Goal: Information Seeking & Learning: Check status

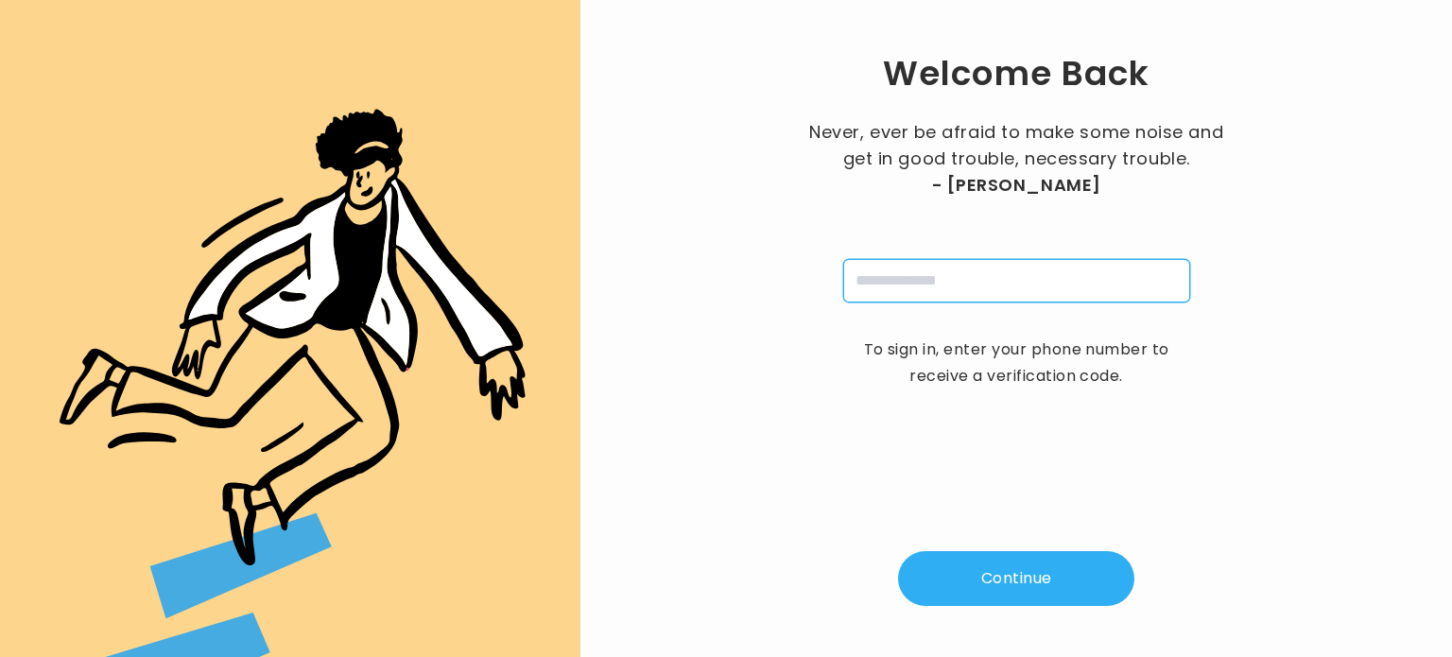
click at [909, 288] on input "tel" at bounding box center [1016, 280] width 347 height 43
type input "**********"
click at [999, 581] on button "Continue" at bounding box center [1016, 578] width 236 height 55
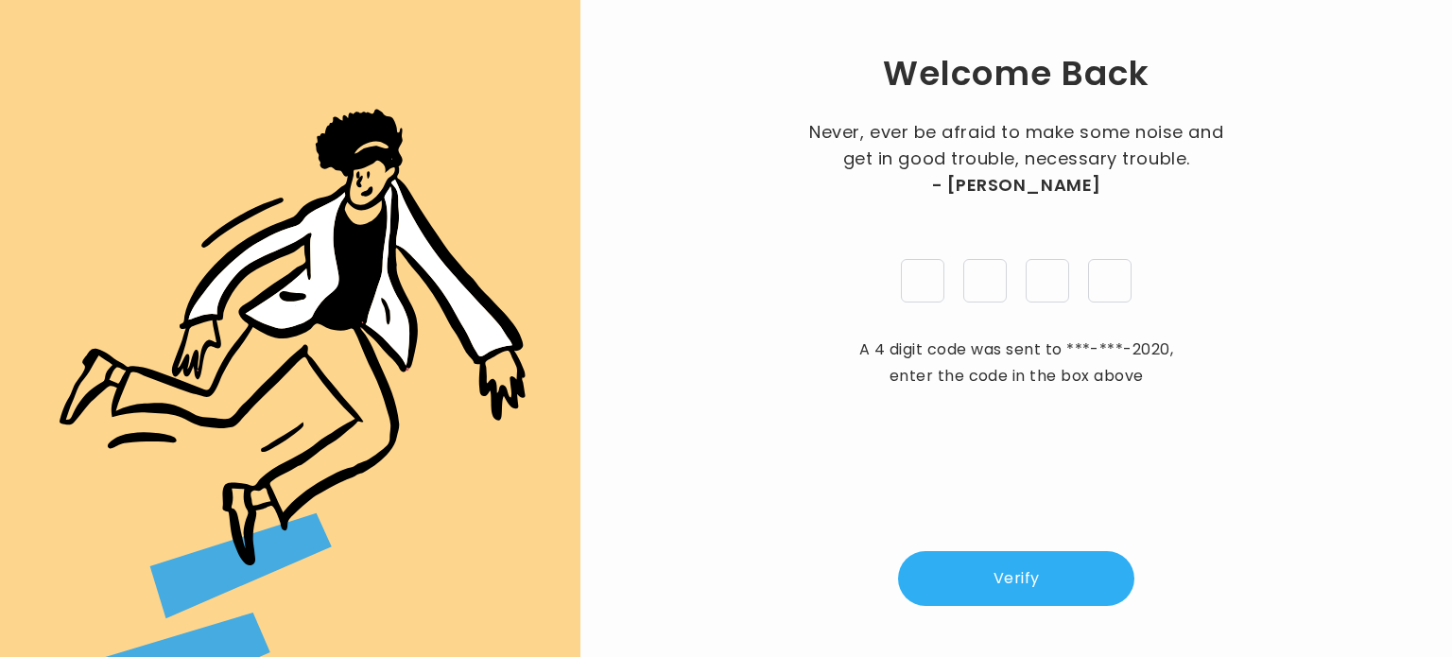
type input "*"
click at [1021, 589] on button "Verify" at bounding box center [1016, 578] width 236 height 55
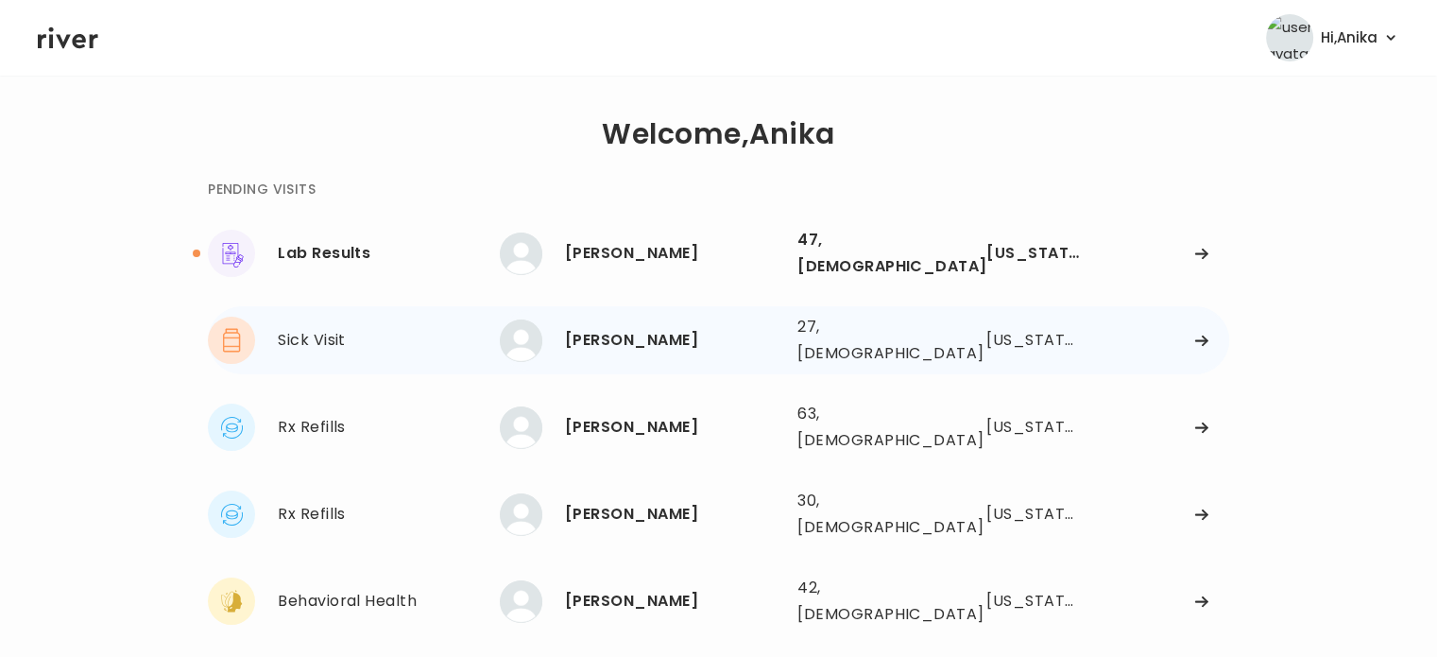
click at [712, 319] on div "NICOLE CINALLI 27, Female See more" at bounding box center [641, 340] width 283 height 43
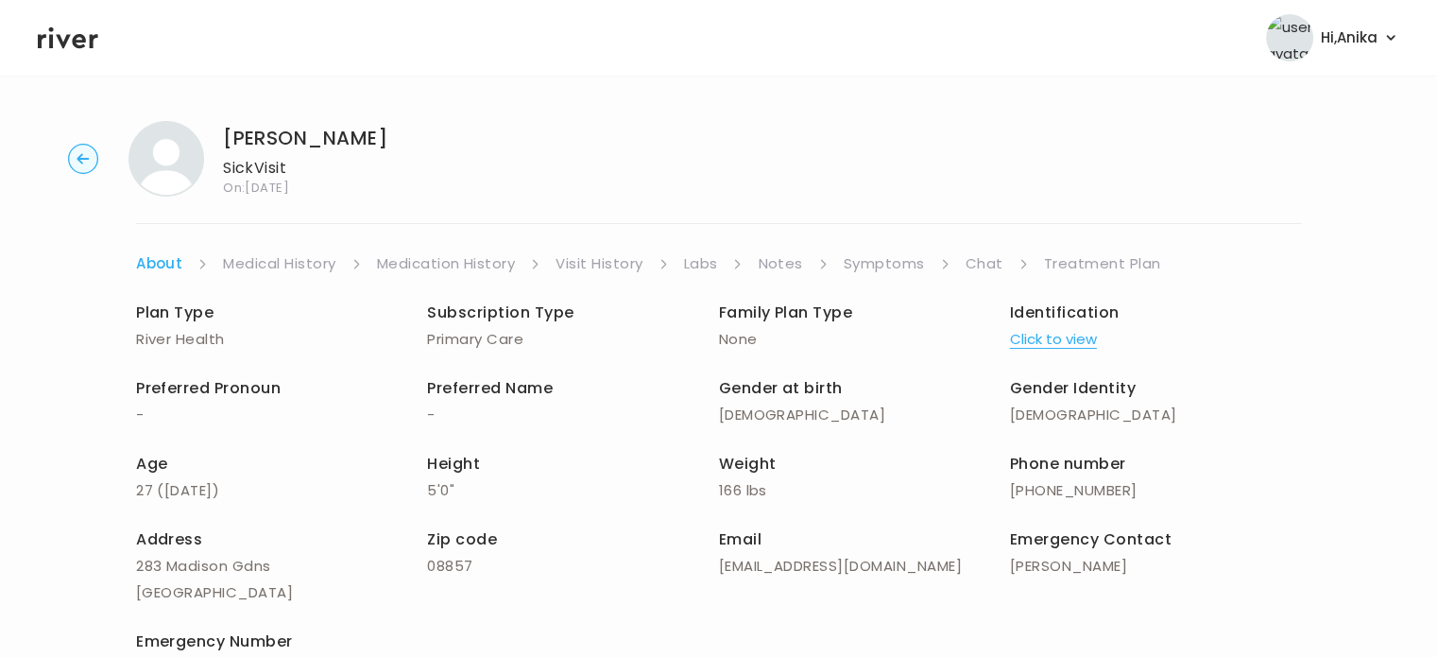
click at [55, 358] on div "NICOLE CINALLI Sick Visit On: 23 Aug 2025 About Medical History Medication Hist…" at bounding box center [718, 448] width 1437 height 685
click at [275, 259] on link "Medical History" at bounding box center [279, 263] width 112 height 26
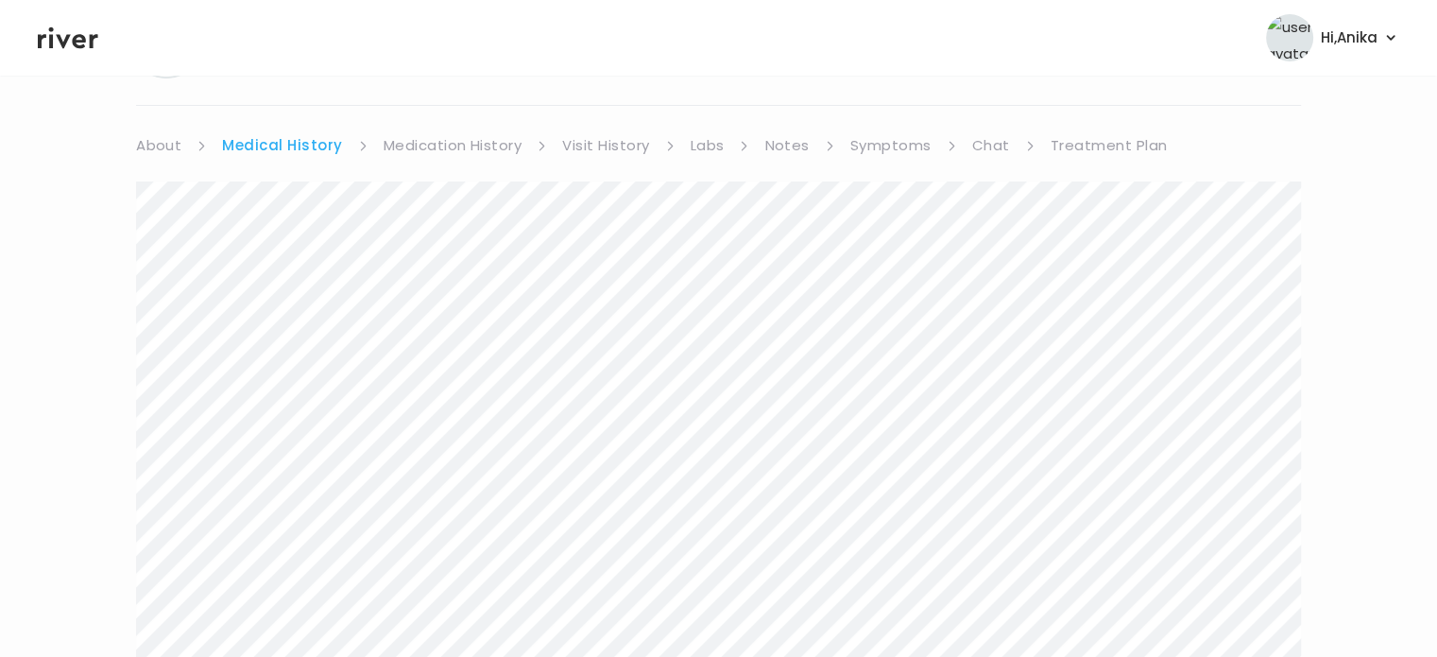
scroll to position [81, 0]
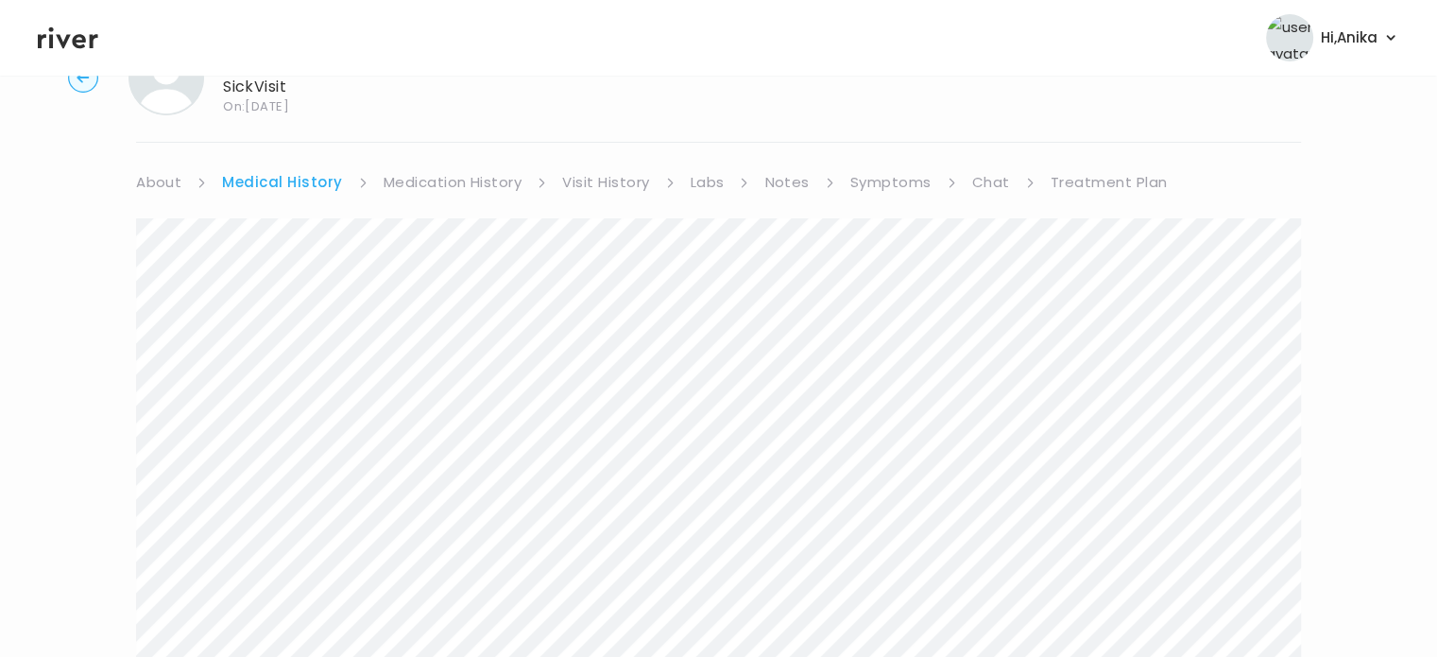
click at [473, 181] on link "Medication History" at bounding box center [453, 182] width 139 height 26
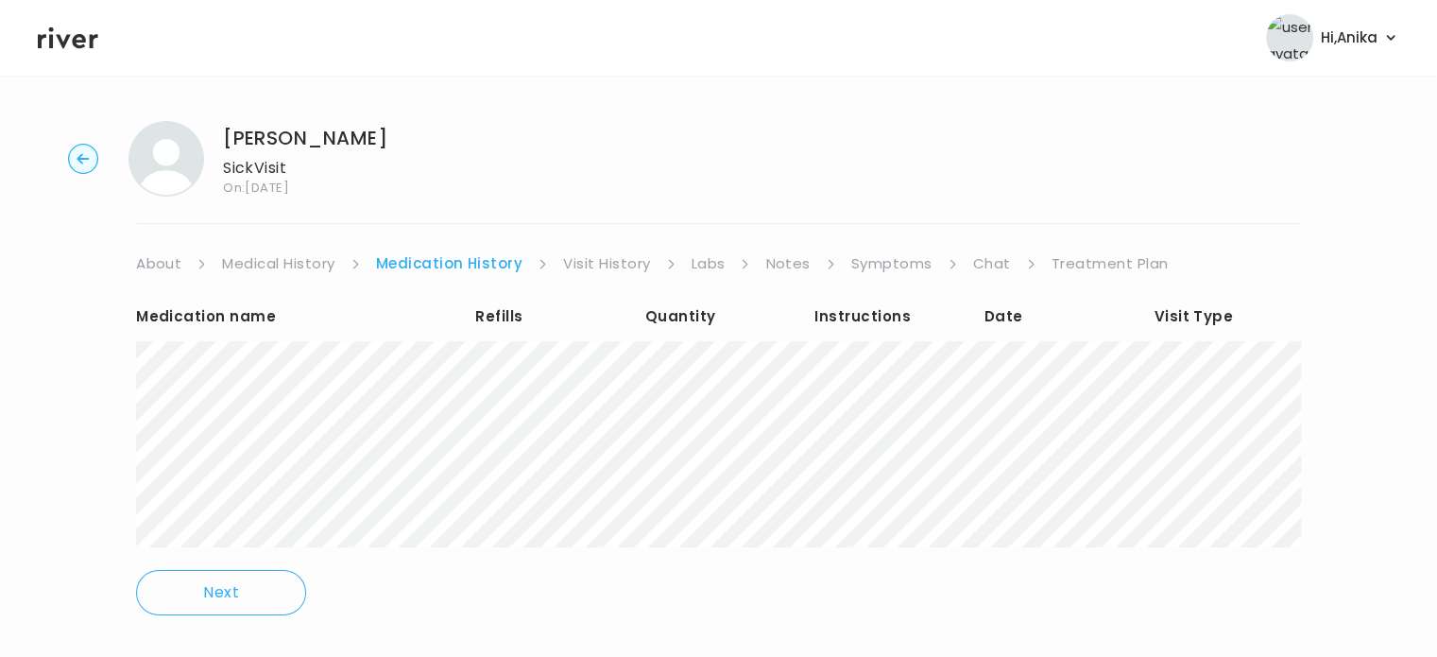
click at [633, 260] on link "Visit History" at bounding box center [606, 263] width 87 height 26
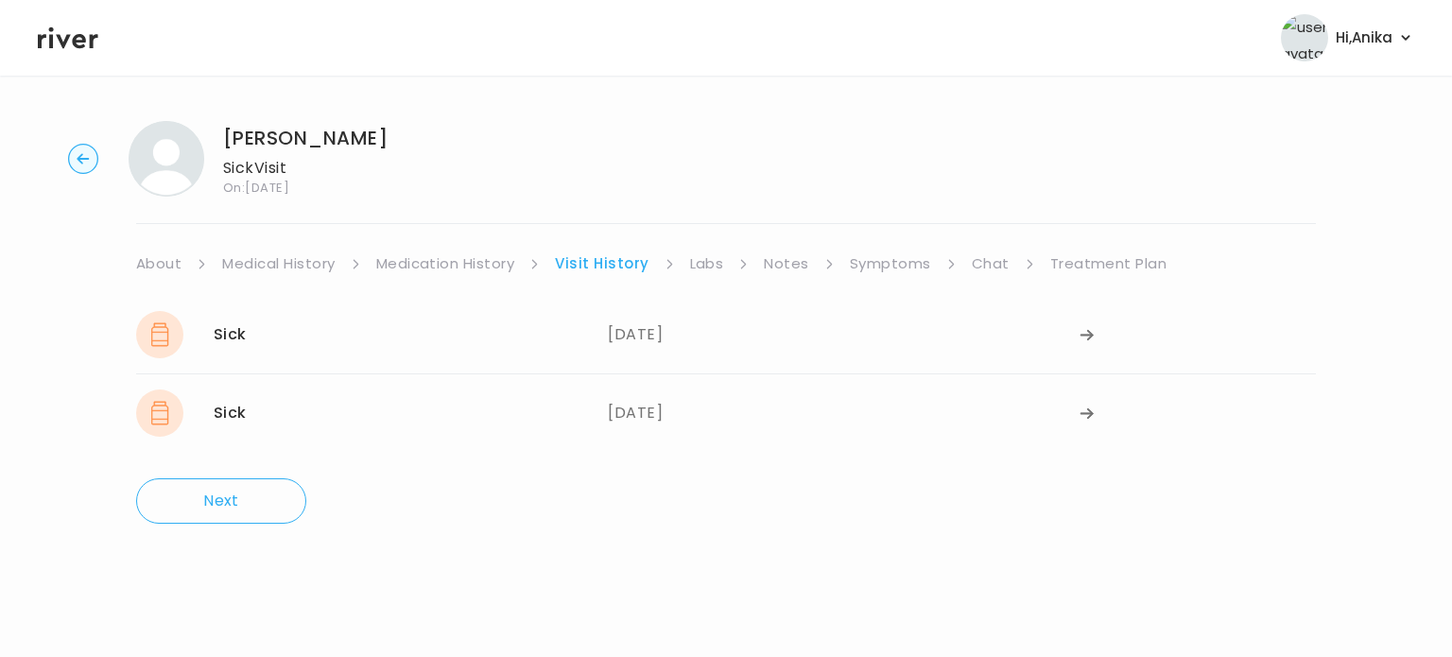
click at [703, 256] on link "Labs" at bounding box center [707, 263] width 34 height 26
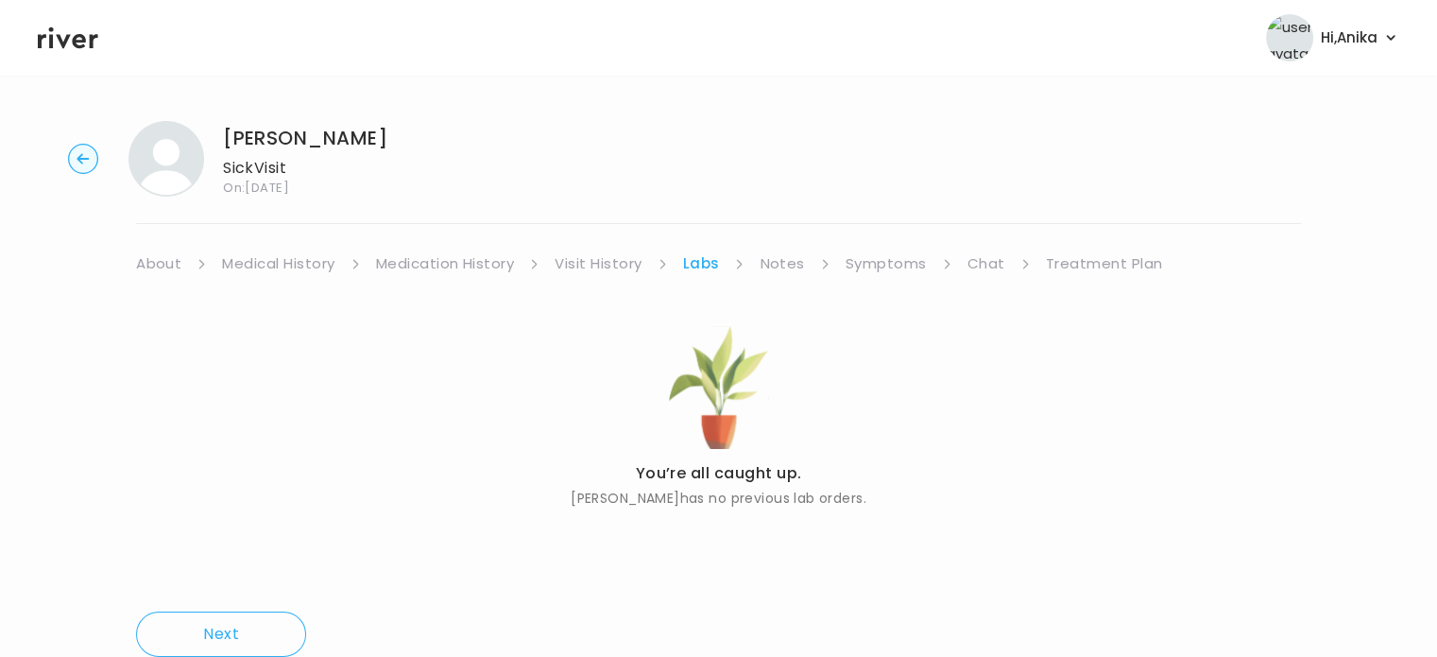
click at [775, 262] on link "Notes" at bounding box center [782, 263] width 44 height 26
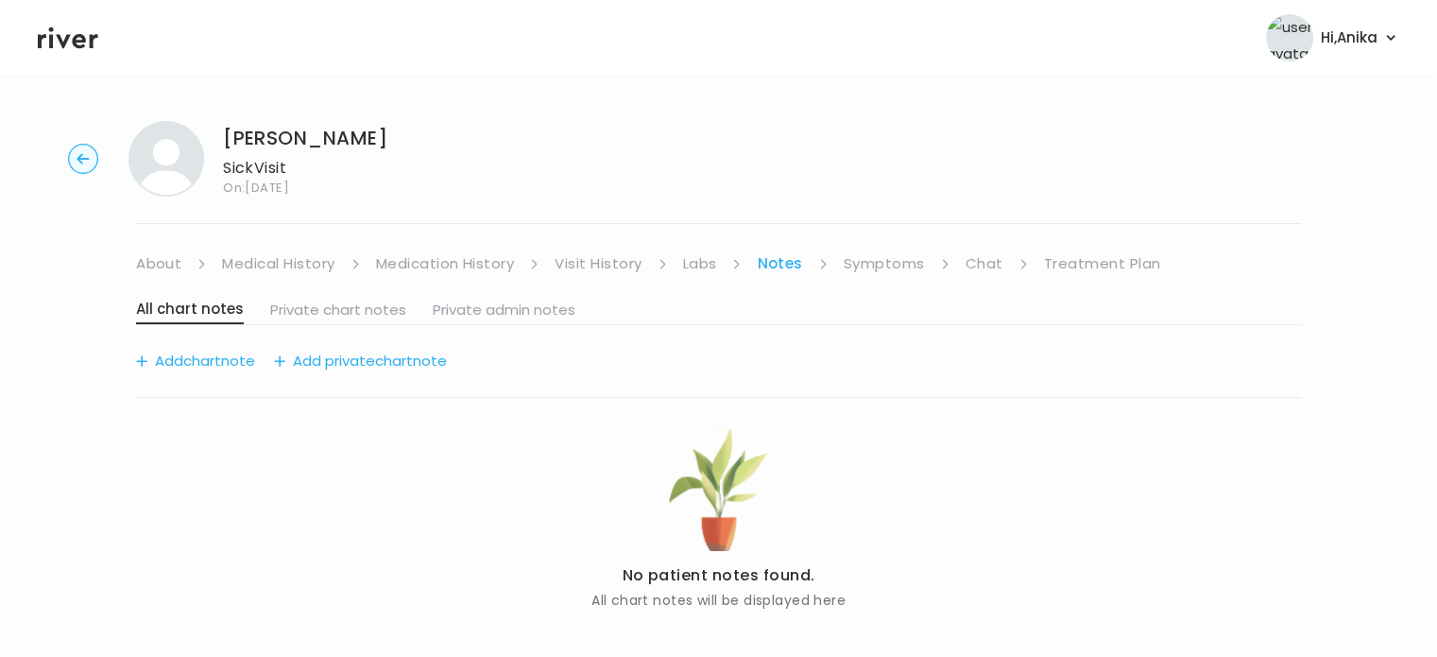
click at [881, 265] on link "Symptoms" at bounding box center [884, 263] width 81 height 26
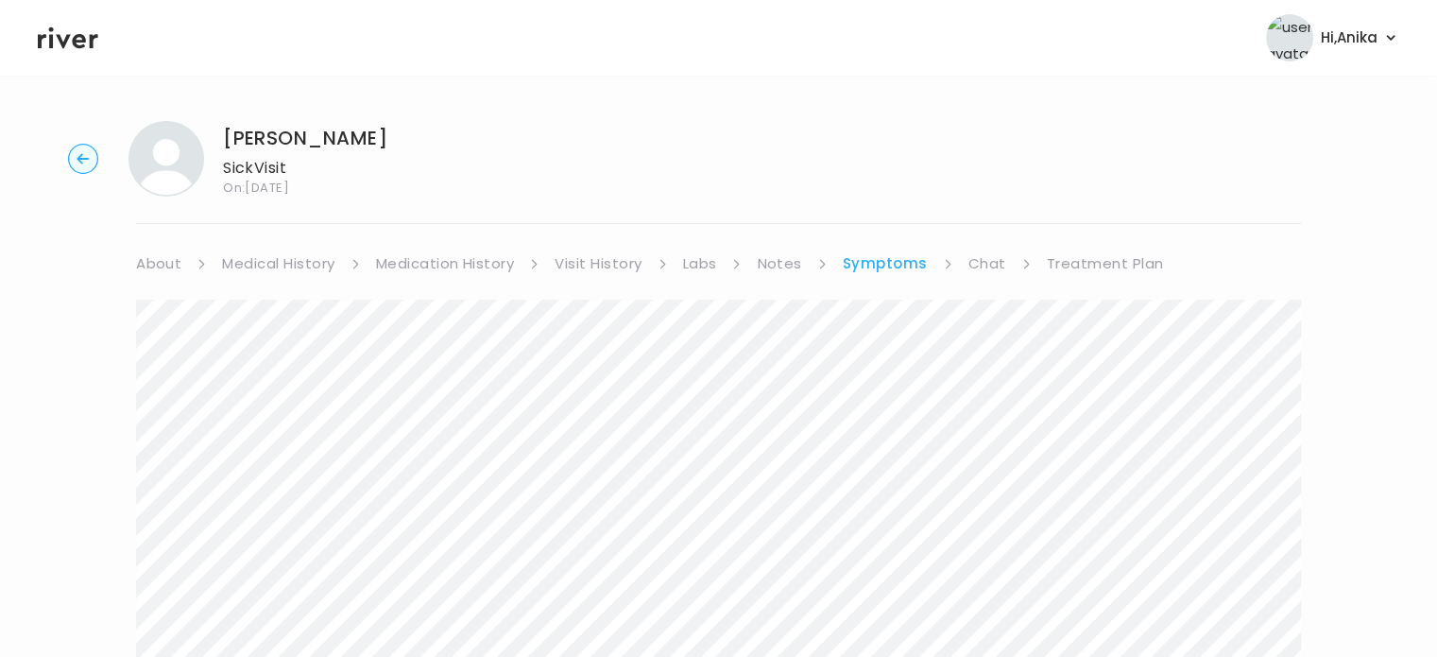
click at [1109, 258] on link "Treatment Plan" at bounding box center [1105, 263] width 117 height 26
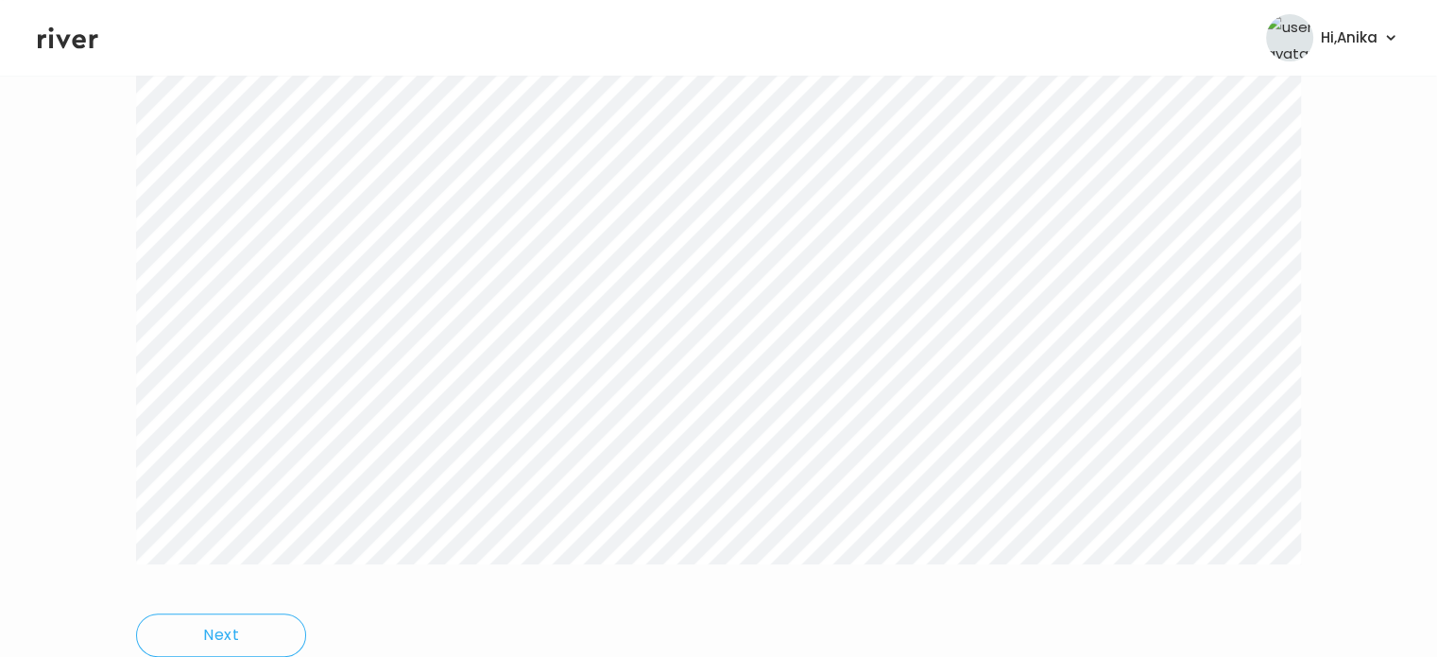
scroll to position [458, 0]
click at [72, 44] on icon at bounding box center [68, 38] width 60 height 28
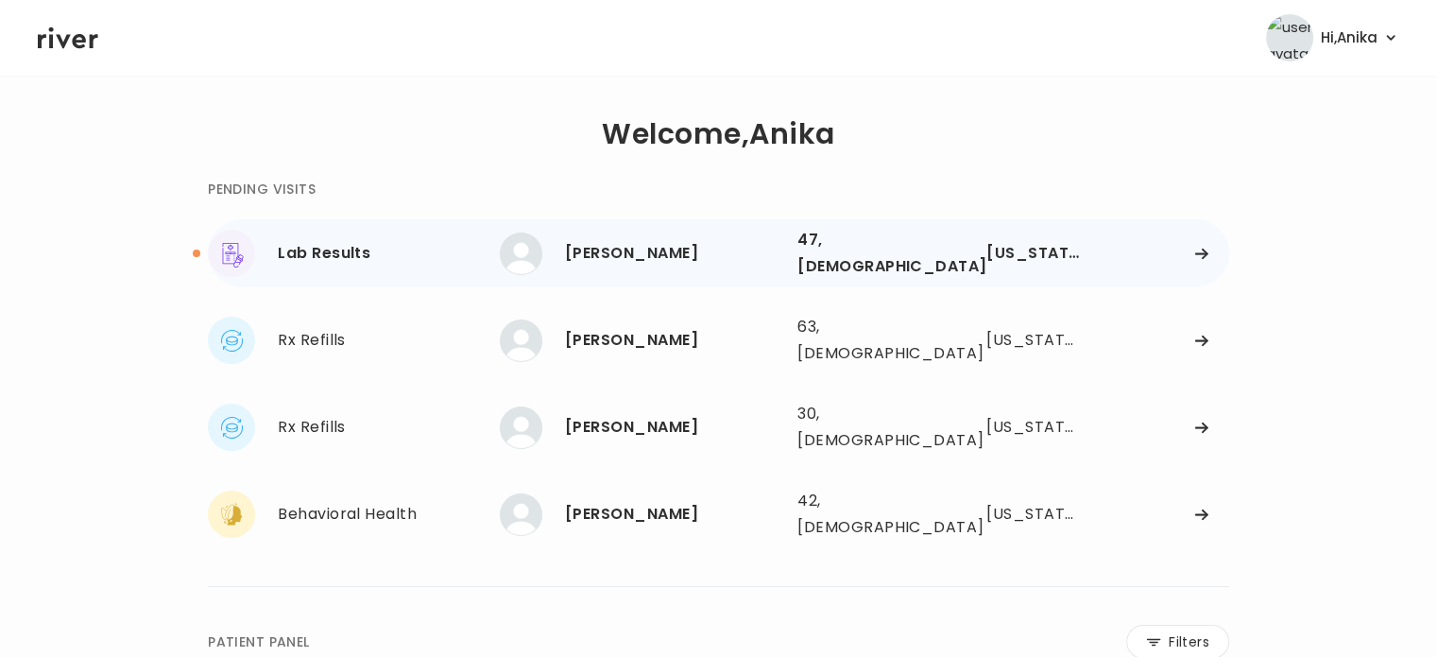
click at [628, 256] on div "KALISHA MCNEESE" at bounding box center [673, 253] width 217 height 26
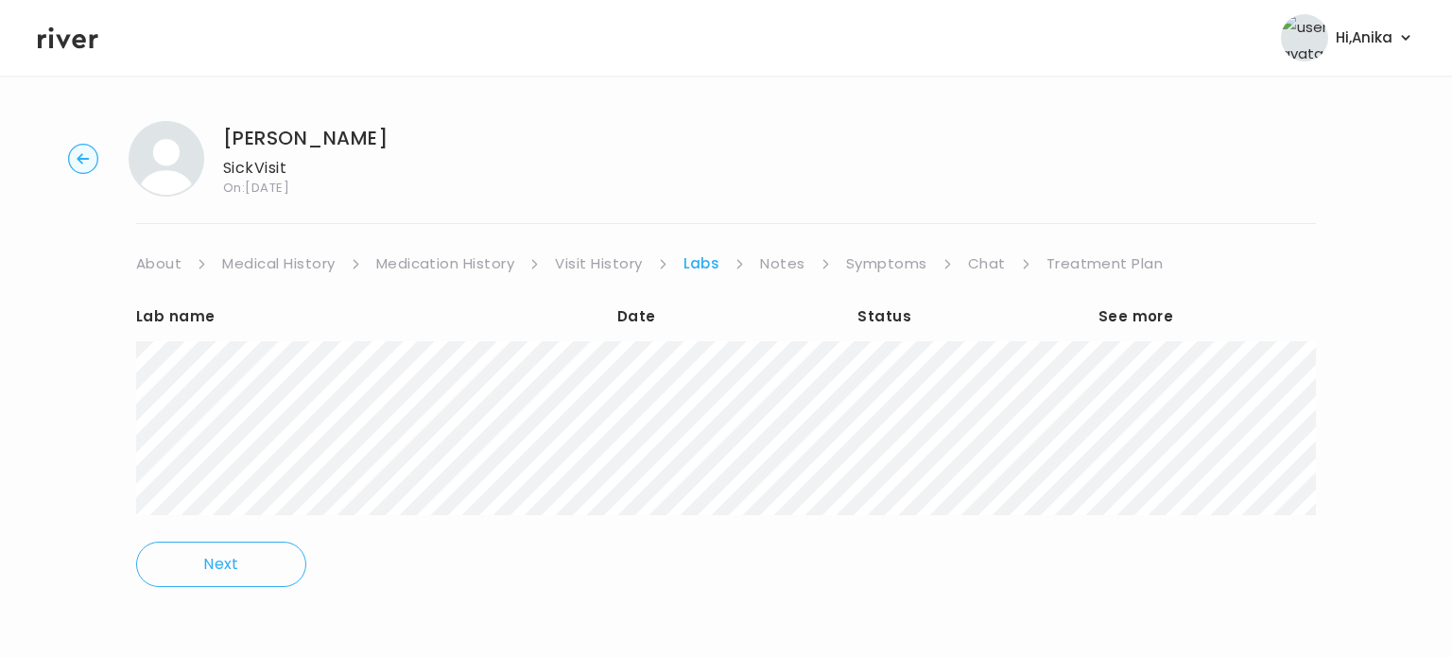
click at [1096, 256] on link "Treatment Plan" at bounding box center [1104, 263] width 117 height 26
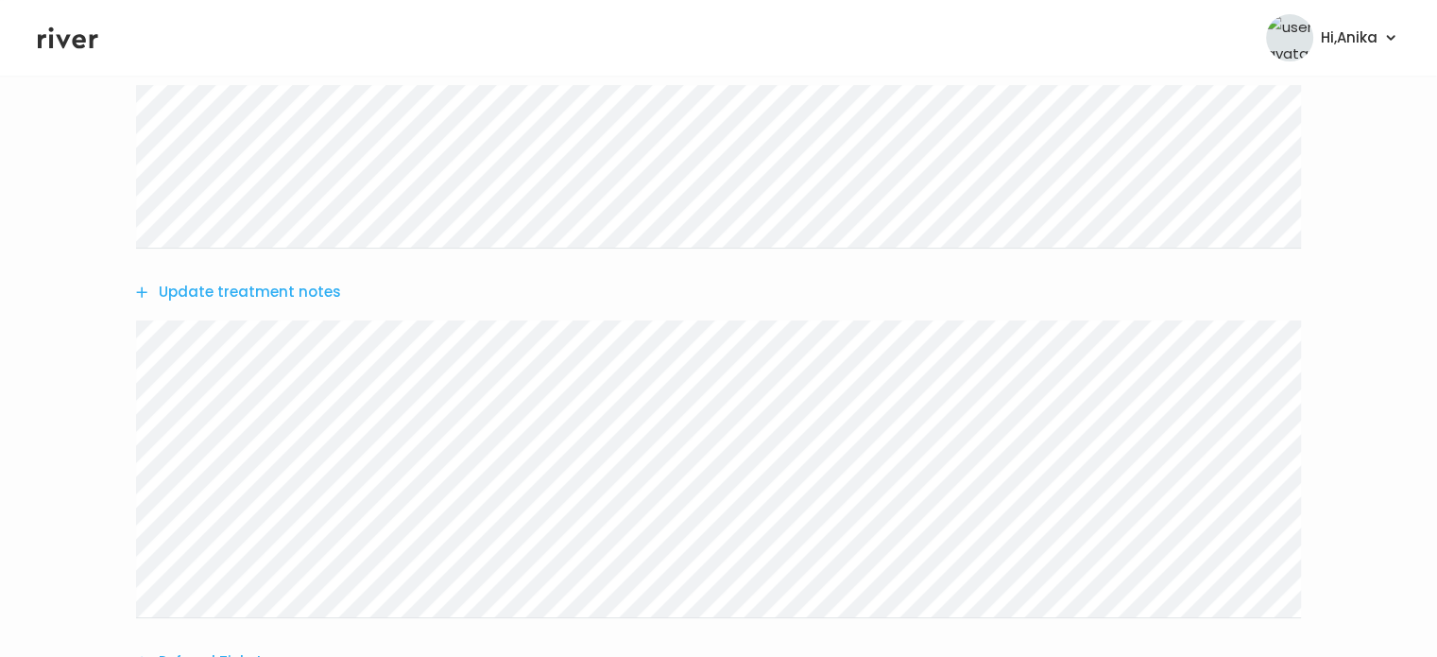
scroll to position [362, 0]
click at [301, 279] on button "Update treatment notes" at bounding box center [238, 281] width 205 height 26
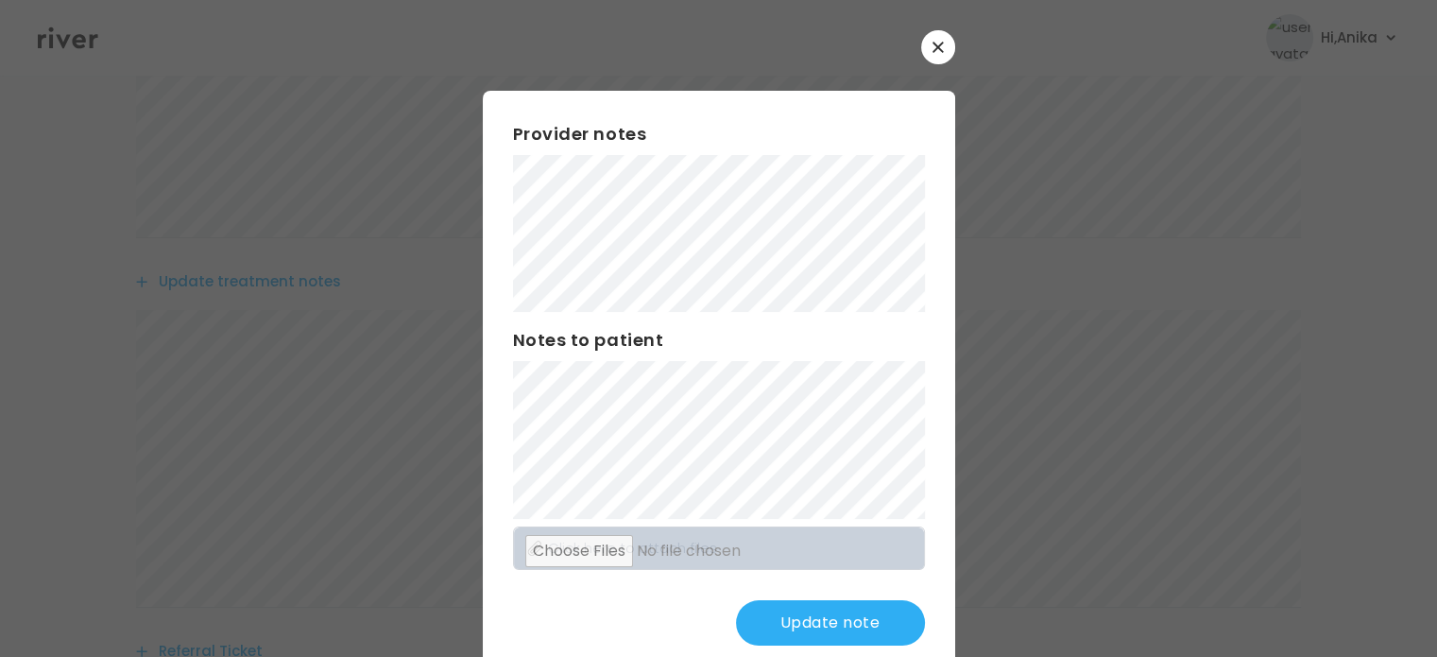
click at [782, 620] on button "Update note" at bounding box center [830, 622] width 189 height 45
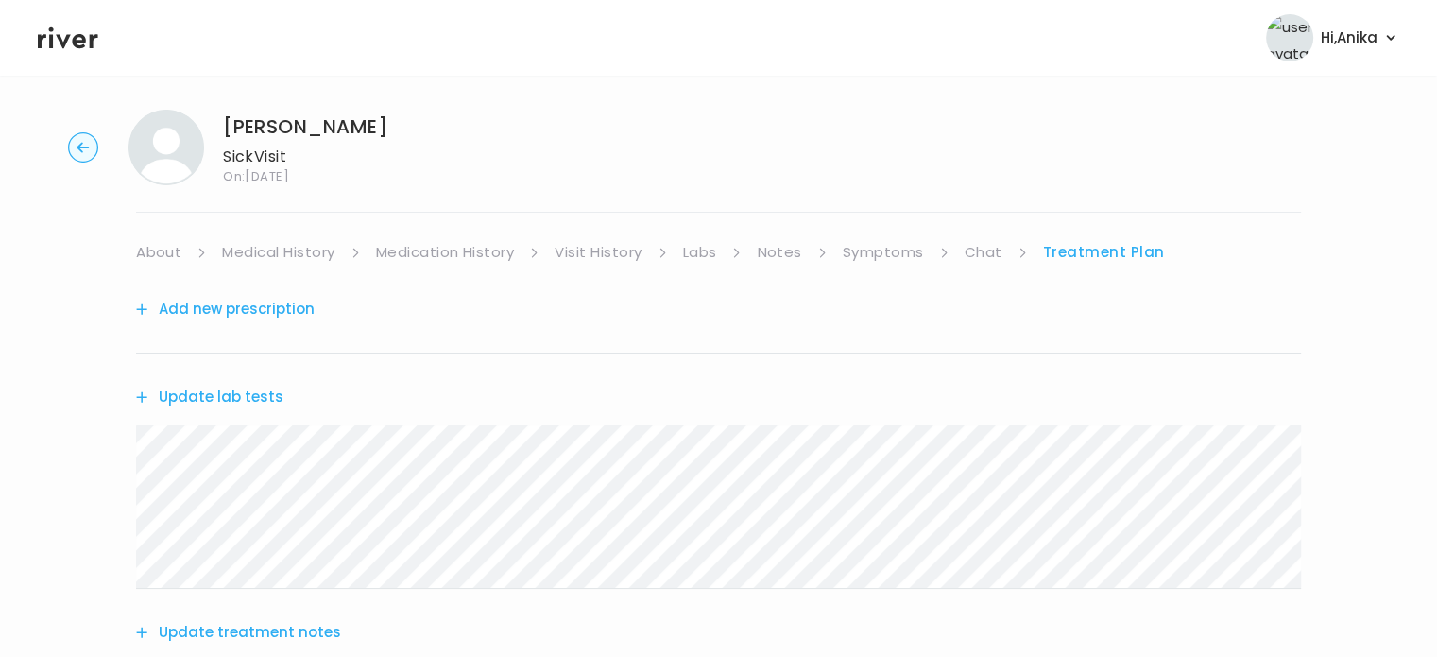
scroll to position [0, 0]
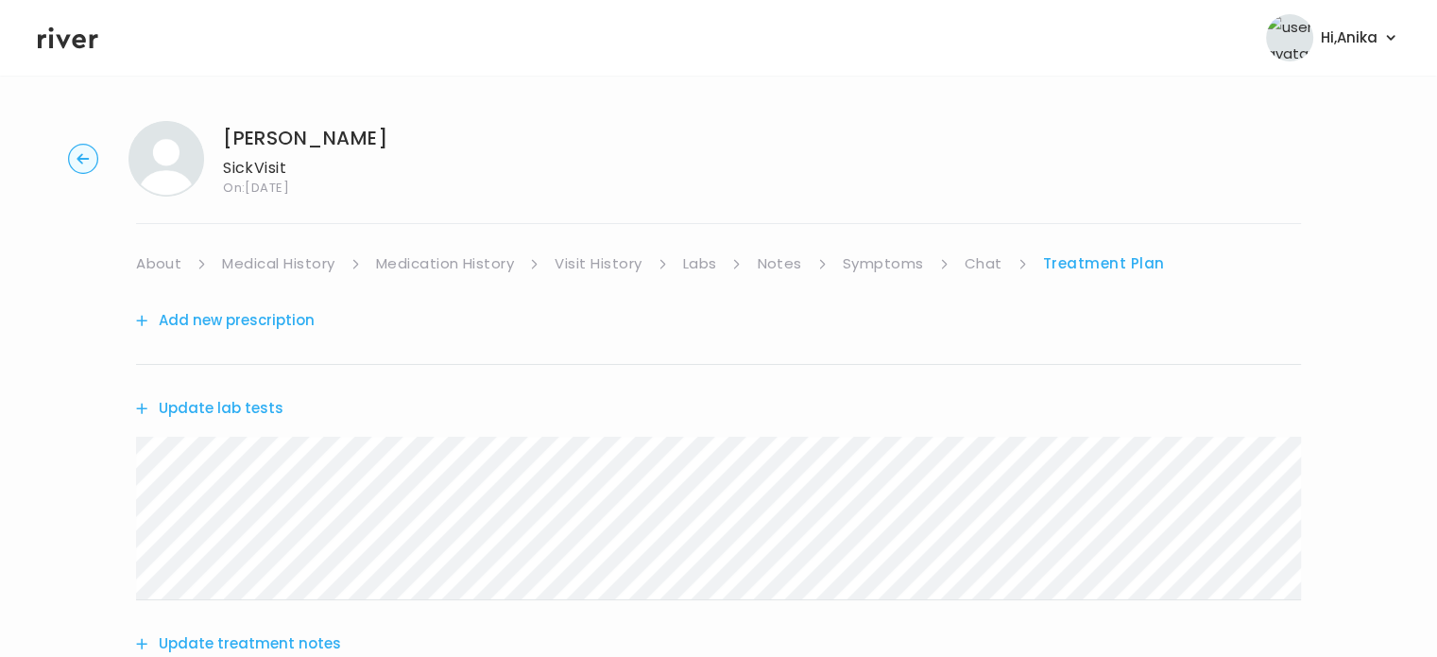
click at [407, 266] on link "Medication History" at bounding box center [445, 263] width 139 height 26
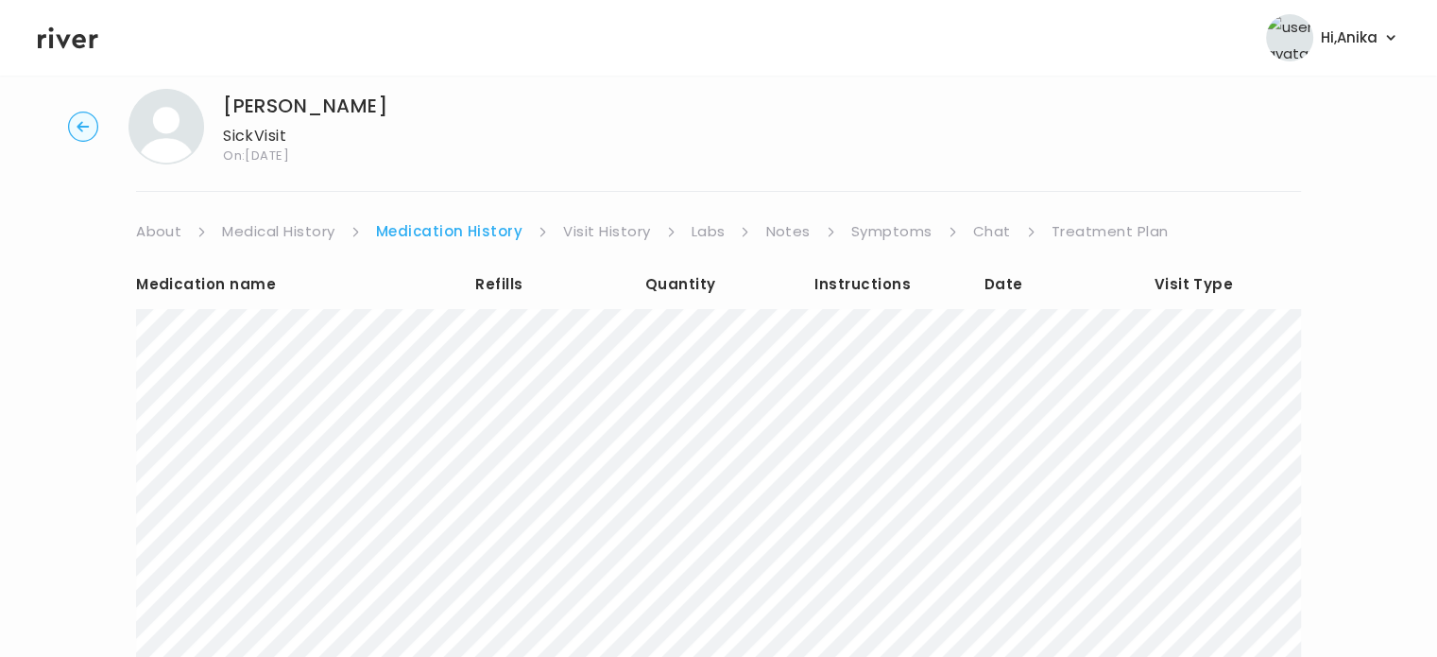
scroll to position [23, 0]
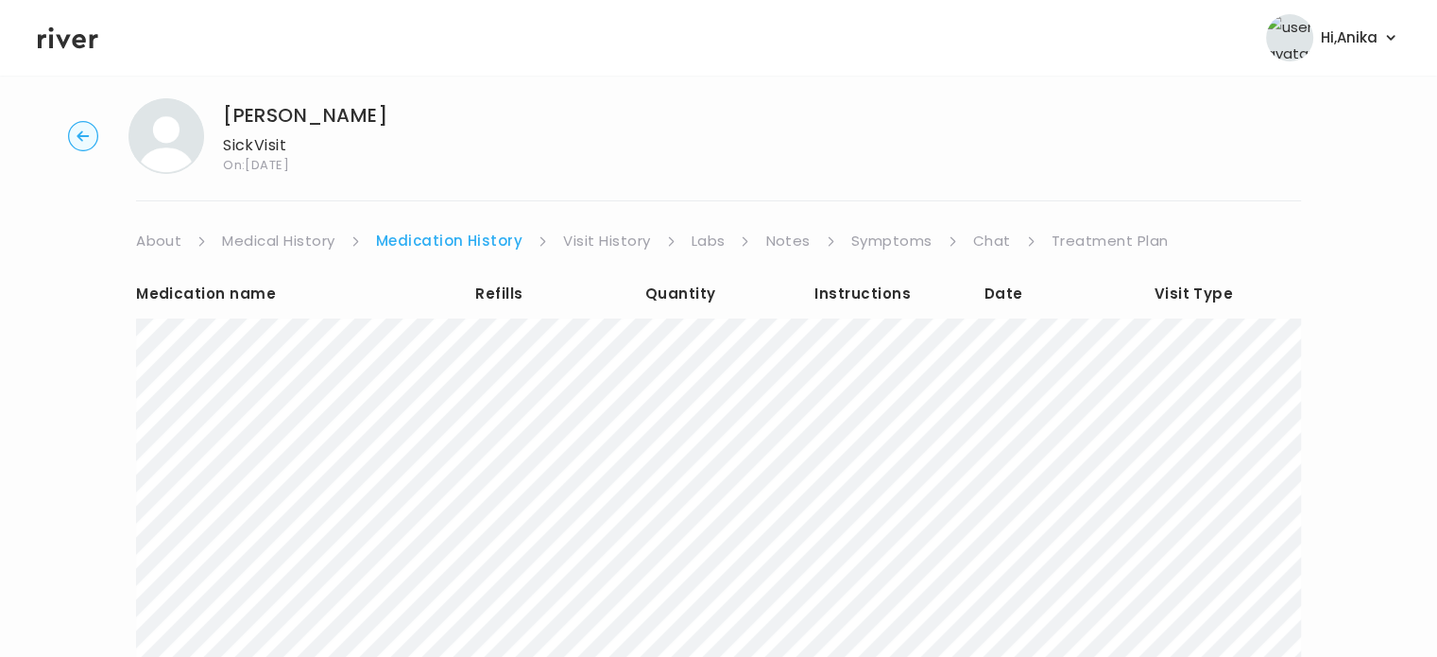
click at [1061, 244] on link "Treatment Plan" at bounding box center [1110, 241] width 117 height 26
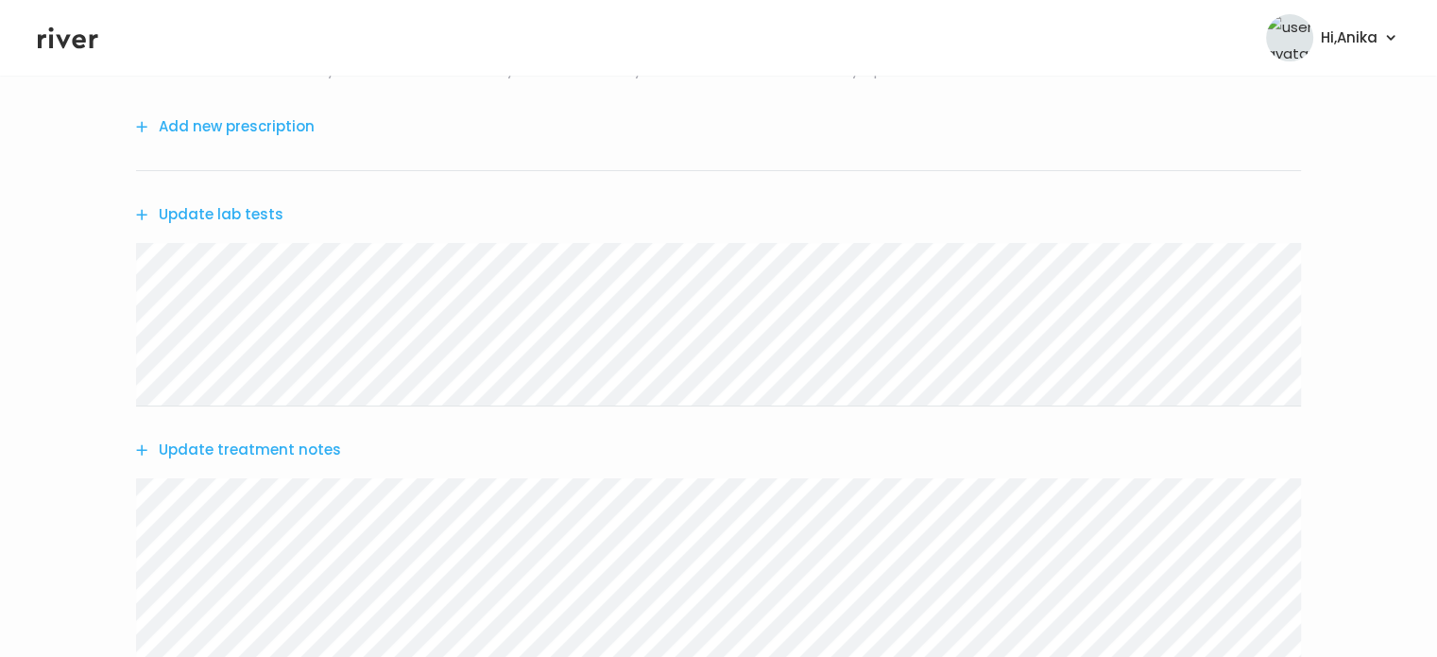
scroll to position [231, 0]
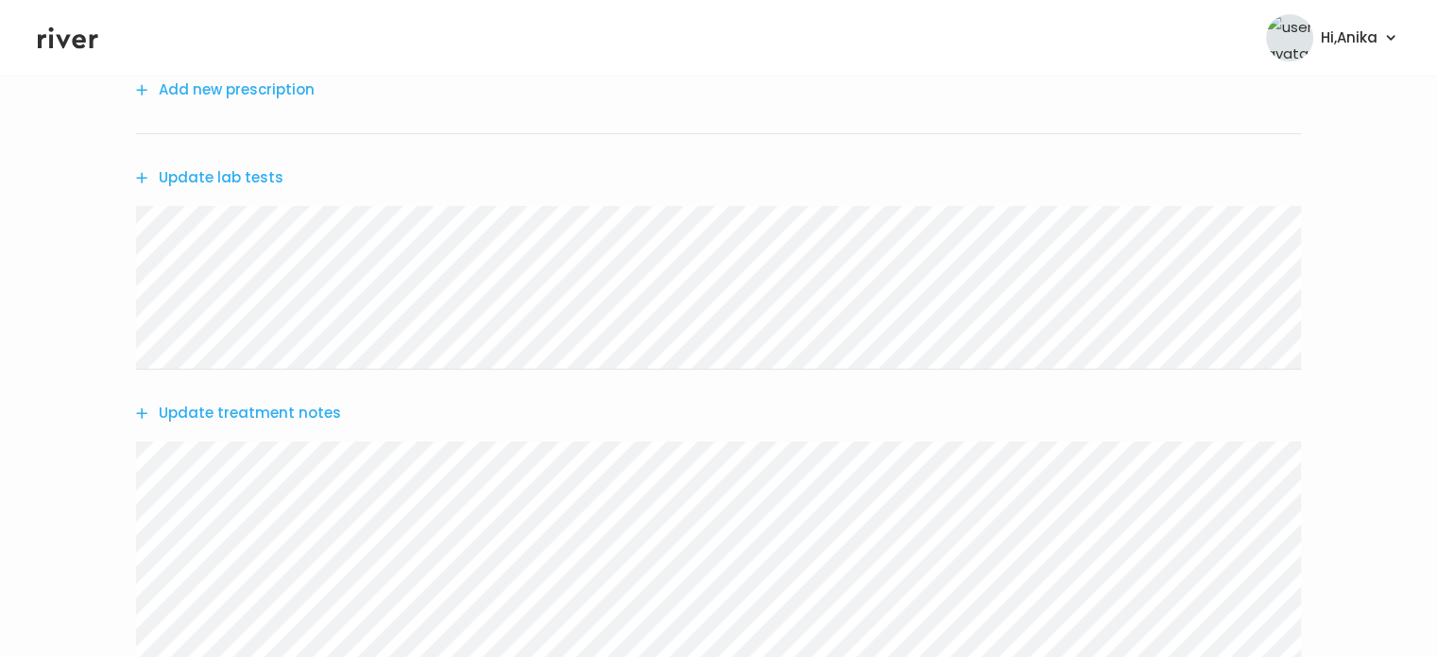
click at [280, 418] on button "Update treatment notes" at bounding box center [238, 413] width 205 height 26
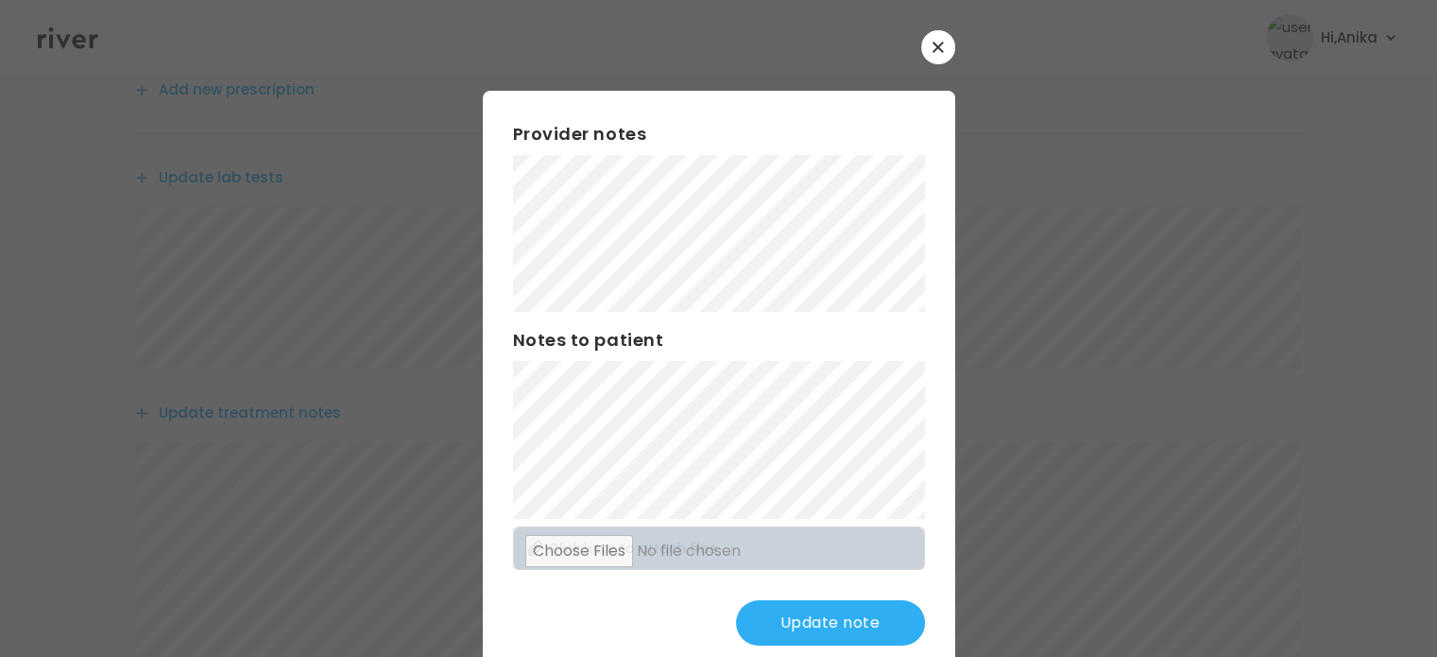
click at [501, 404] on div "Provider notes Notes to patient Click here to attach files Update note" at bounding box center [719, 383] width 473 height 585
click at [789, 616] on button "Update note" at bounding box center [830, 622] width 189 height 45
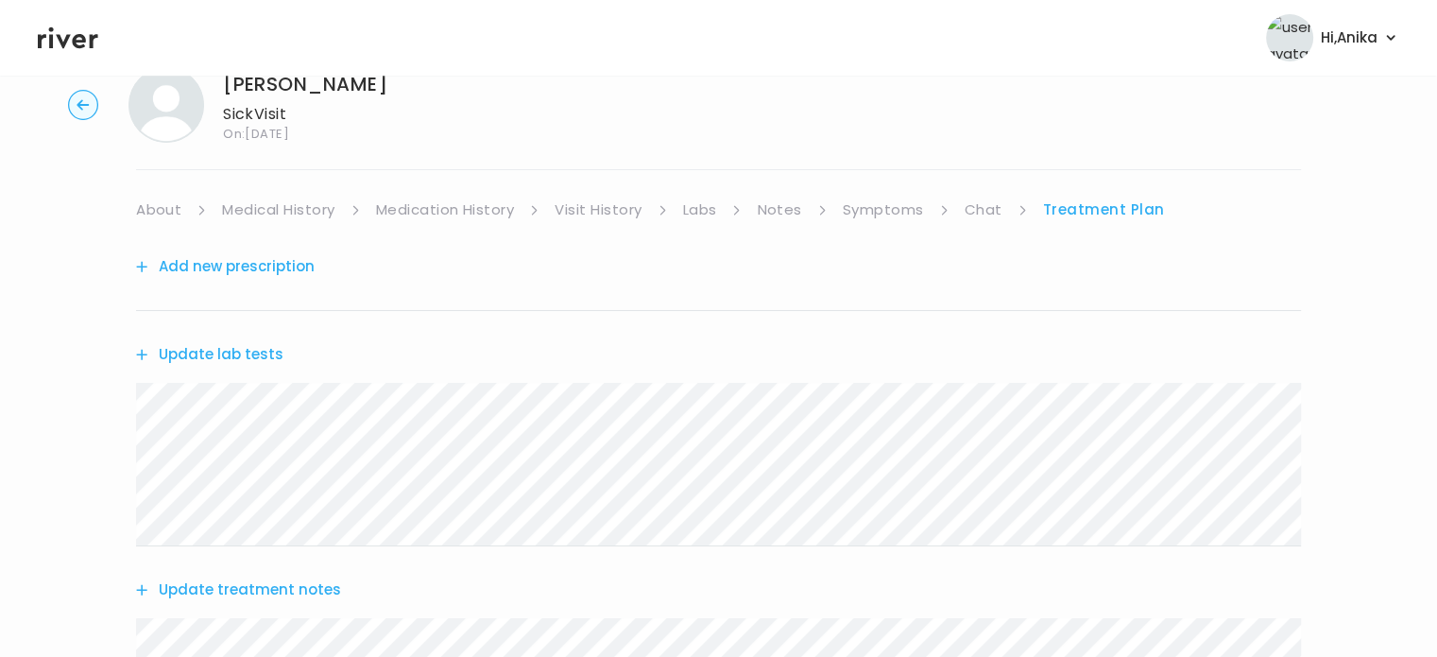
scroll to position [15, 0]
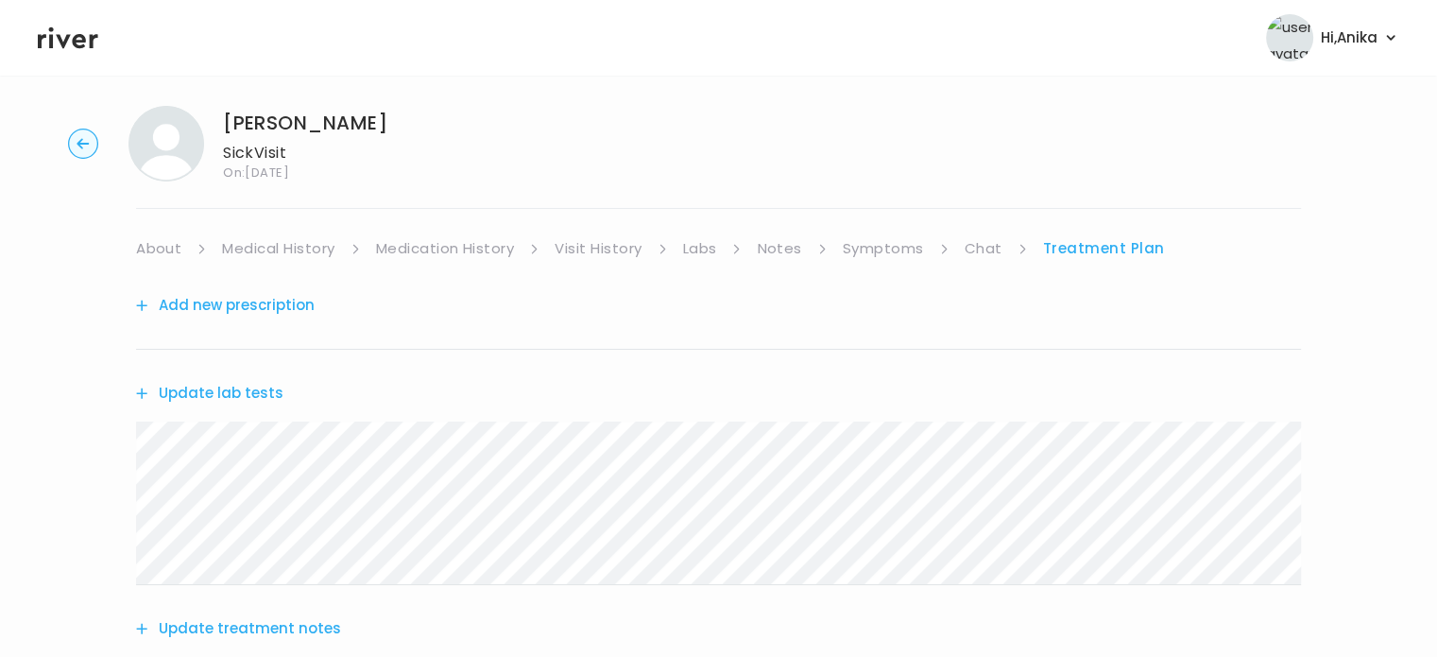
click at [711, 249] on link "Labs" at bounding box center [700, 248] width 34 height 26
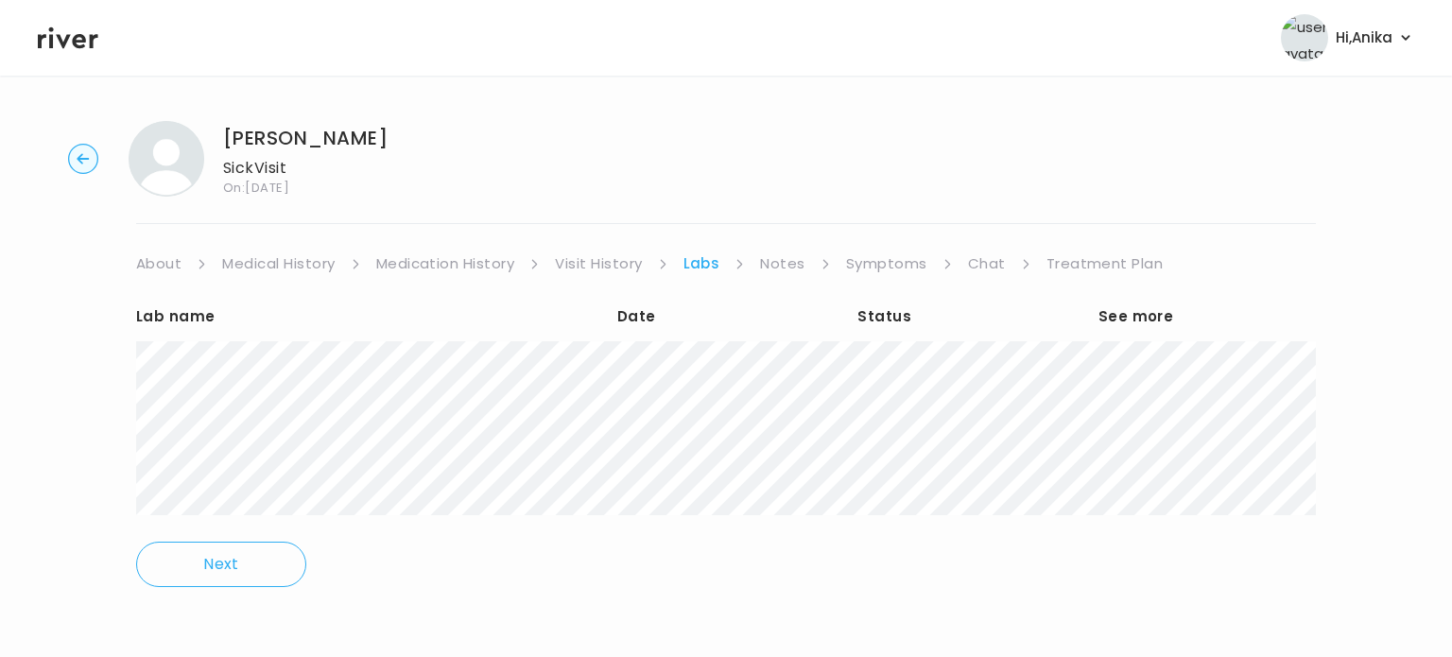
click at [1107, 264] on link "Treatment Plan" at bounding box center [1104, 263] width 117 height 26
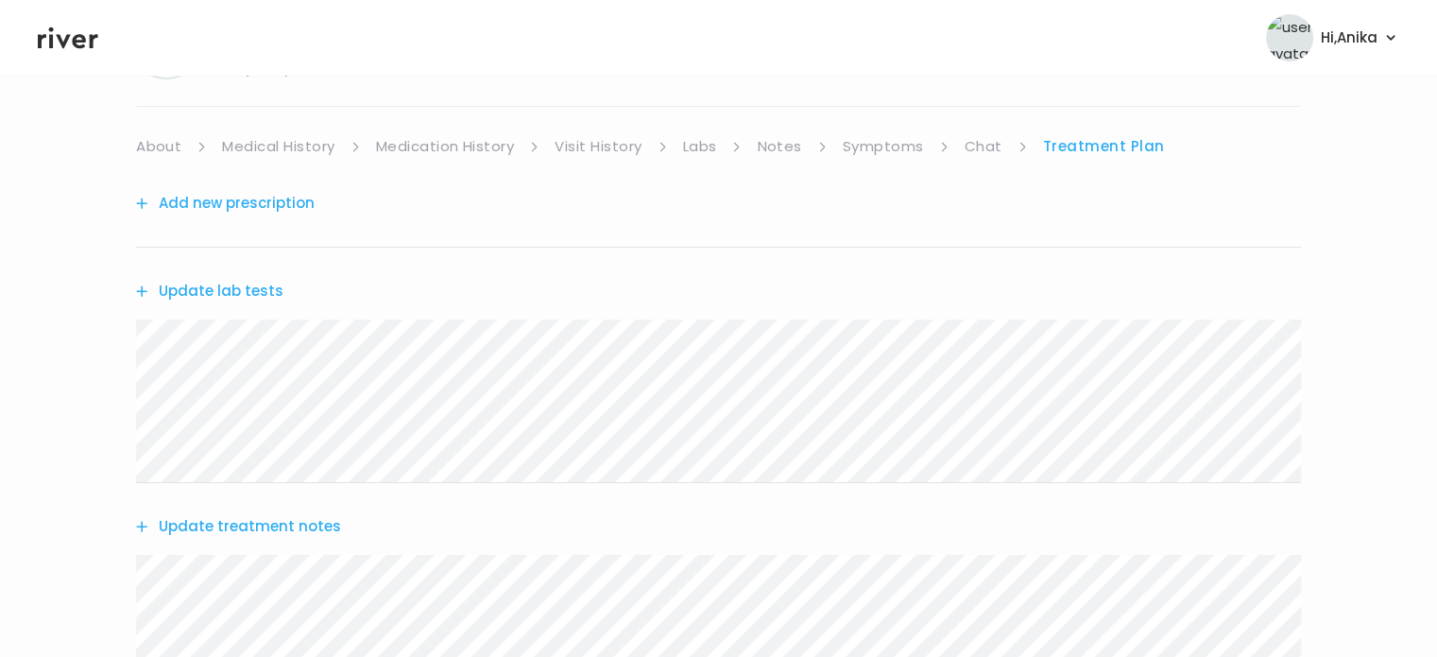
scroll to position [137, 0]
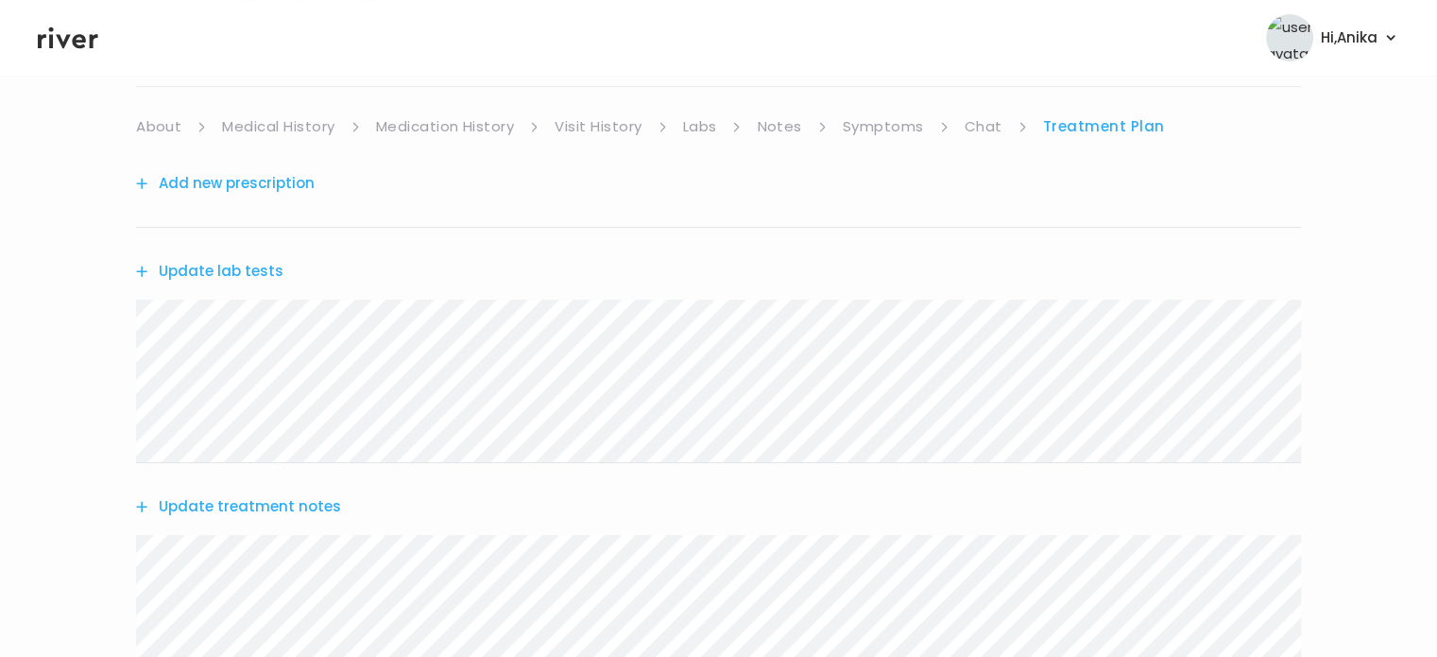
click at [284, 502] on button "Update treatment notes" at bounding box center [238, 506] width 205 height 26
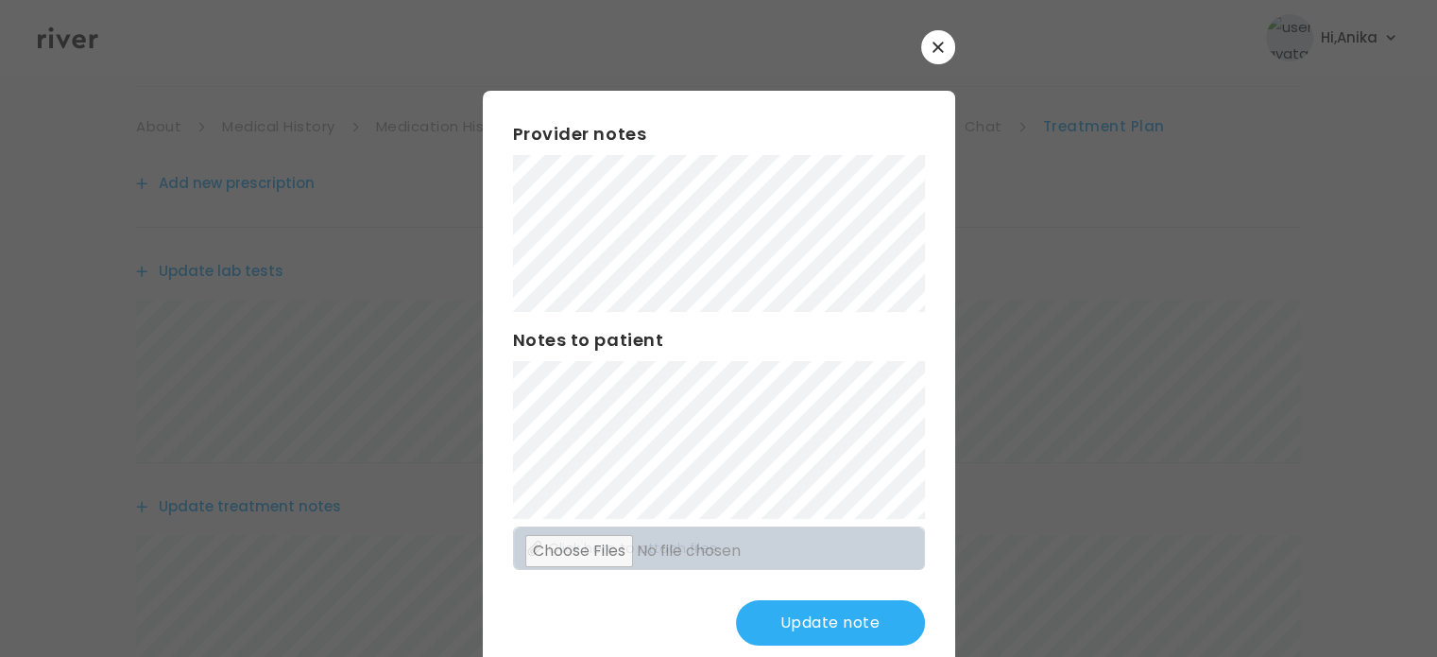
click at [773, 621] on button "Update note" at bounding box center [830, 622] width 189 height 45
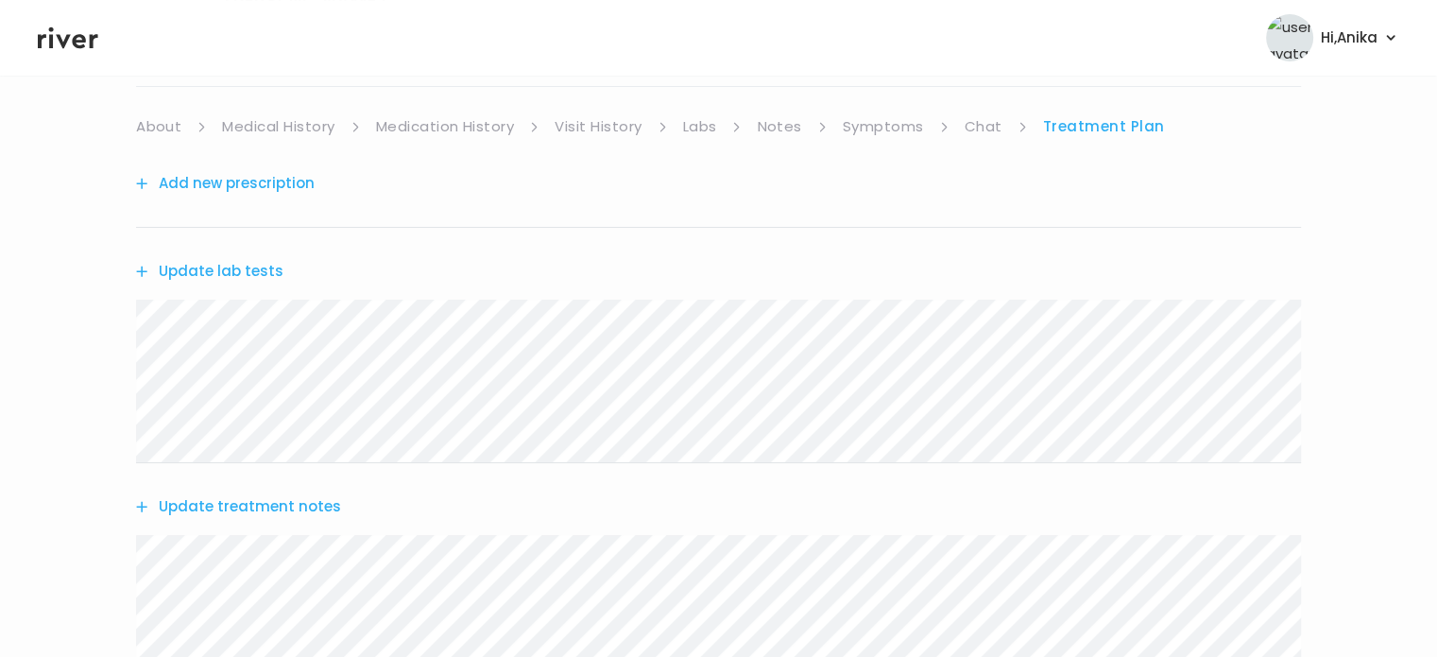
click at [267, 189] on button "Add new prescription" at bounding box center [225, 183] width 179 height 26
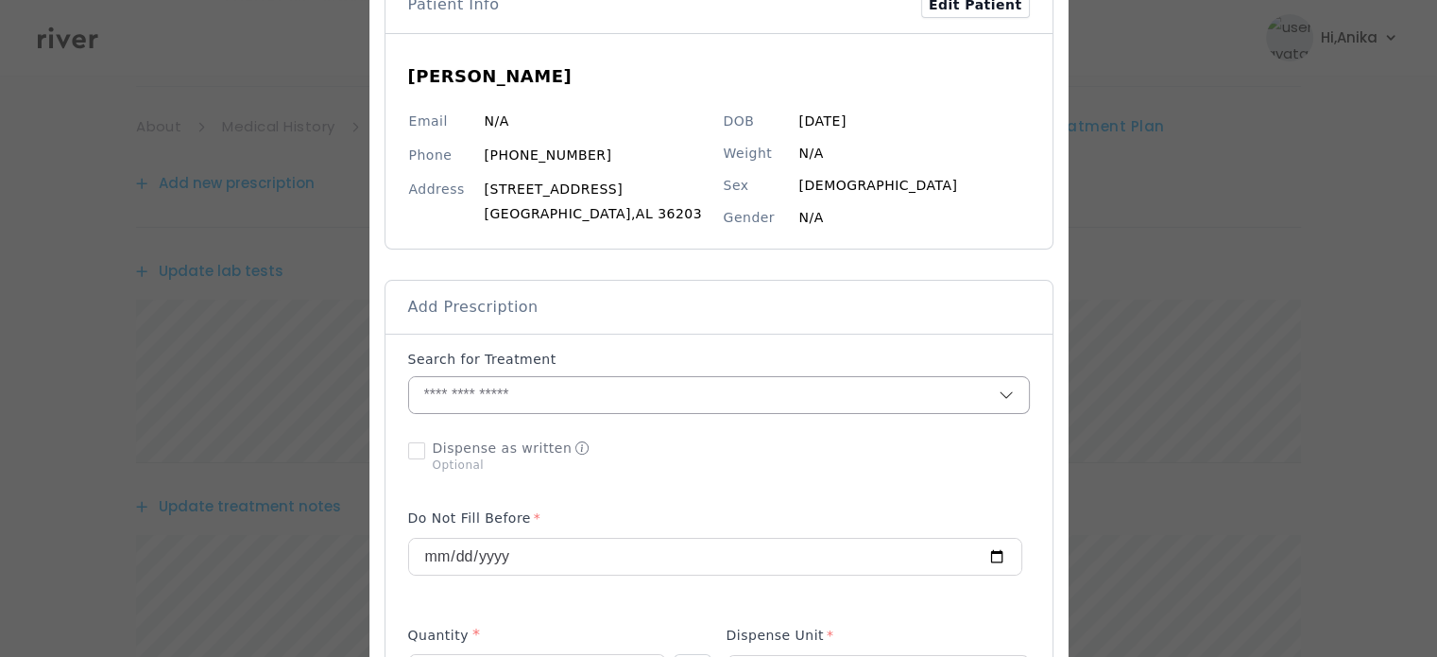
scroll to position [140, 0]
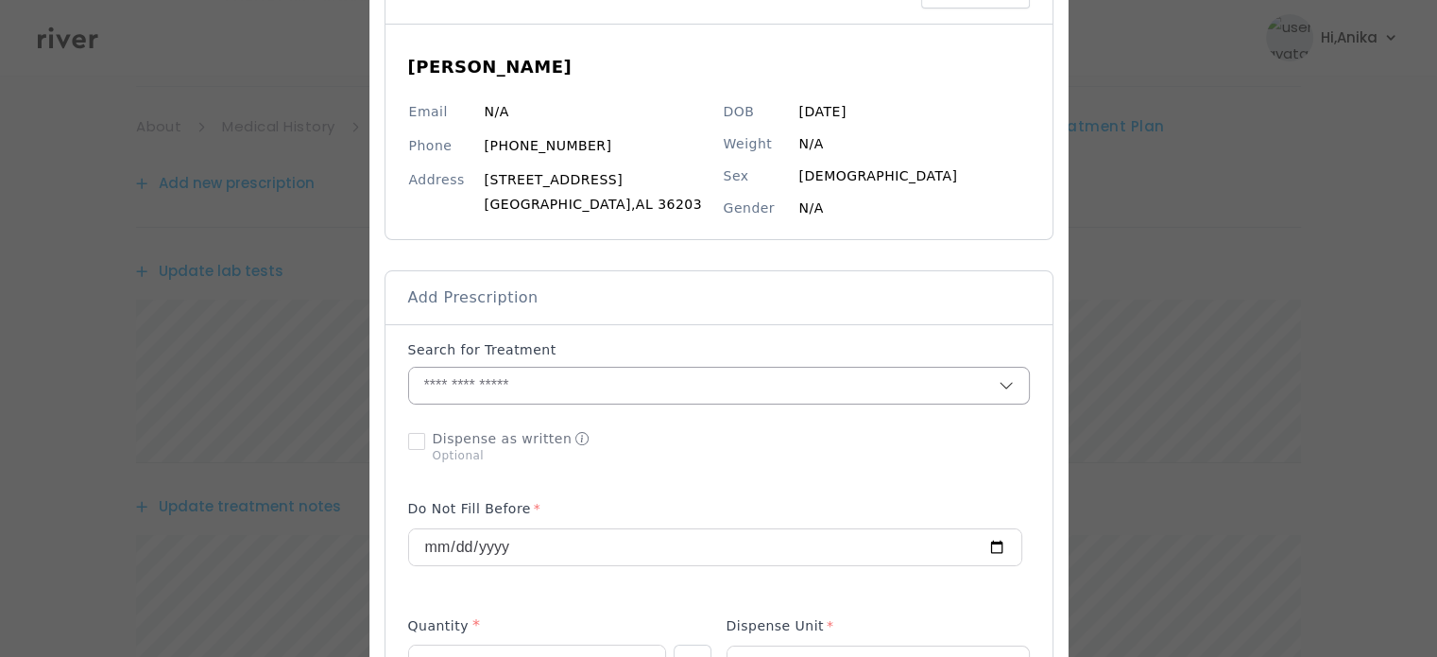
click at [547, 387] on input "text" at bounding box center [704, 386] width 590 height 36
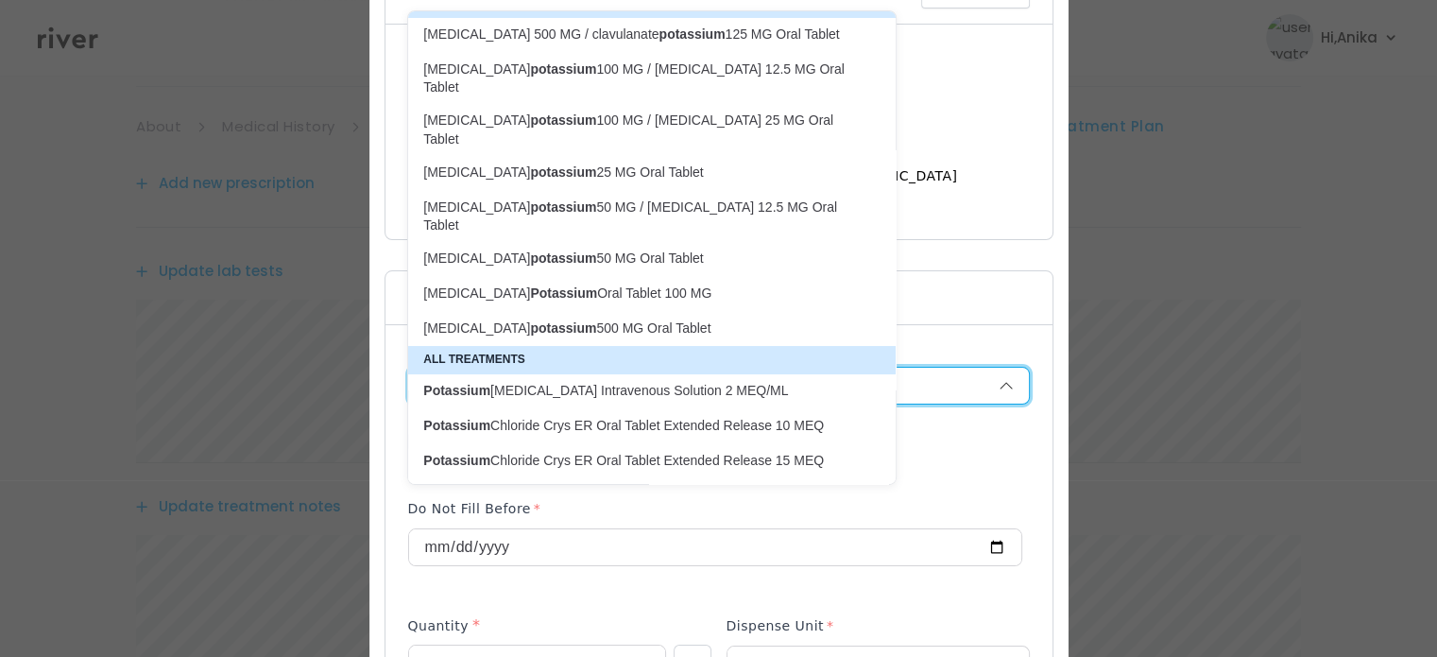
scroll to position [114, 0]
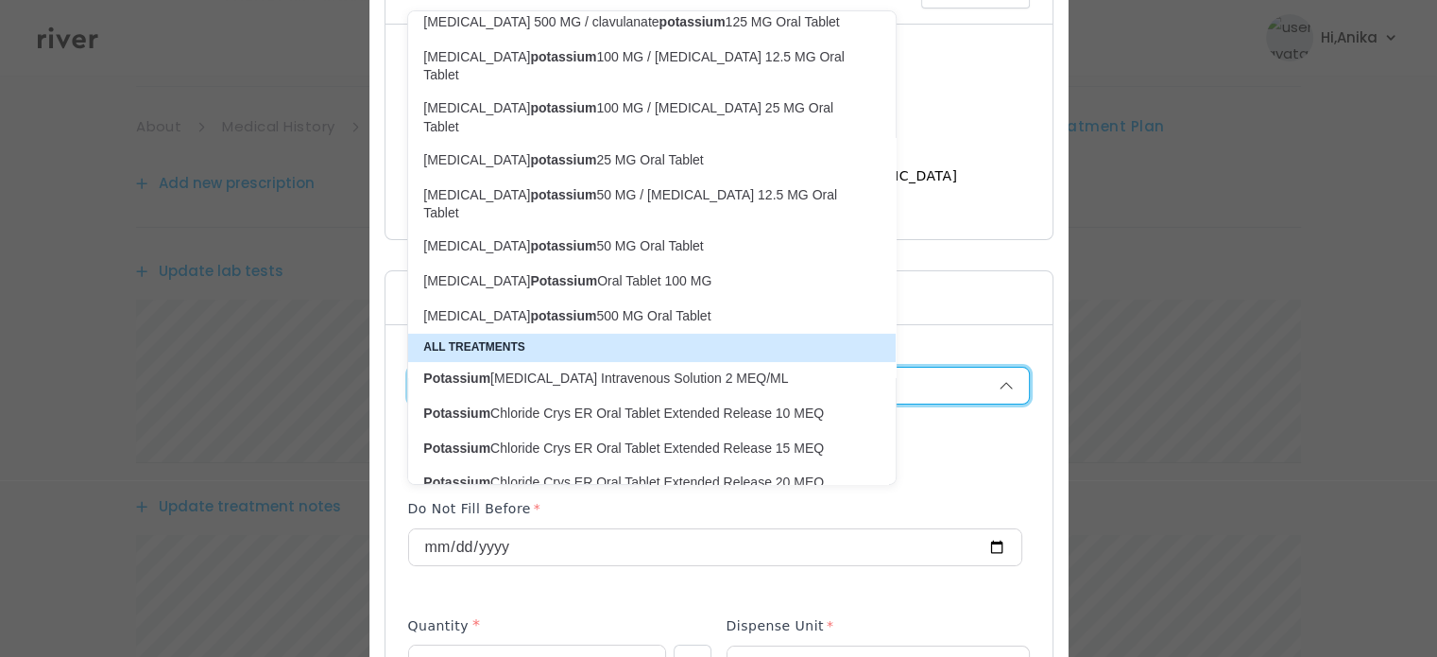
click at [625, 404] on p "Potassium Chloride Crys ER Oral Tablet Extended Release 10 MEQ" at bounding box center [640, 413] width 435 height 18
type input "**********"
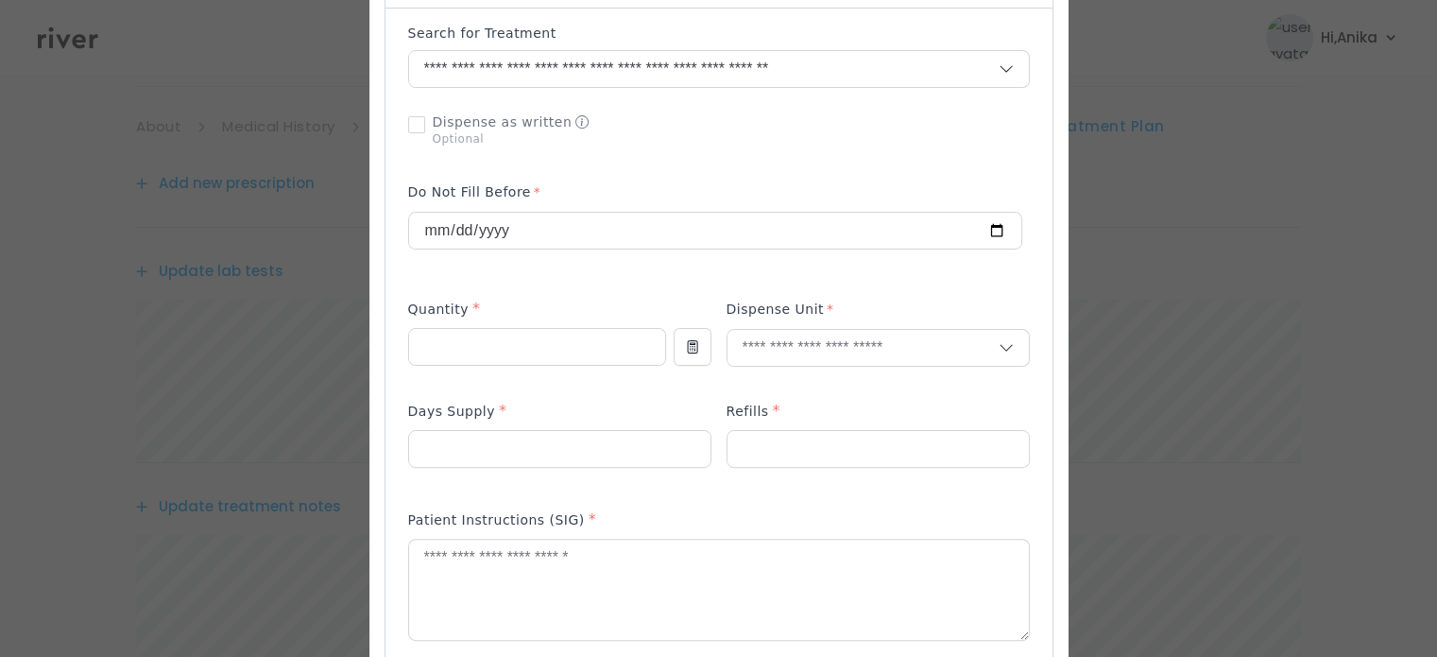
scroll to position [480, 0]
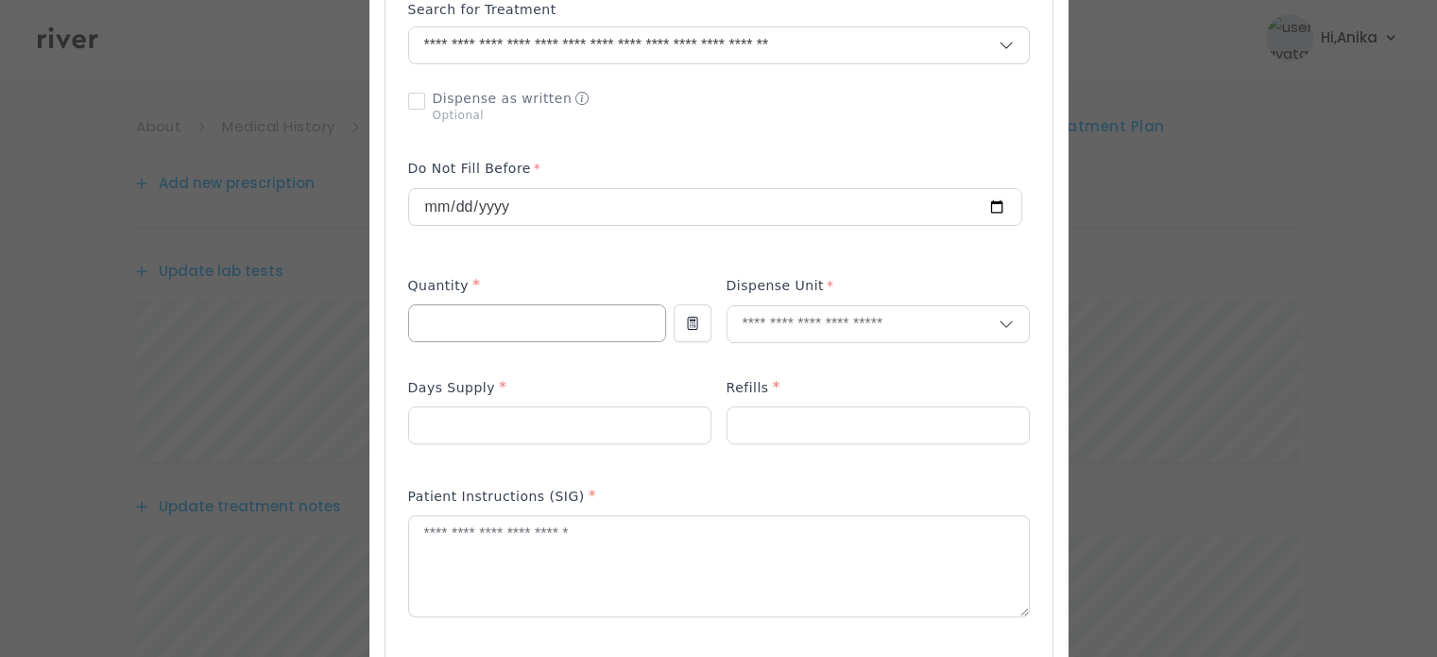
click at [517, 338] on input "number" at bounding box center [537, 323] width 256 height 36
type input "**"
click at [810, 326] on input "text" at bounding box center [863, 324] width 271 height 36
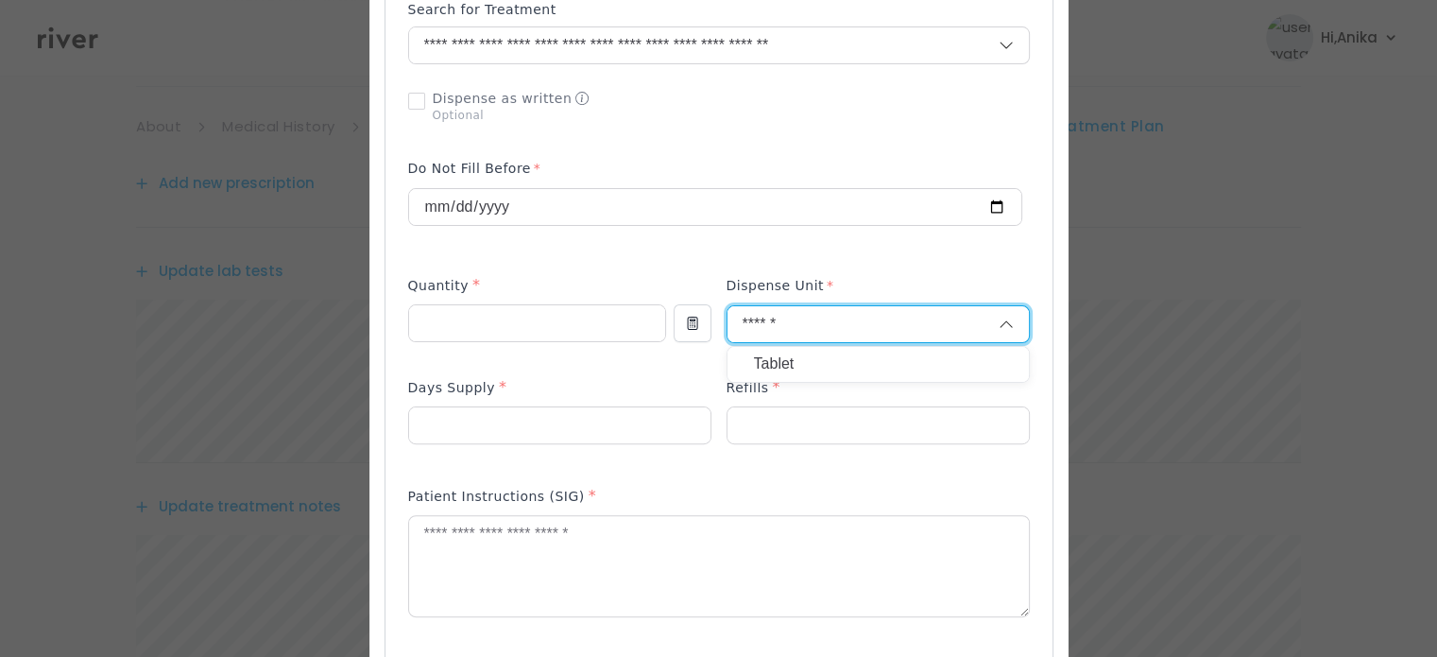
type input "******"
click at [796, 355] on p "Tablet" at bounding box center [878, 364] width 249 height 27
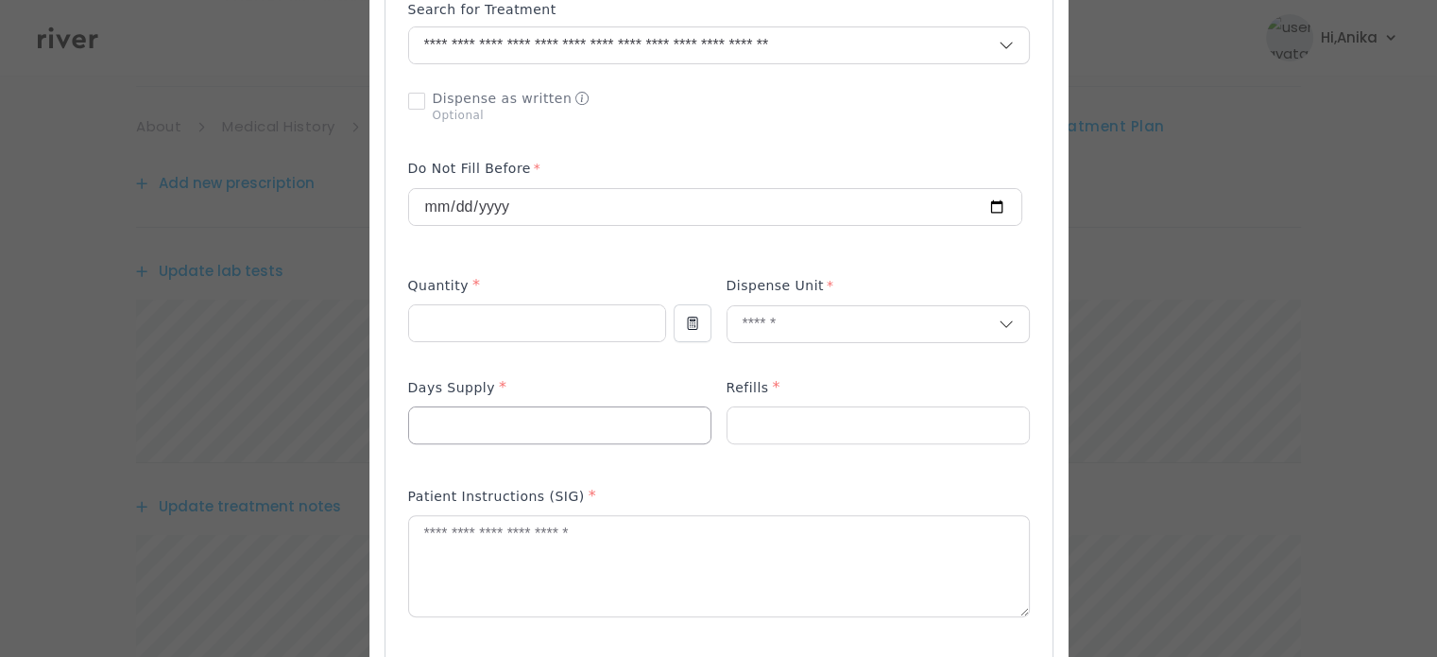
click at [586, 415] on input "number" at bounding box center [559, 425] width 301 height 36
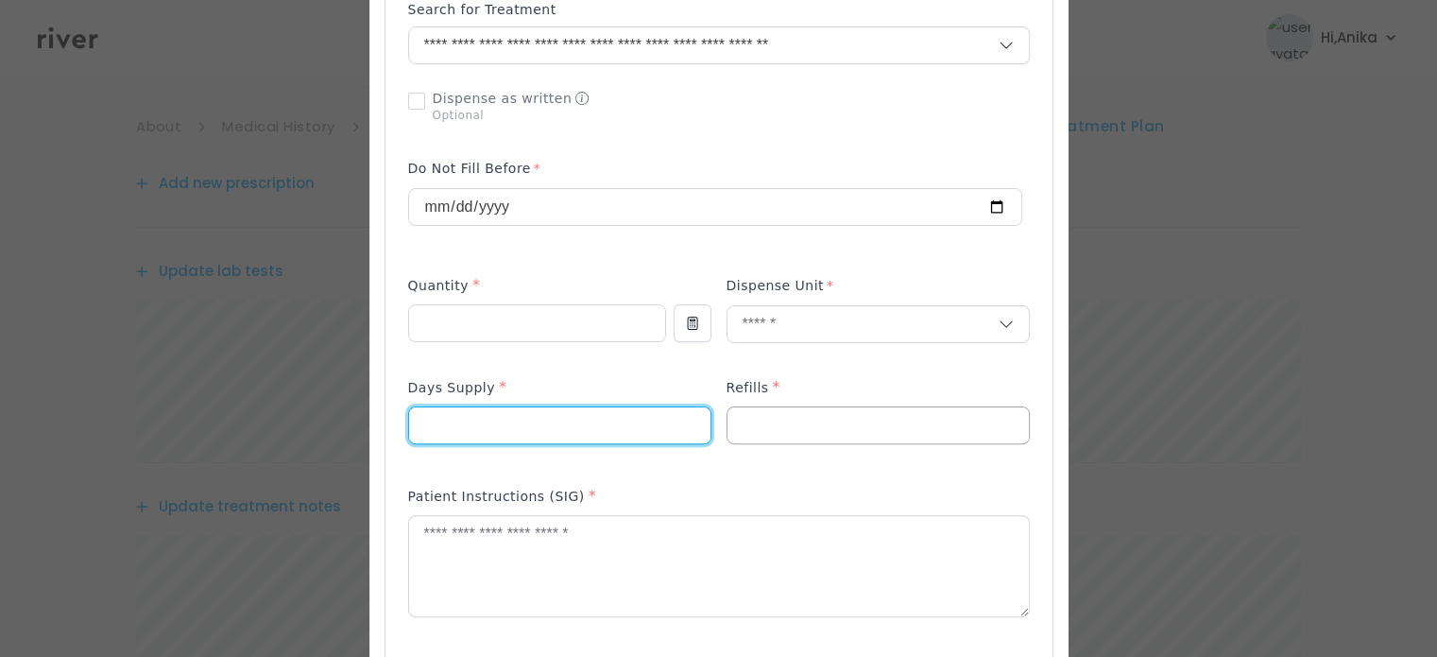
type input "**"
click at [795, 430] on input "number" at bounding box center [878, 425] width 301 height 36
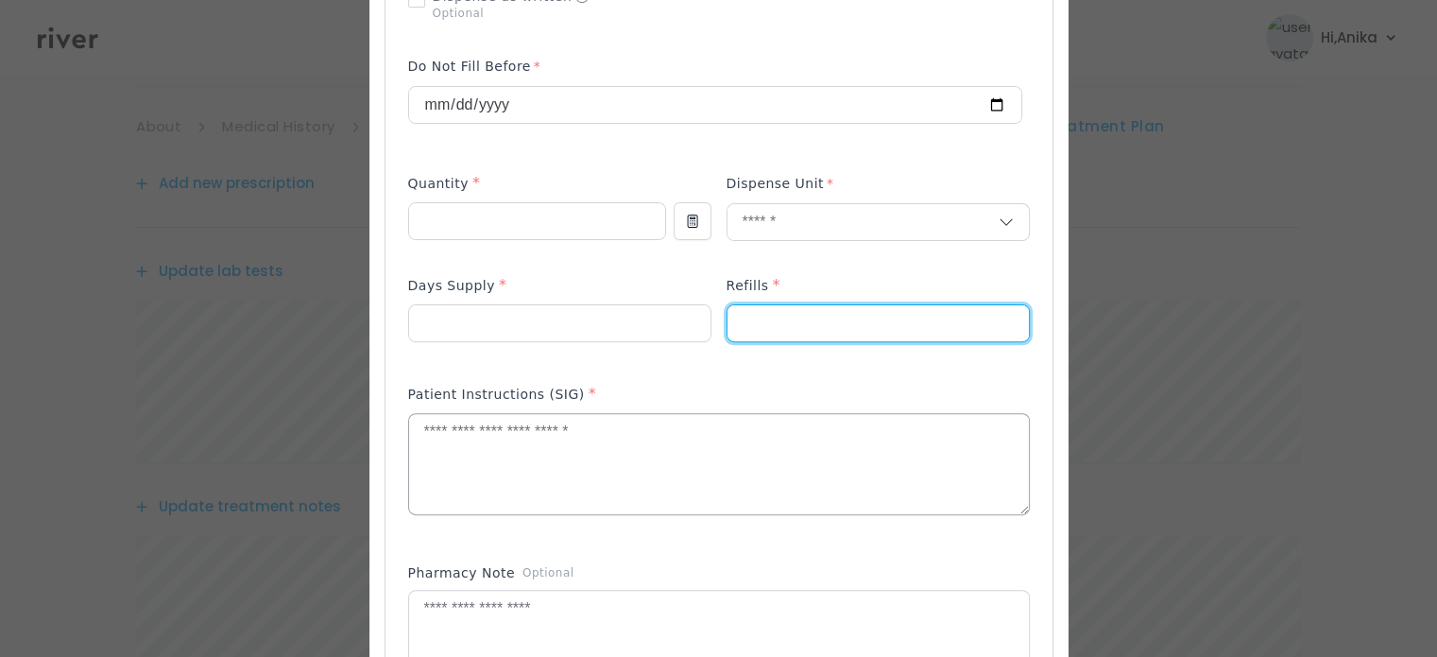
scroll to position [624, 0]
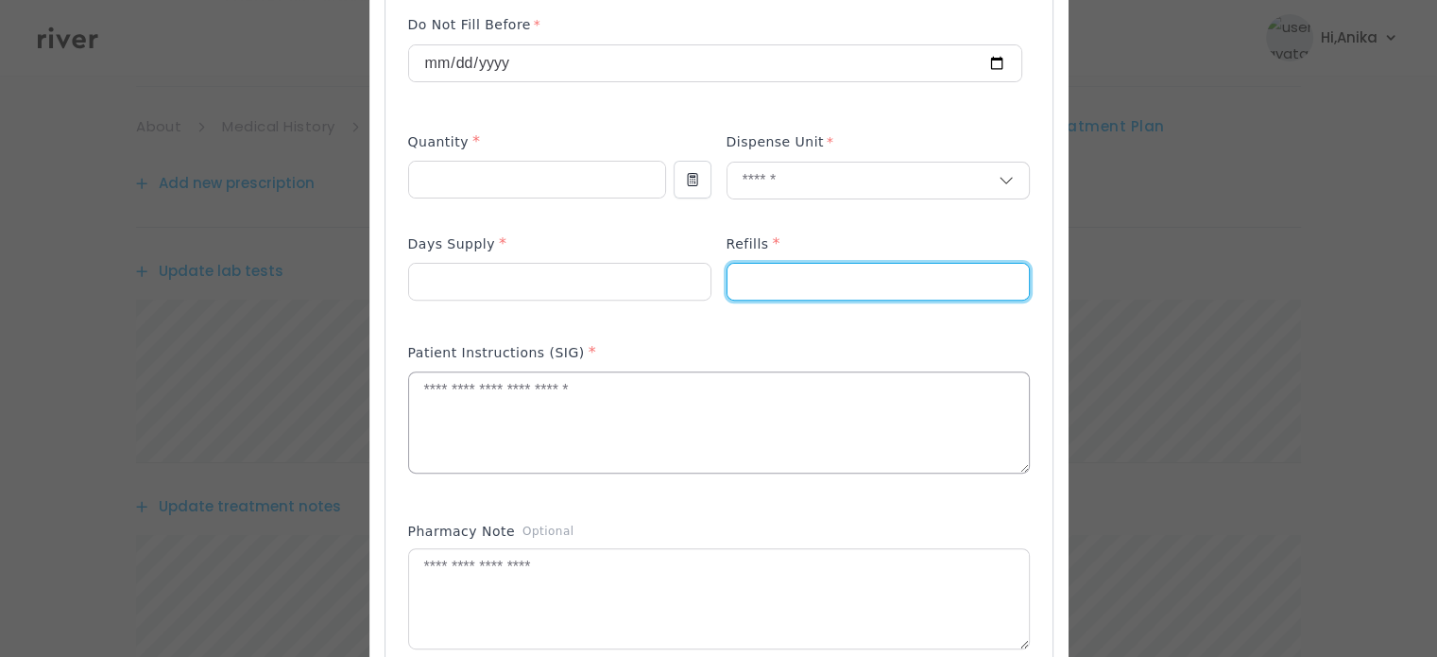
type input "*"
click at [571, 387] on textarea at bounding box center [719, 422] width 620 height 100
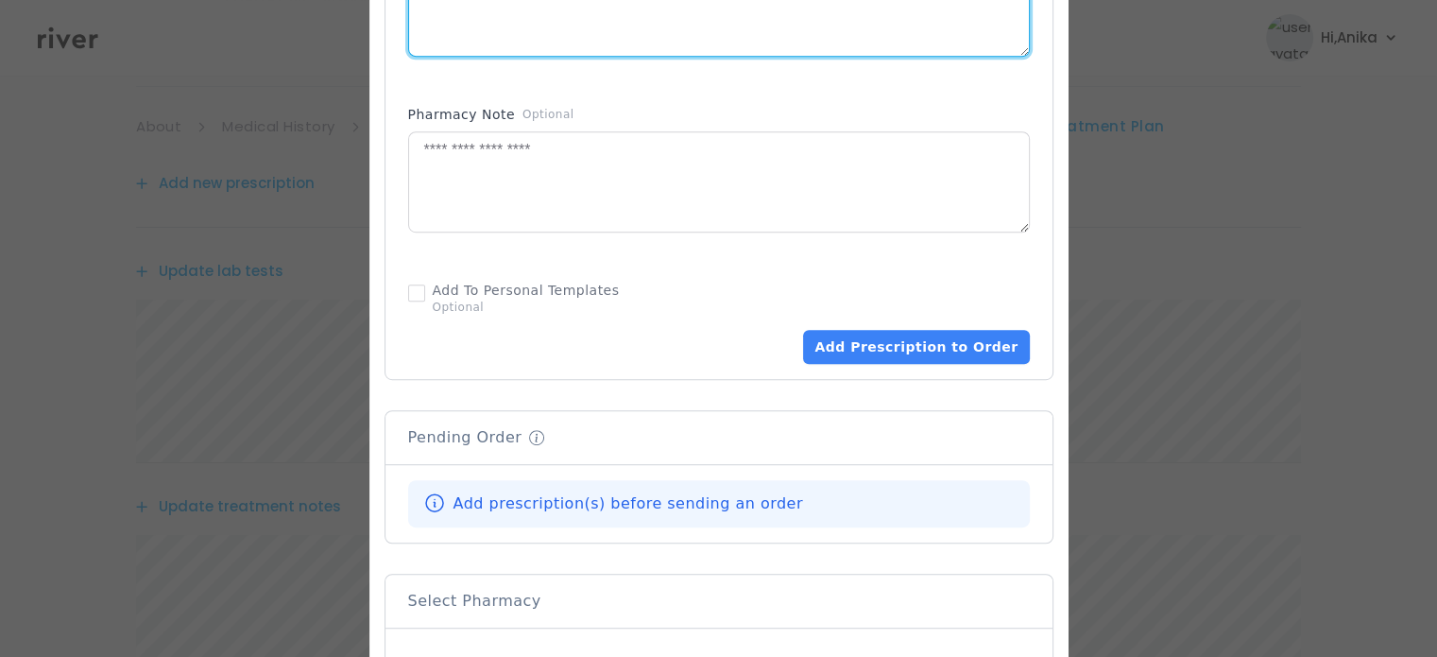
scroll to position [1062, 0]
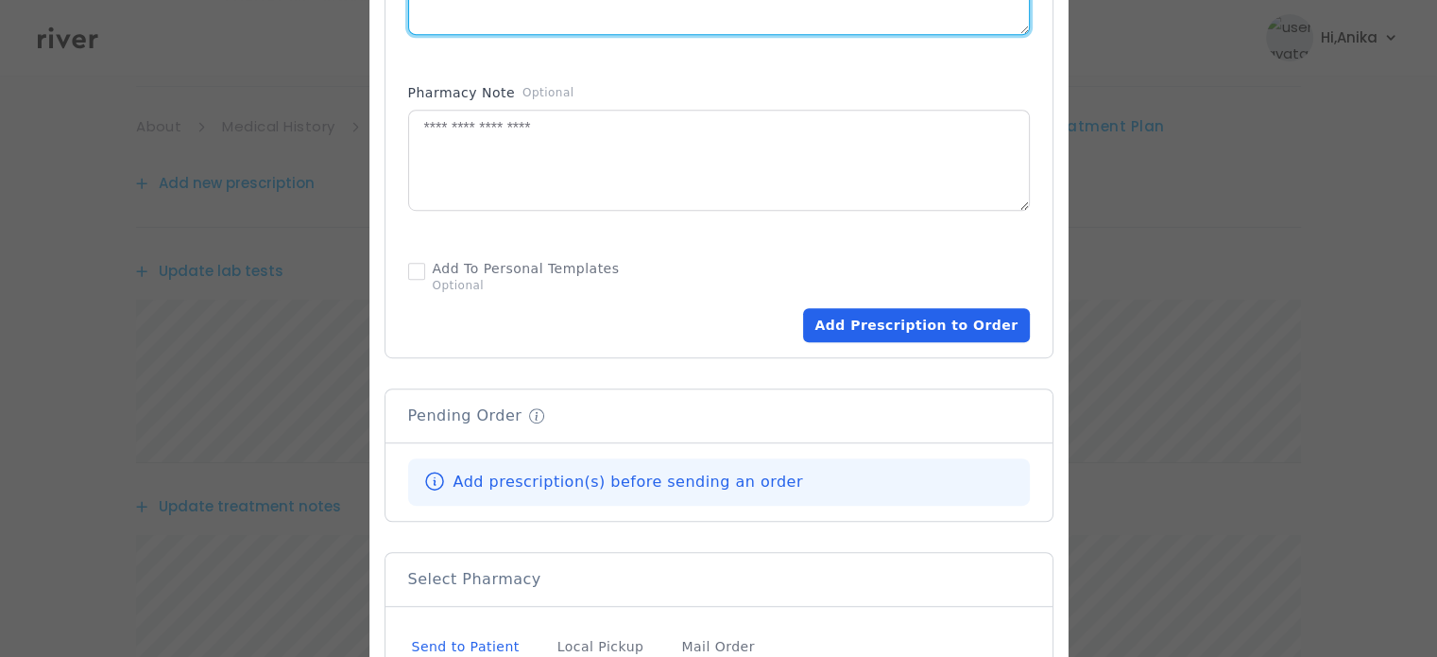
type textarea "**********"
click at [899, 329] on button "Add Prescription to Order" at bounding box center [916, 325] width 226 height 34
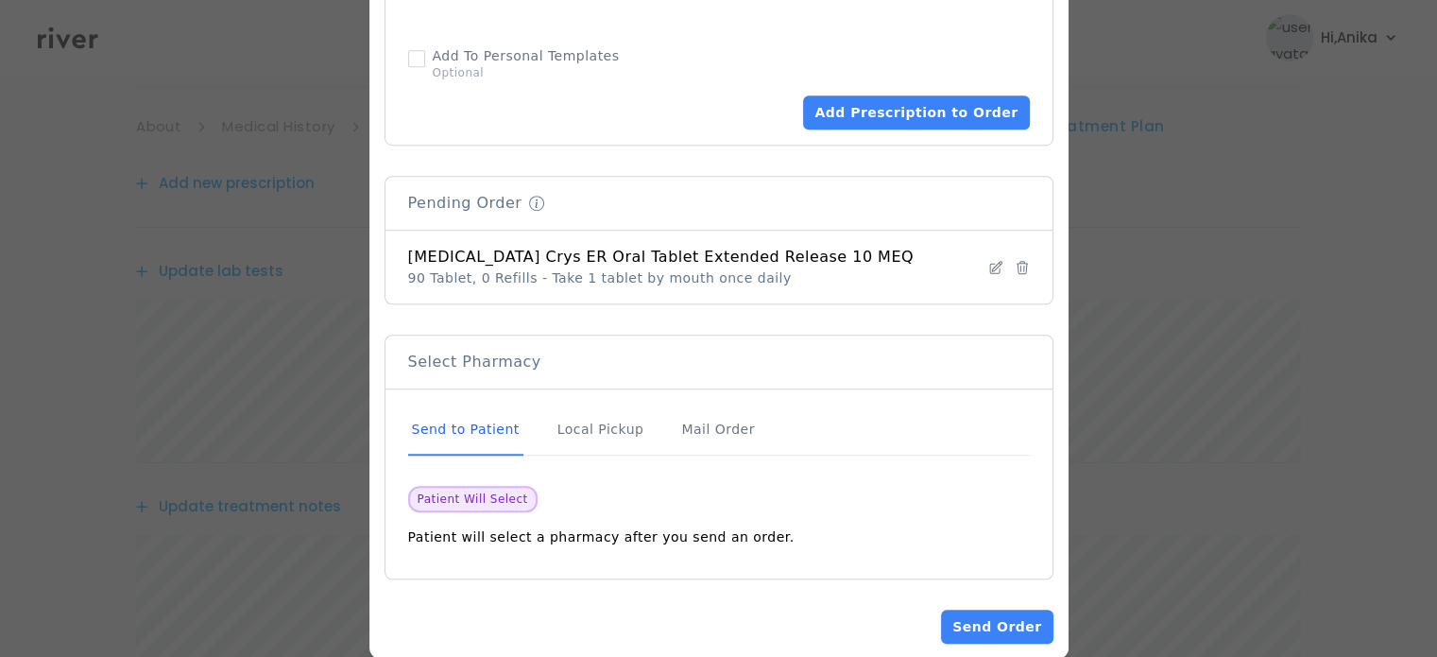
scroll to position [1303, 0]
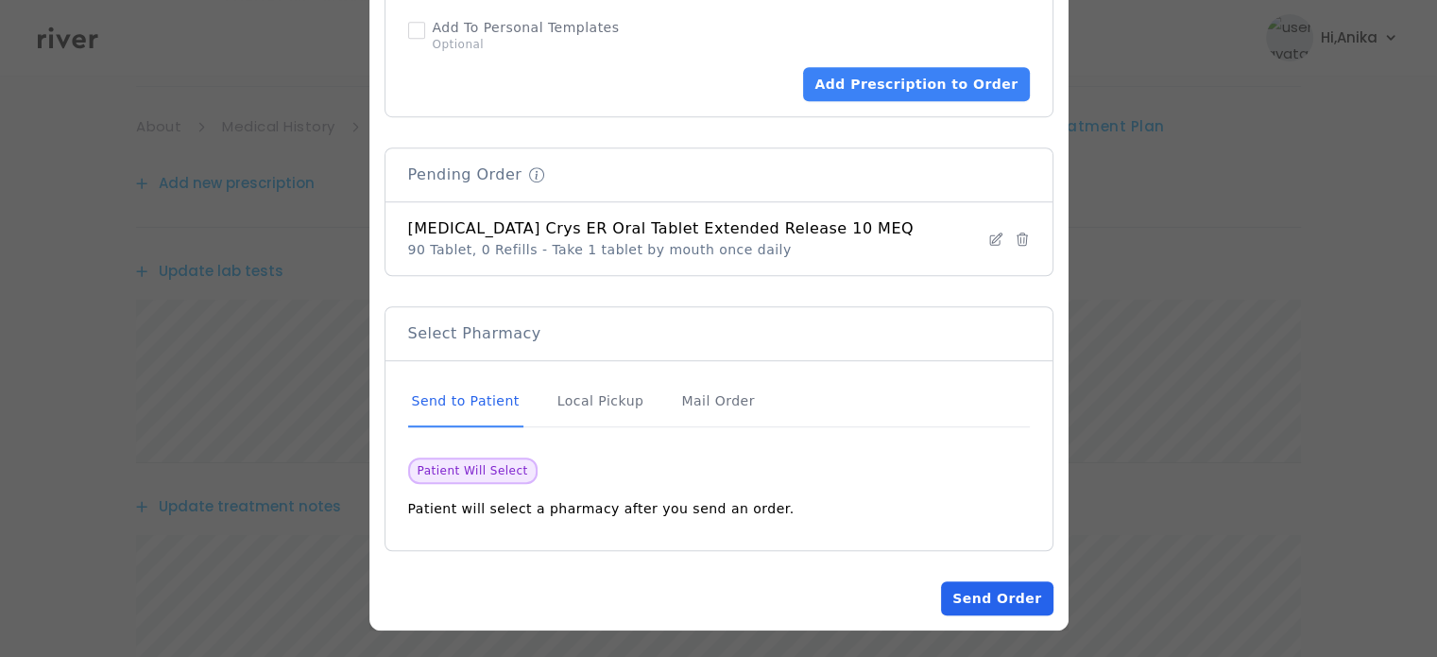
click at [972, 589] on button "Send Order" at bounding box center [997, 598] width 112 height 34
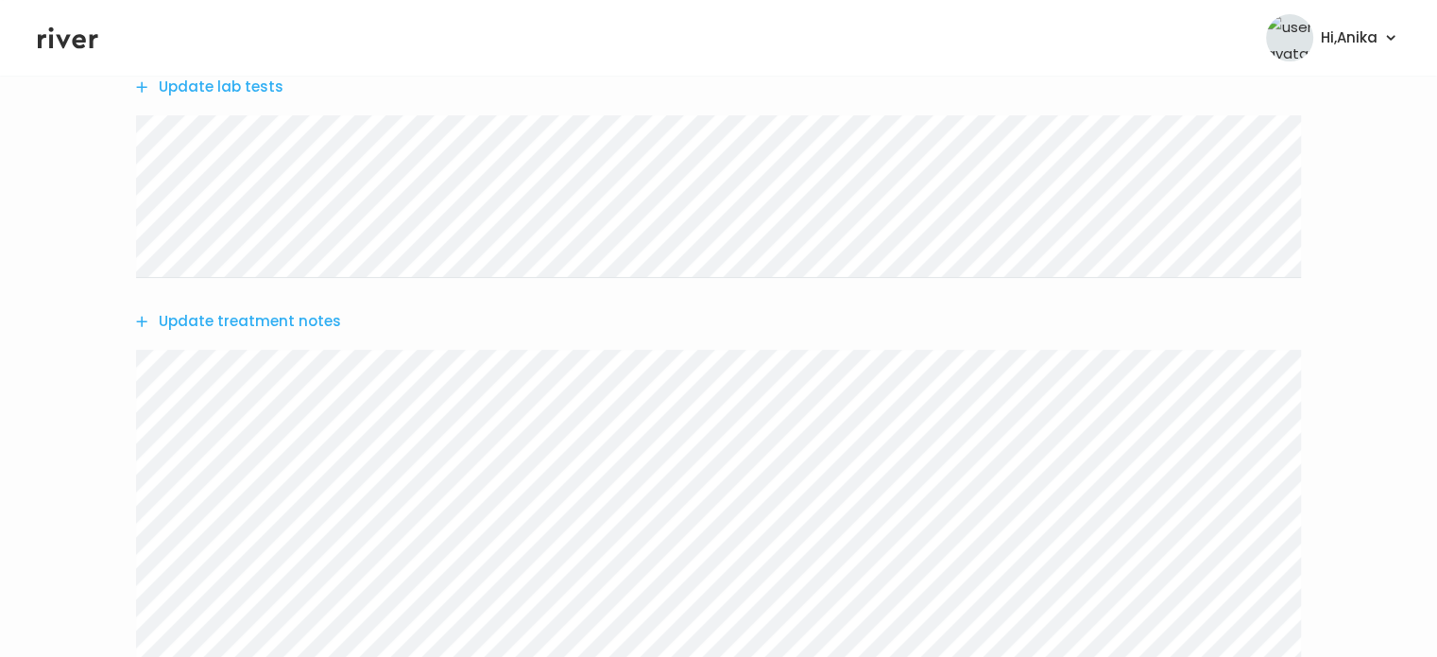
scroll to position [608, 0]
click at [256, 260] on button "Update treatment notes" at bounding box center [238, 254] width 205 height 26
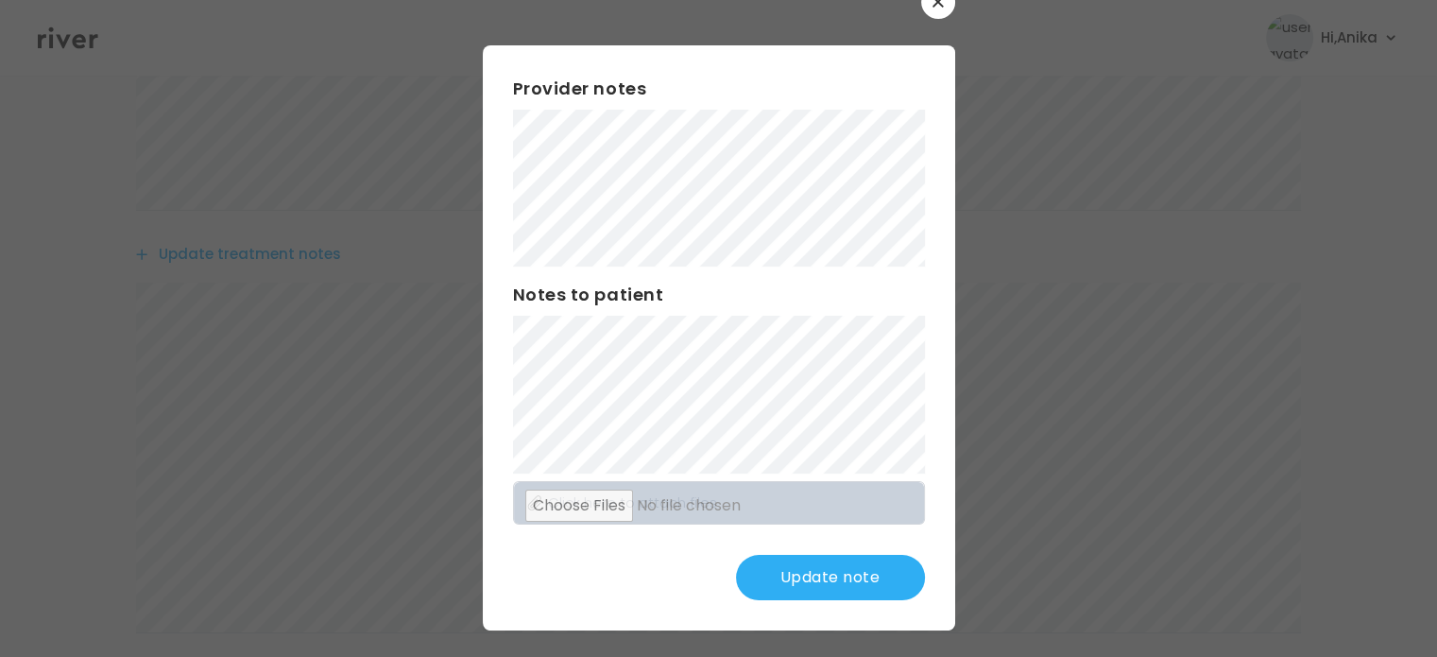
scroll to position [49, 0]
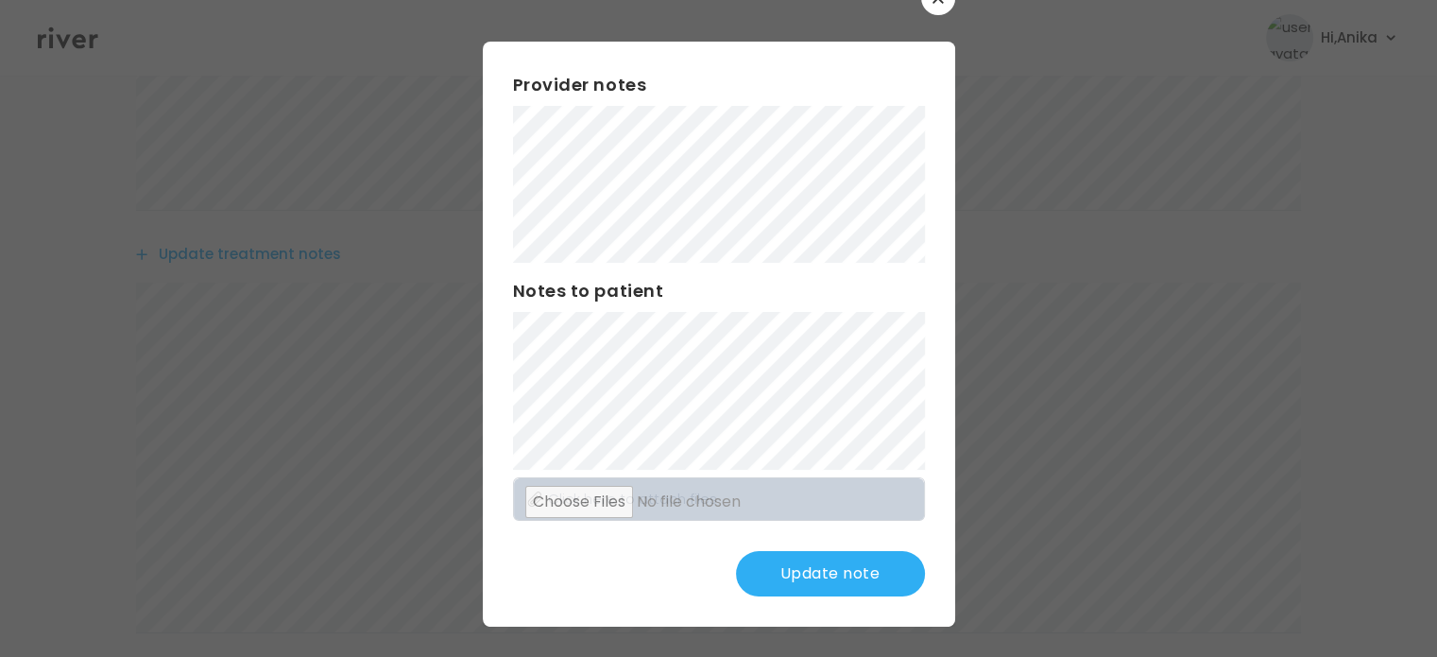
click at [783, 566] on button "Update note" at bounding box center [830, 573] width 189 height 45
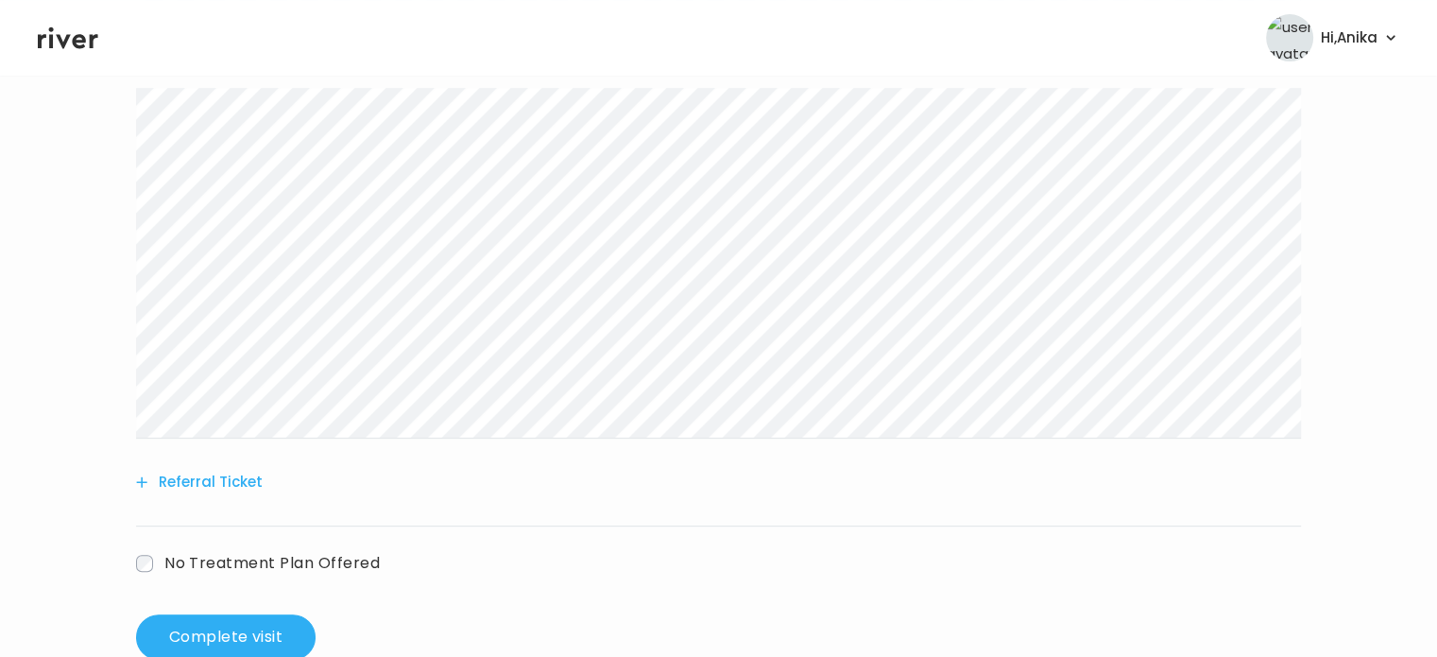
scroll to position [851, 0]
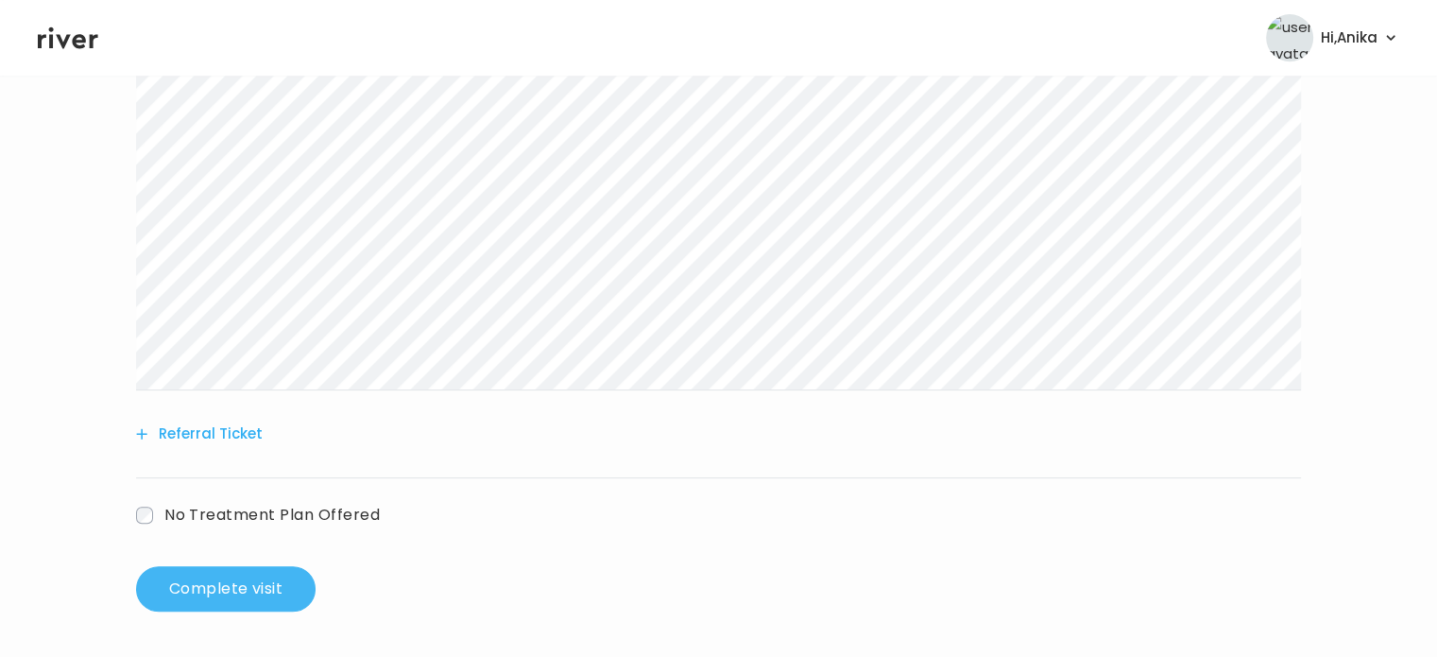
click at [250, 570] on button "Complete visit" at bounding box center [226, 588] width 180 height 45
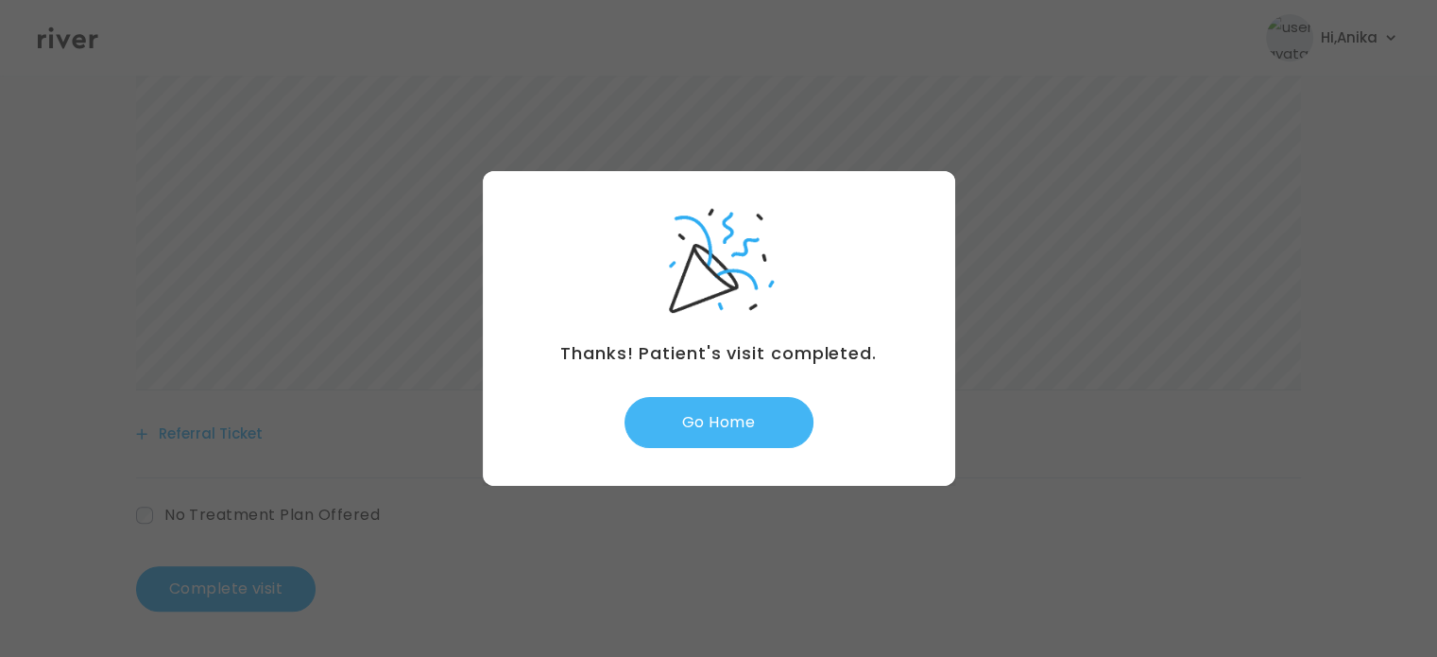
click at [663, 409] on button "Go Home" at bounding box center [719, 422] width 189 height 51
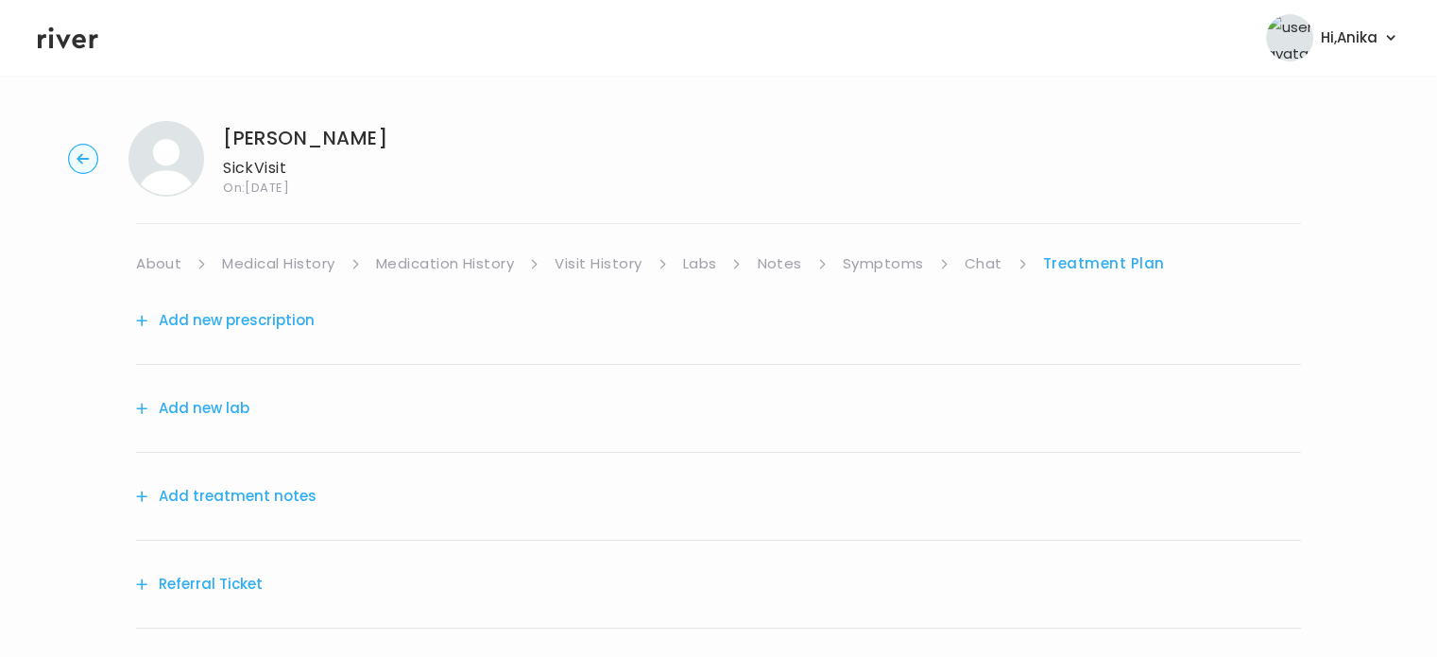
click at [276, 487] on button "Add treatment notes" at bounding box center [226, 496] width 181 height 26
click at [239, 498] on button "Add treatment notes" at bounding box center [226, 496] width 181 height 26
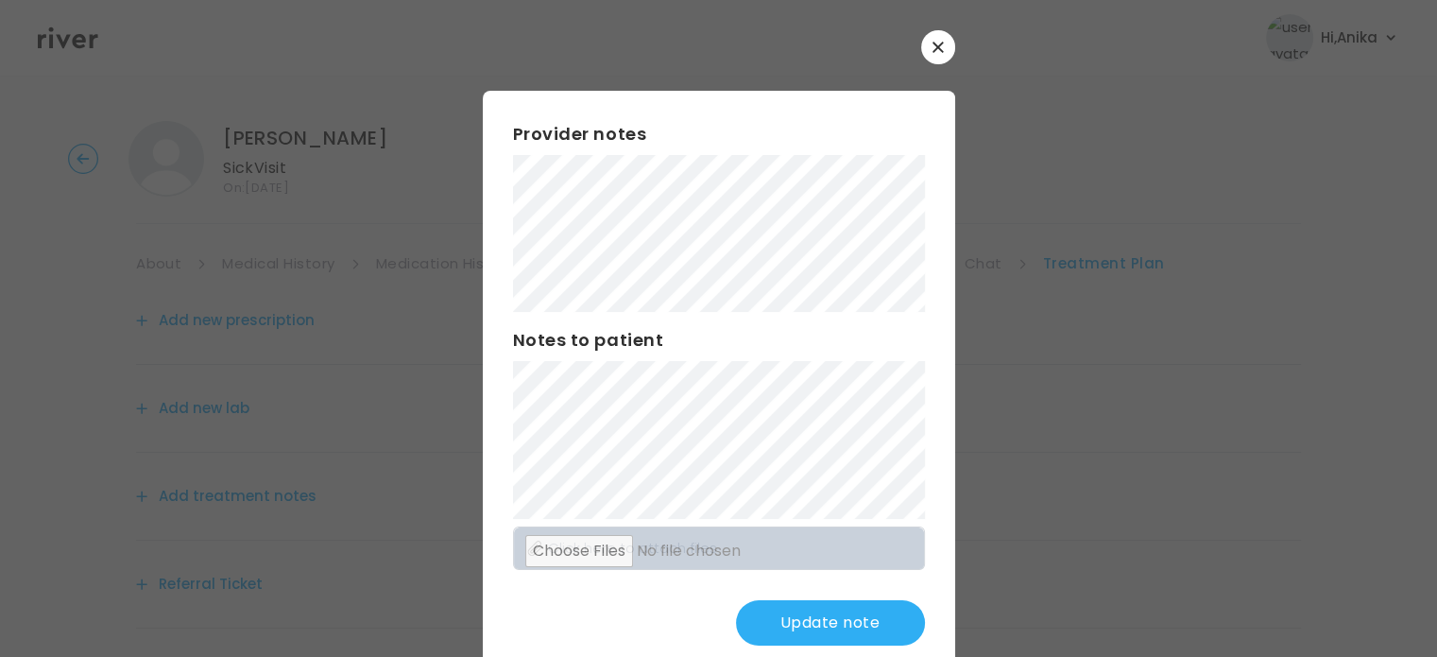
click at [497, 280] on div "Provider notes Notes to patient Click here to attach files Update note" at bounding box center [719, 383] width 473 height 585
click at [784, 634] on button "Update note" at bounding box center [830, 622] width 189 height 45
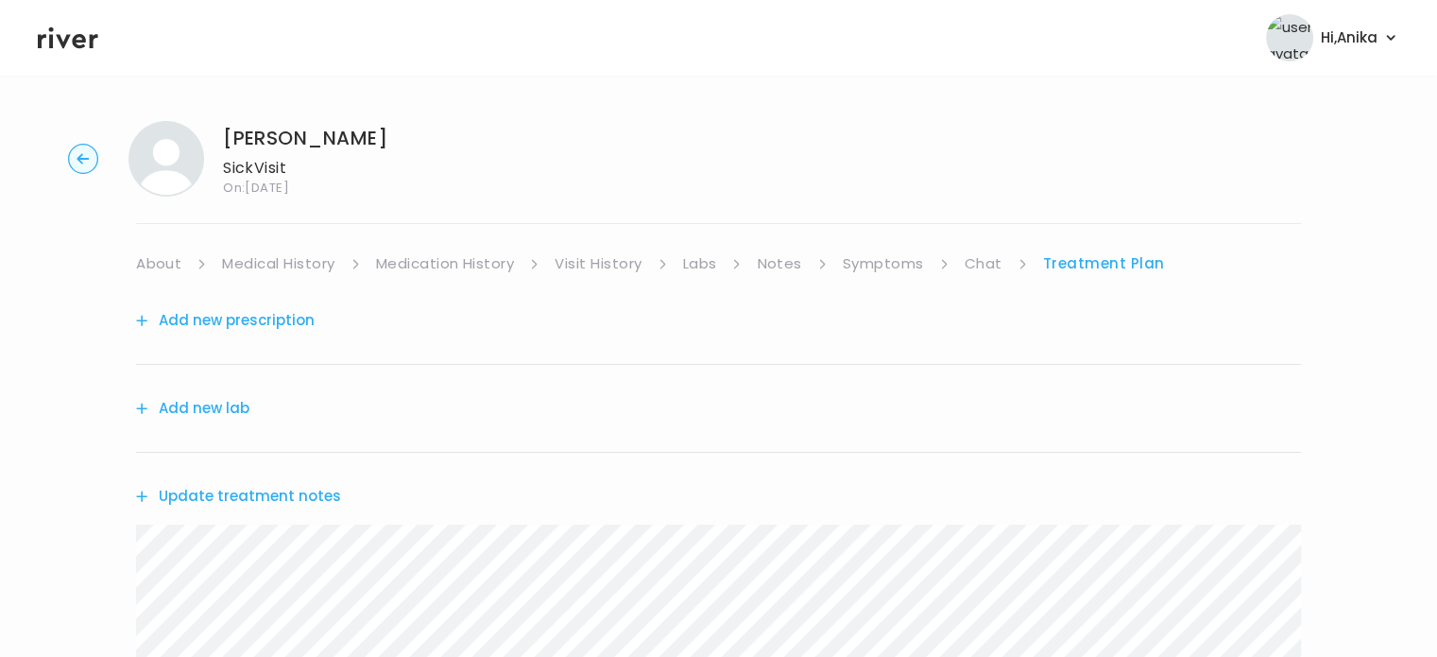
click at [298, 329] on button "Add new prescription" at bounding box center [225, 320] width 179 height 26
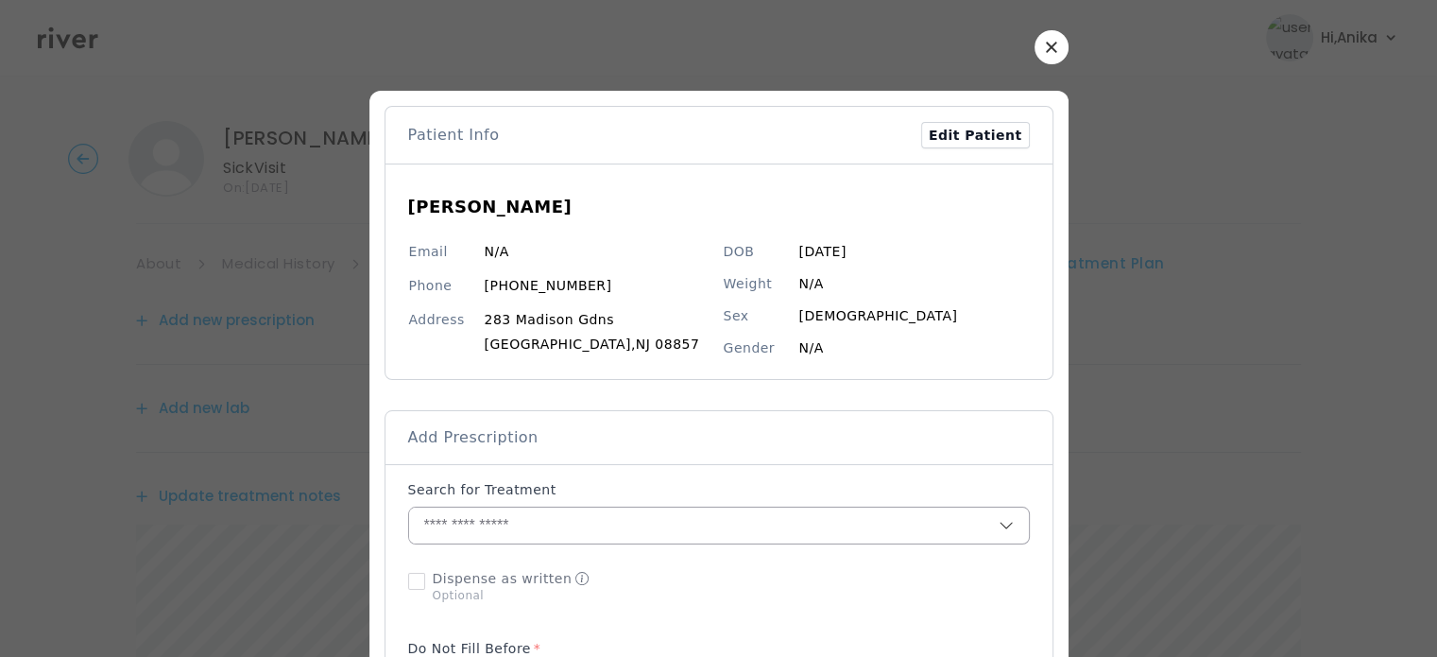
click at [547, 517] on input "text" at bounding box center [704, 525] width 590 height 36
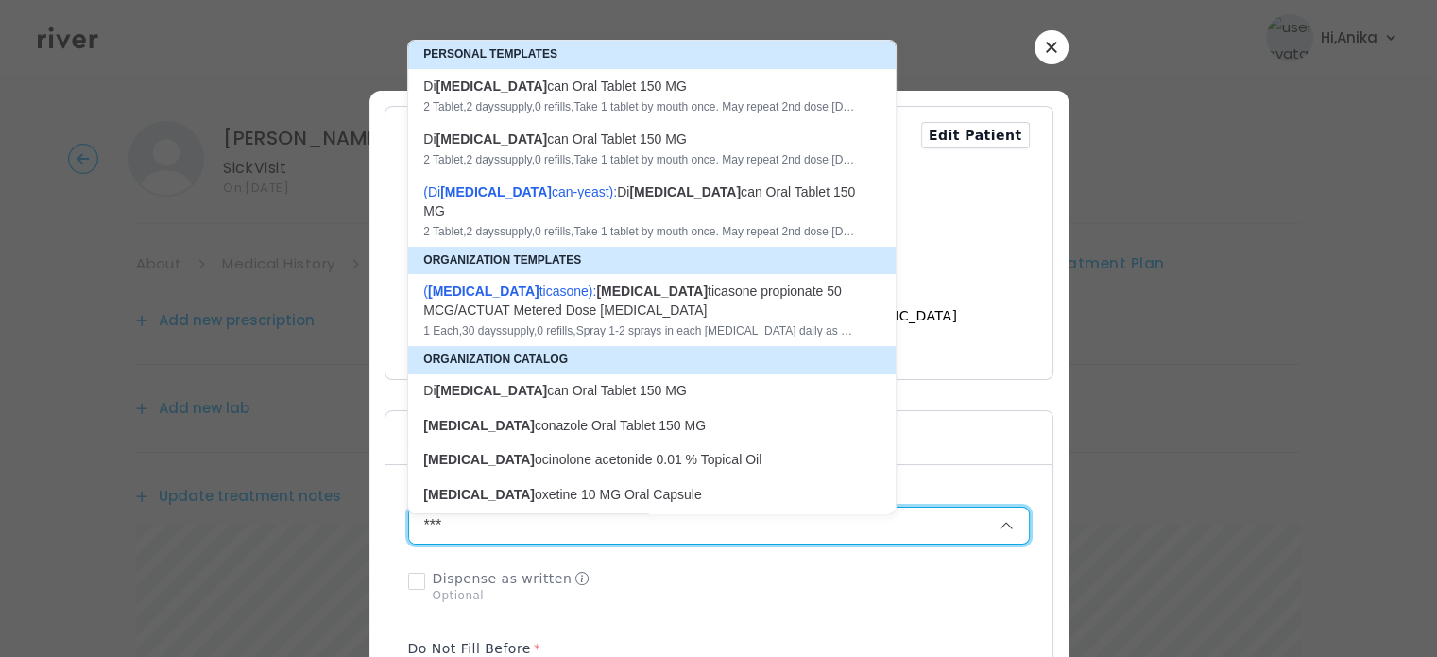
click at [578, 323] on div "1 Each , 30 days supply, 0 refills , Spray 1-2 sprays in each nostril daily as …" at bounding box center [640, 330] width 435 height 15
type input "**********"
type input "*"
type input "**"
type input "*"
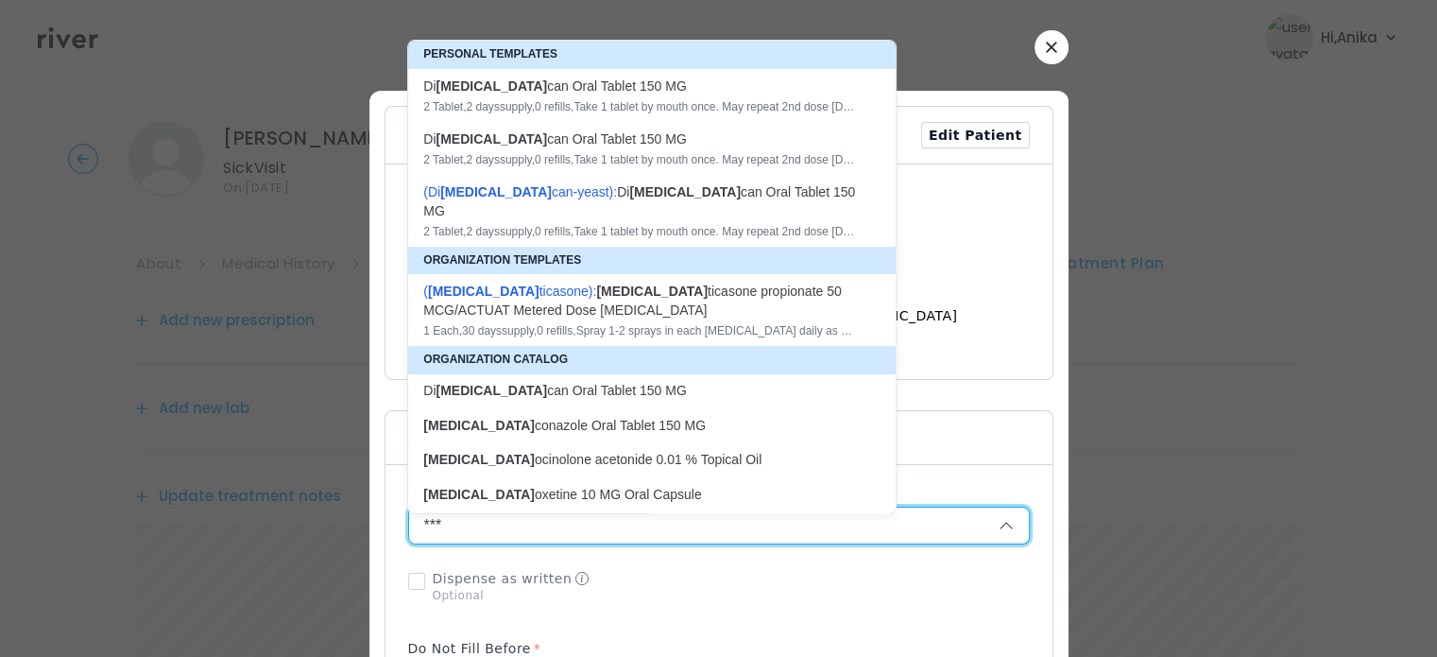
type textarea "**********"
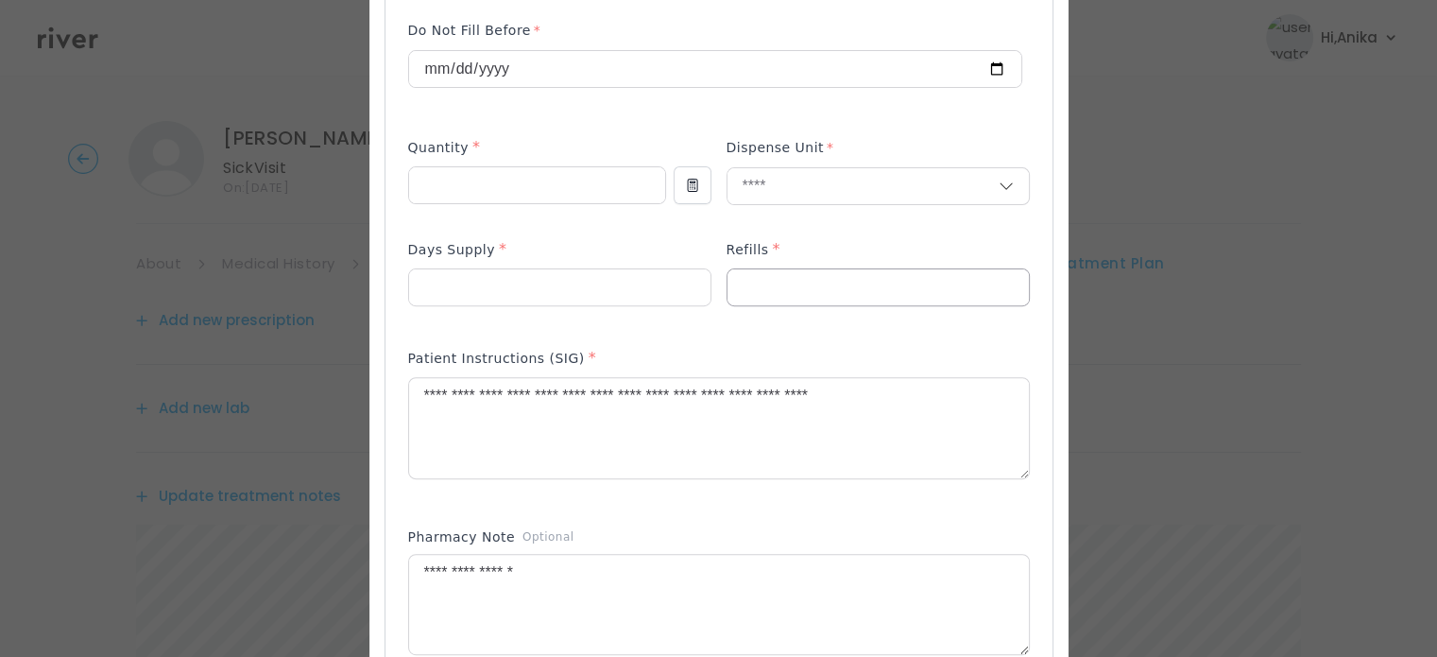
scroll to position [627, 0]
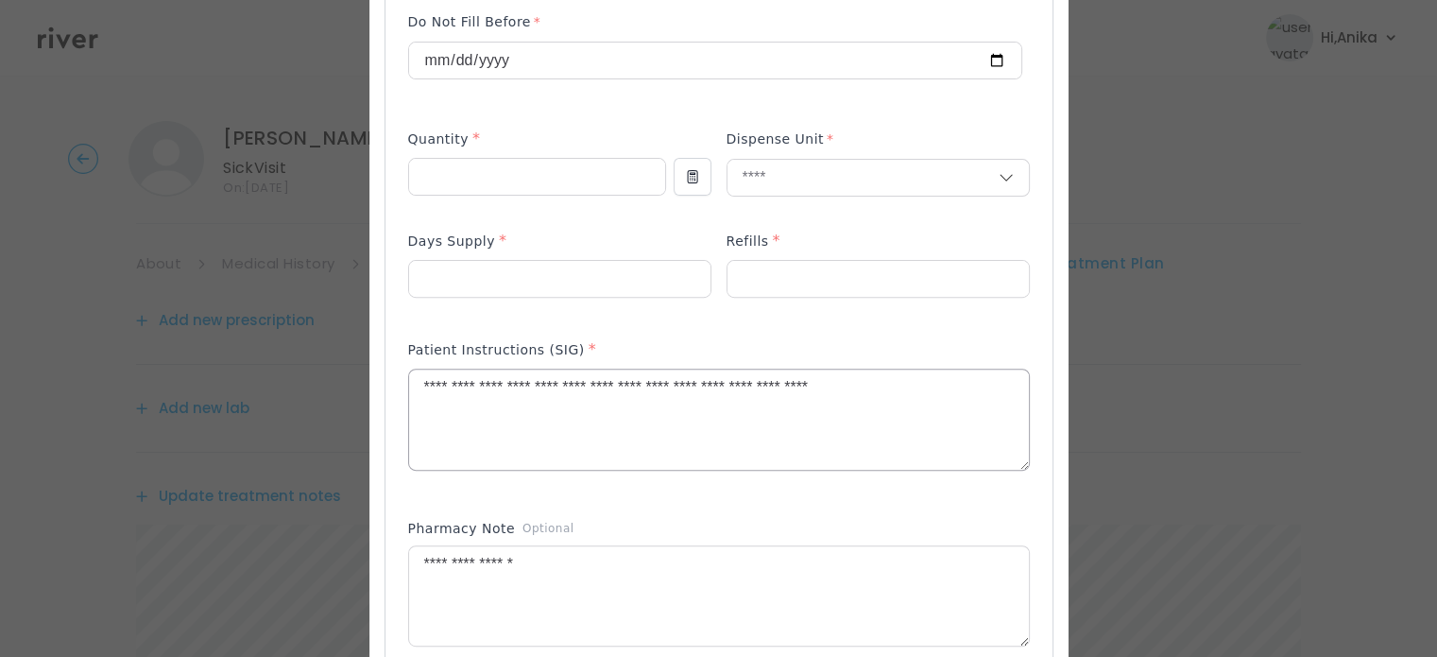
click at [896, 387] on textarea "**********" at bounding box center [719, 420] width 620 height 100
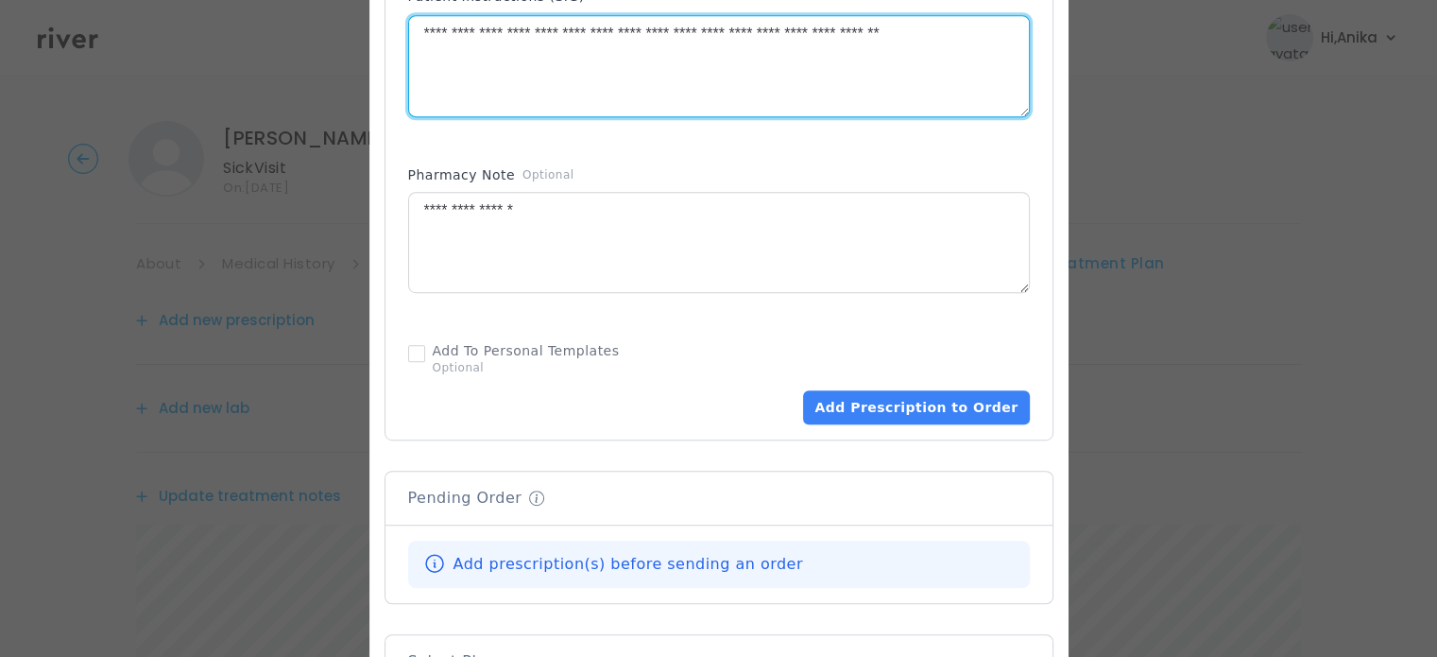
scroll to position [1000, 0]
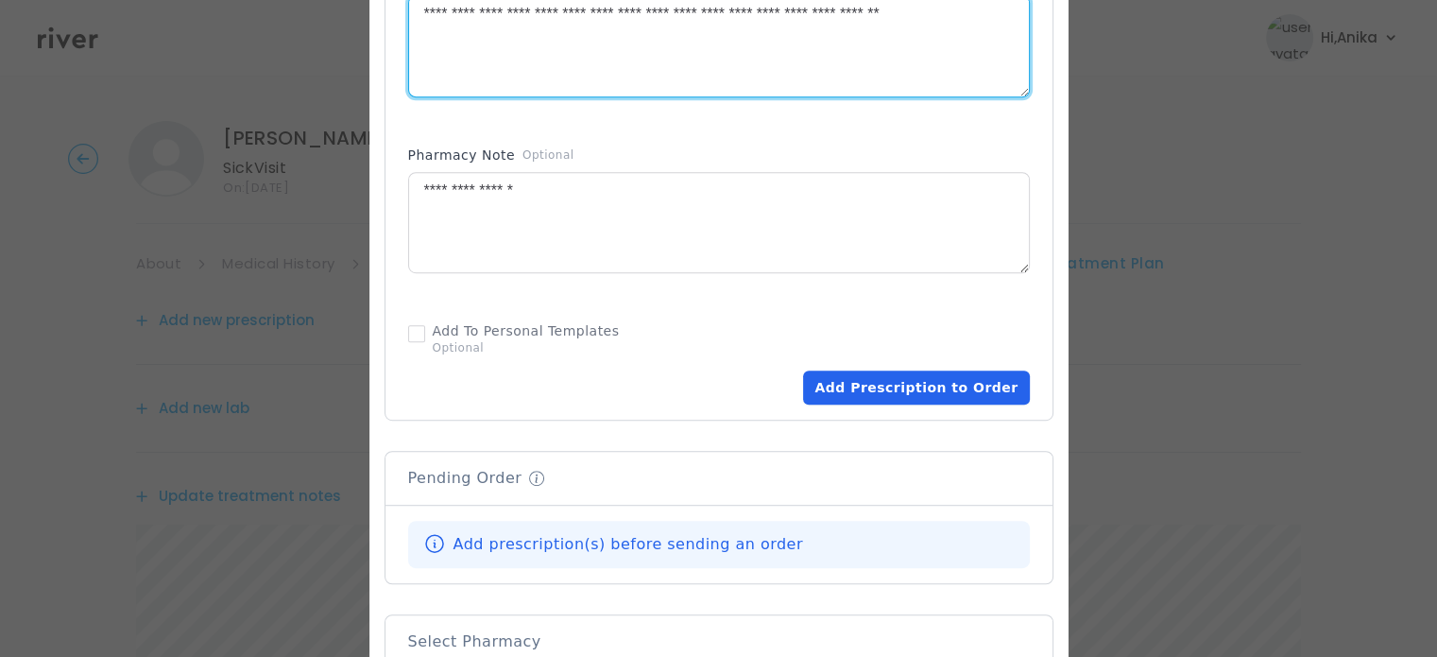
type textarea "**********"
click at [919, 396] on button "Add Prescription to Order" at bounding box center [916, 387] width 226 height 34
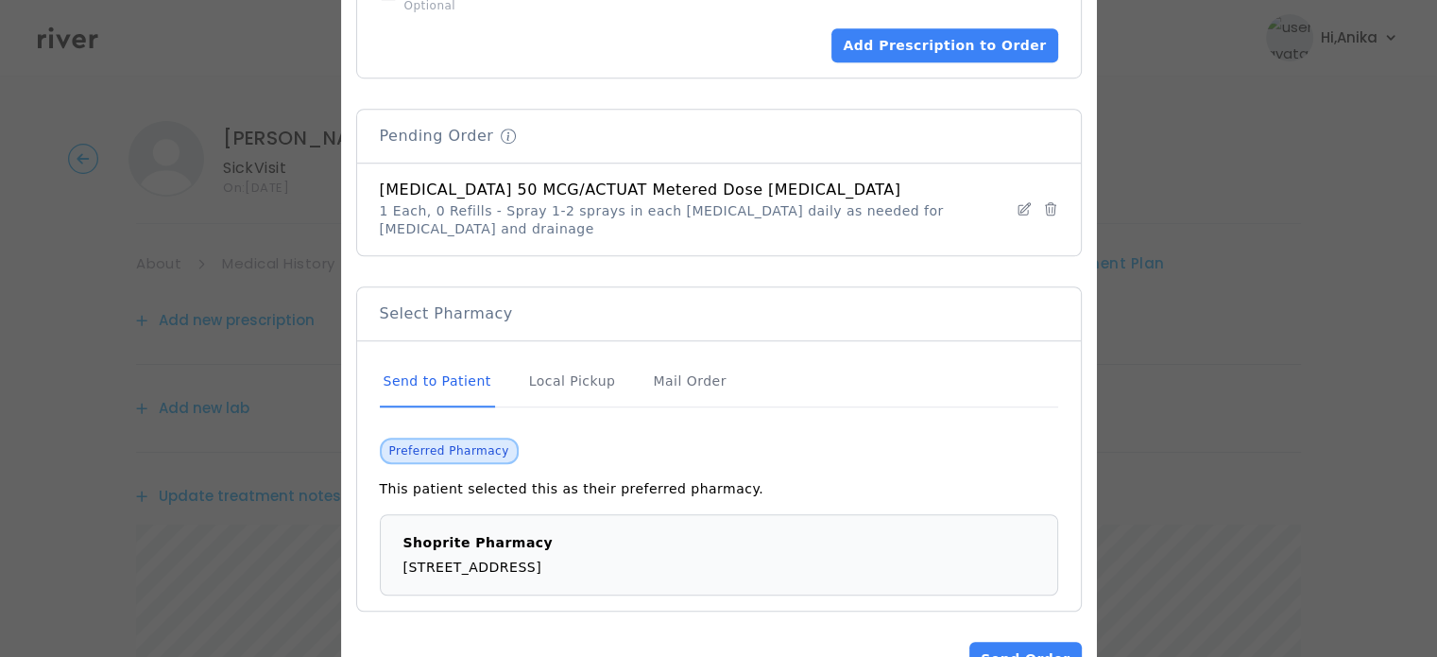
scroll to position [1402, 0]
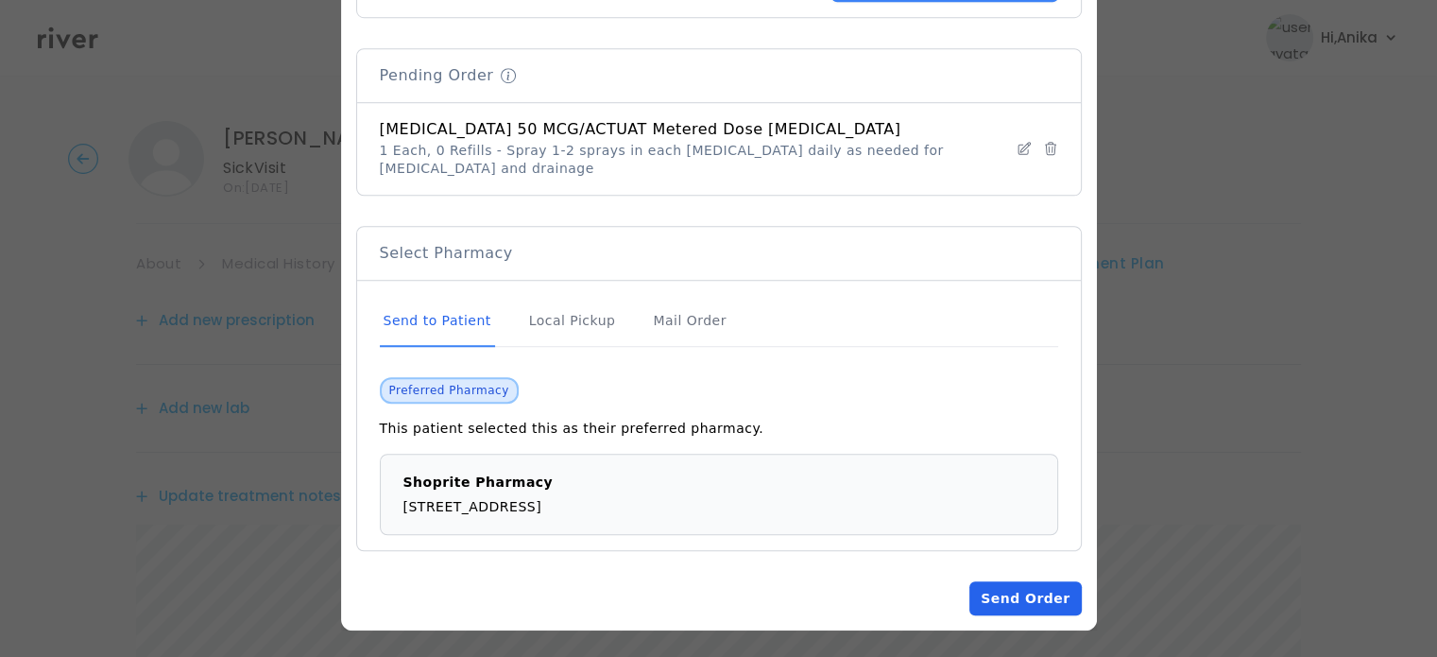
click at [1006, 586] on button "Send Order" at bounding box center [1026, 598] width 112 height 34
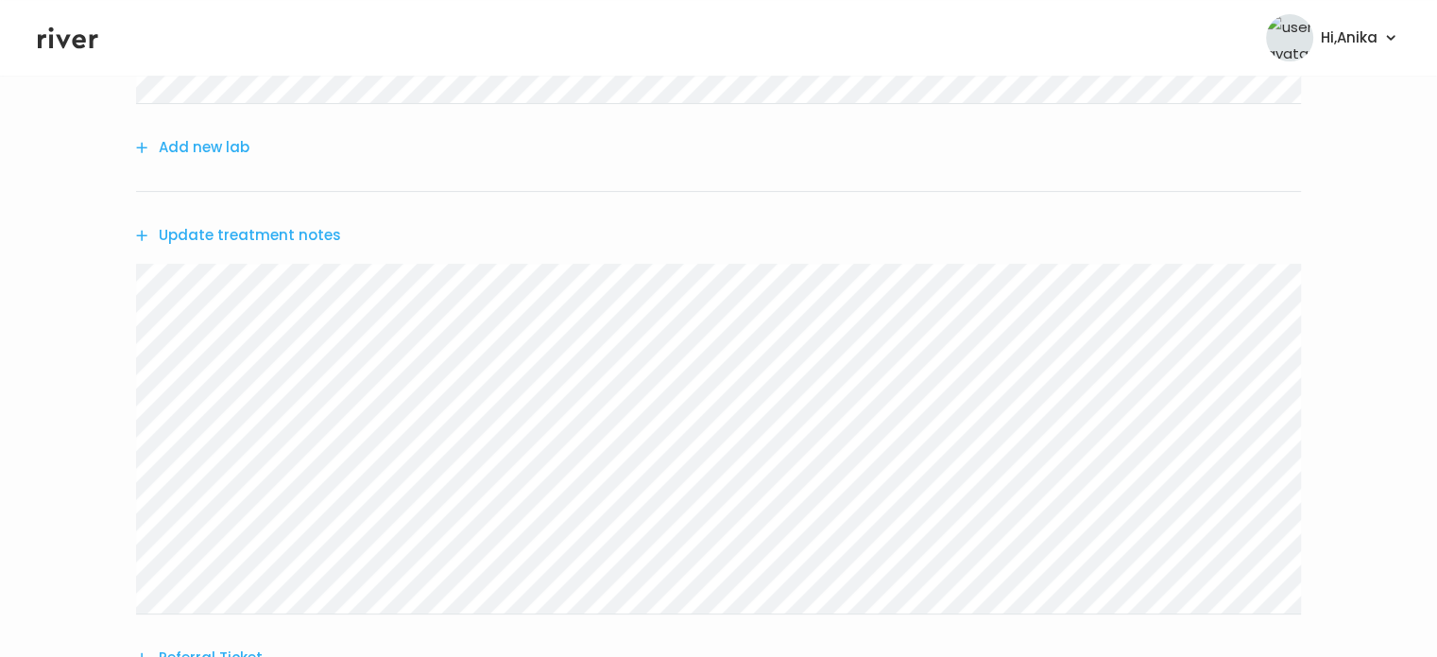
scroll to position [484, 0]
click at [286, 235] on button "Update treatment notes" at bounding box center [238, 231] width 205 height 26
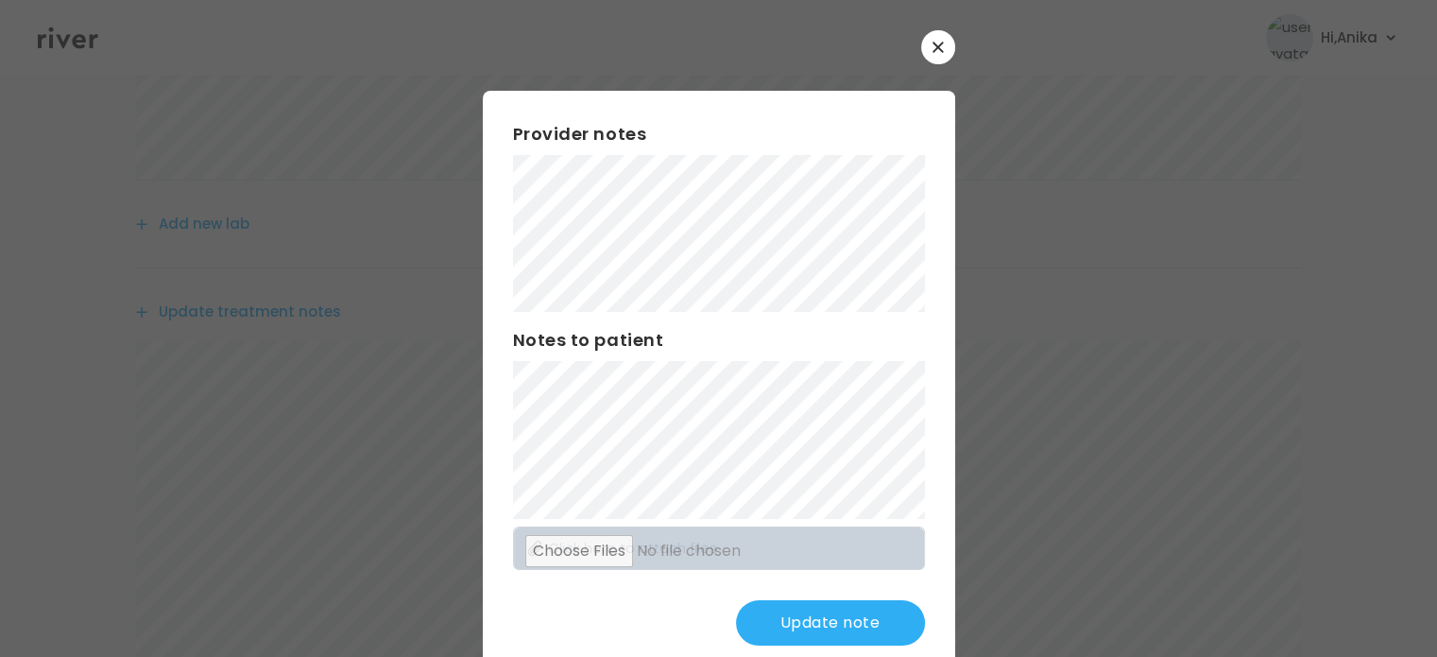
scroll to position [387, 0]
click at [814, 632] on button "Update note" at bounding box center [830, 622] width 189 height 45
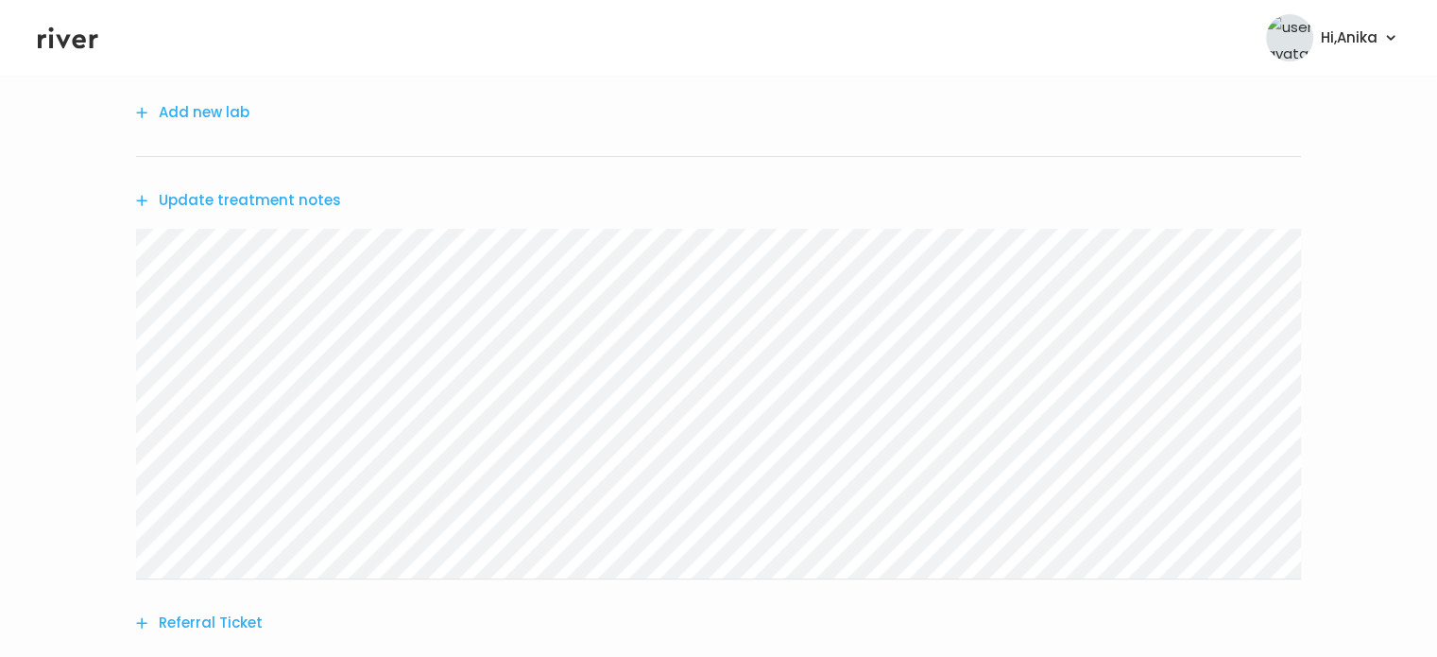
scroll to position [703, 0]
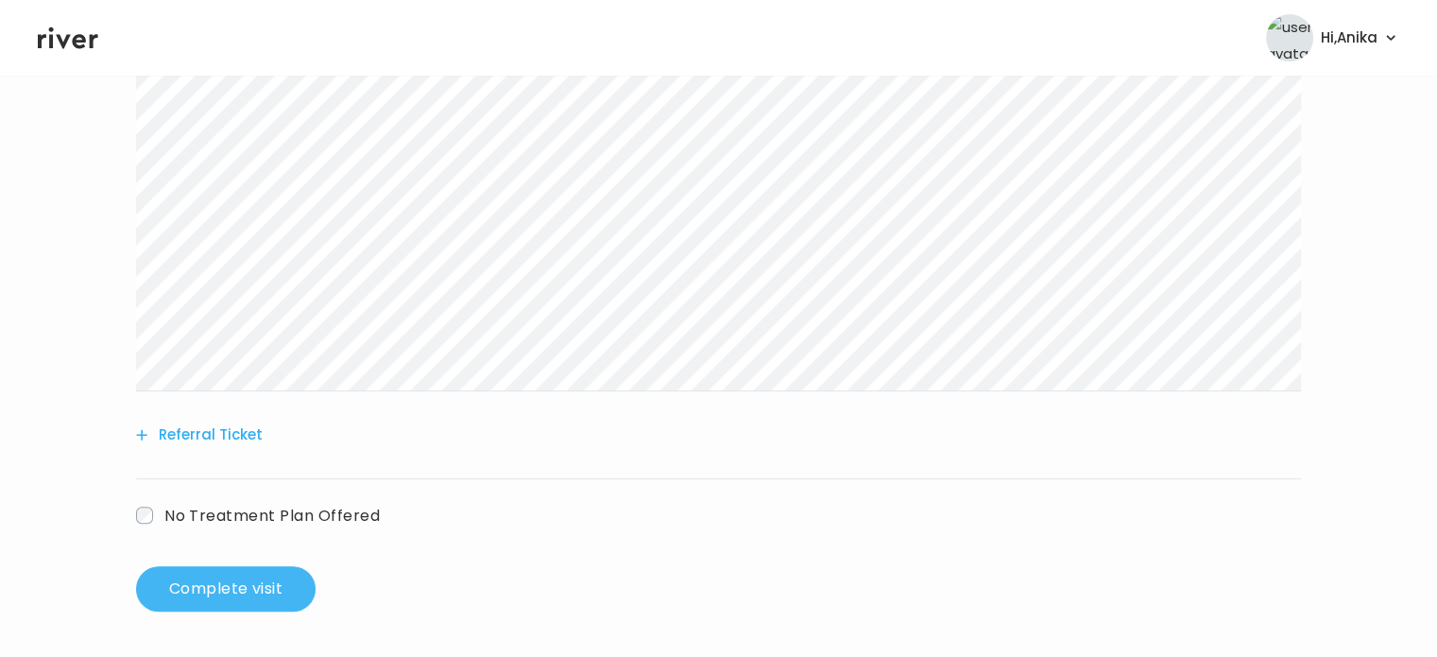
click at [174, 605] on button "Complete visit" at bounding box center [226, 588] width 180 height 45
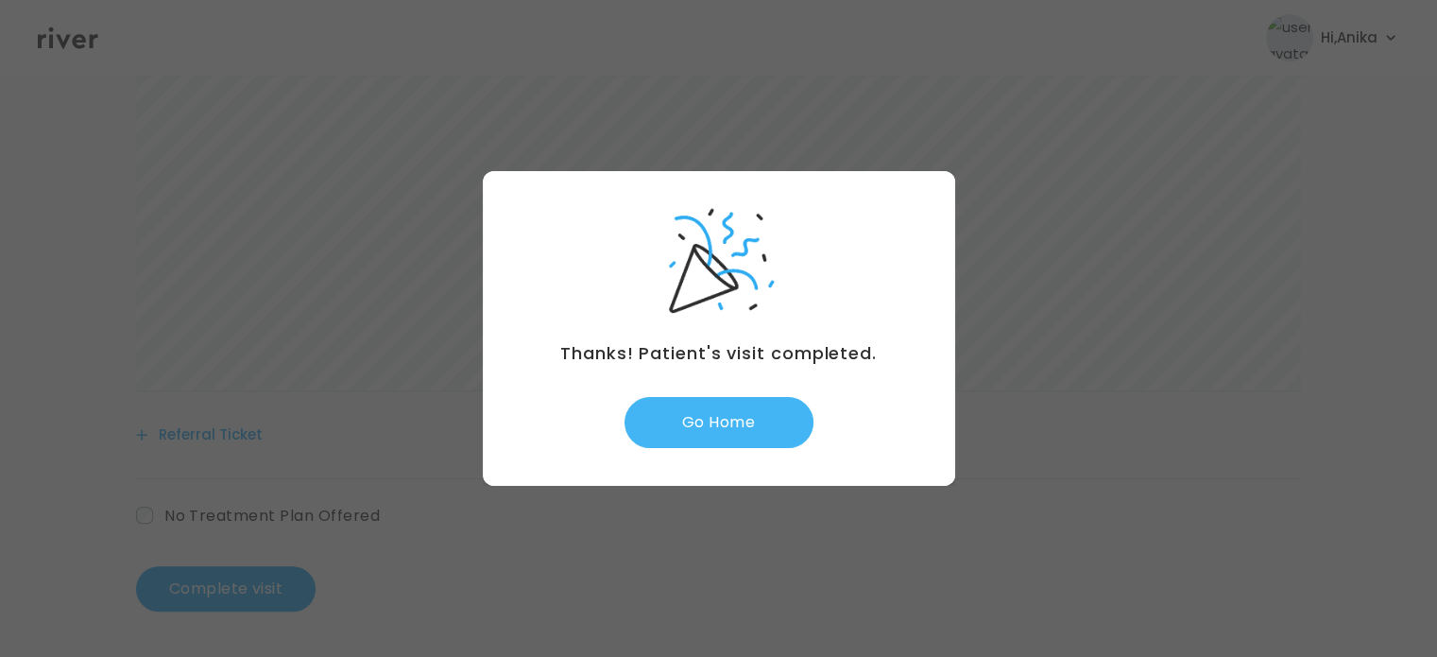
click at [726, 417] on button "Go Home" at bounding box center [719, 422] width 189 height 51
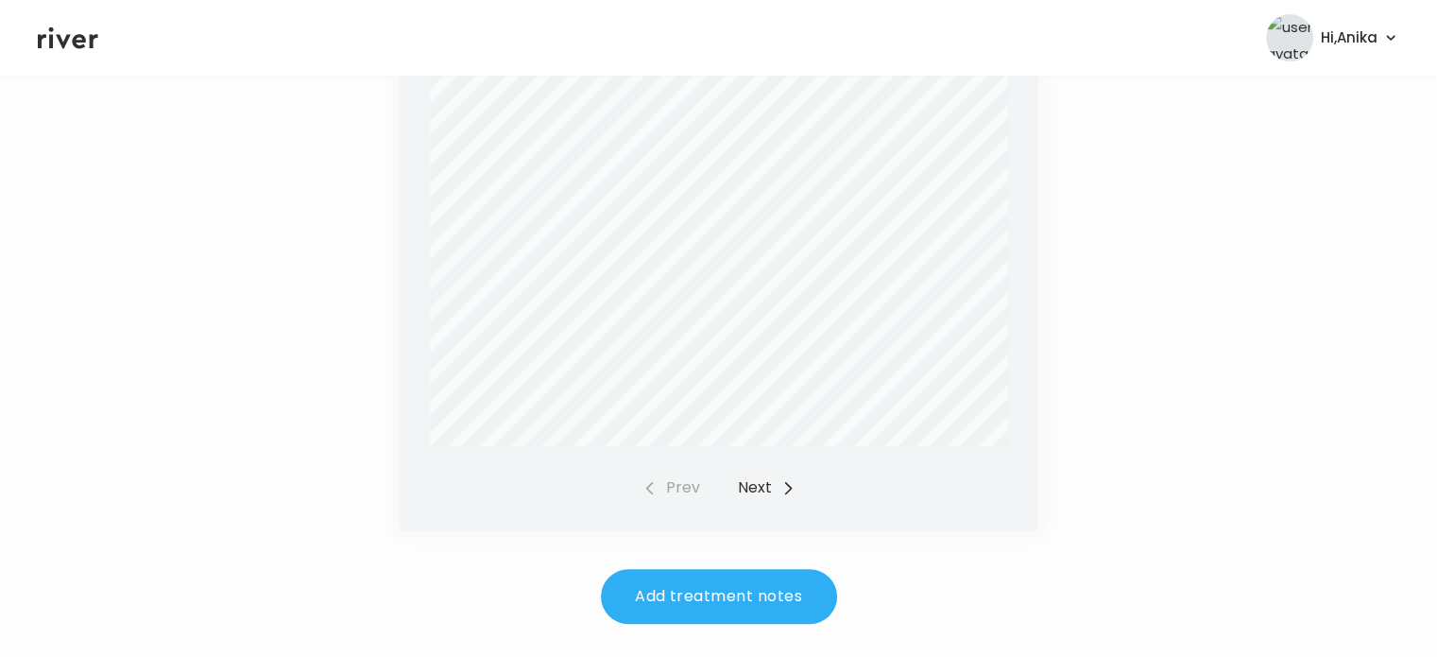
scroll to position [783, 0]
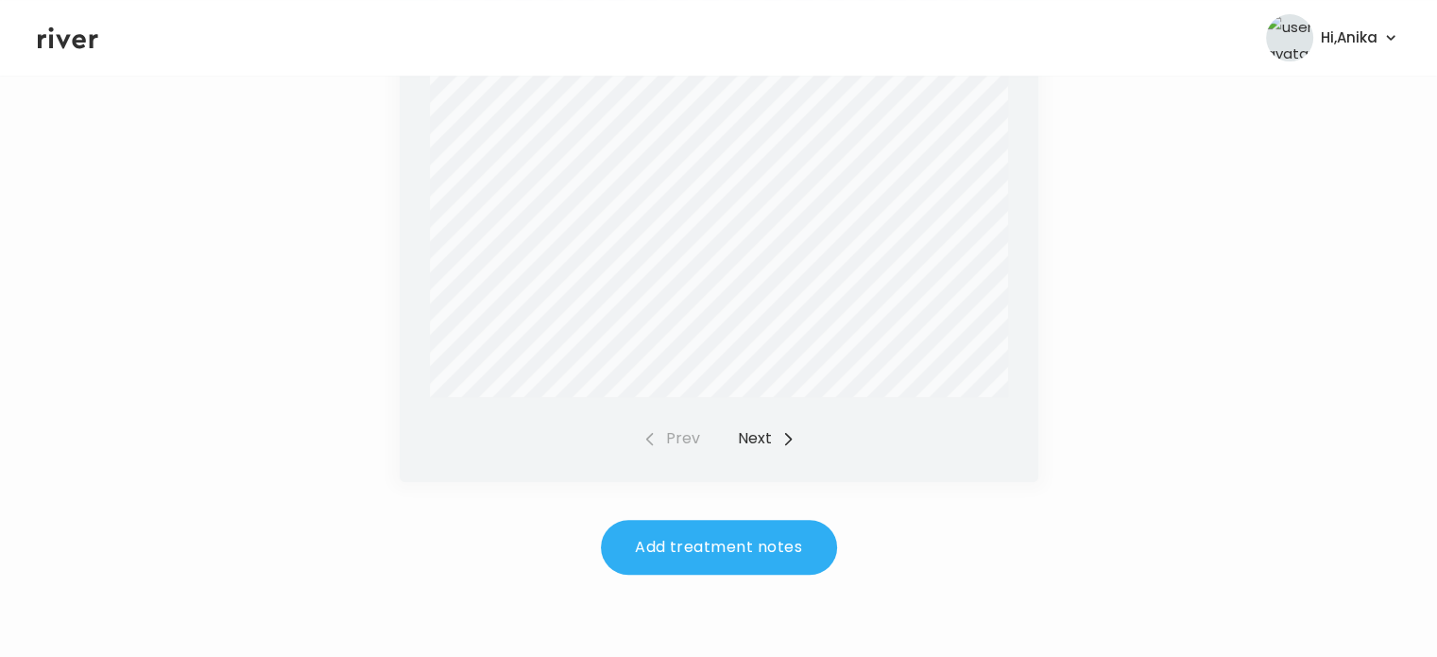
click at [754, 447] on button "Next" at bounding box center [767, 438] width 58 height 26
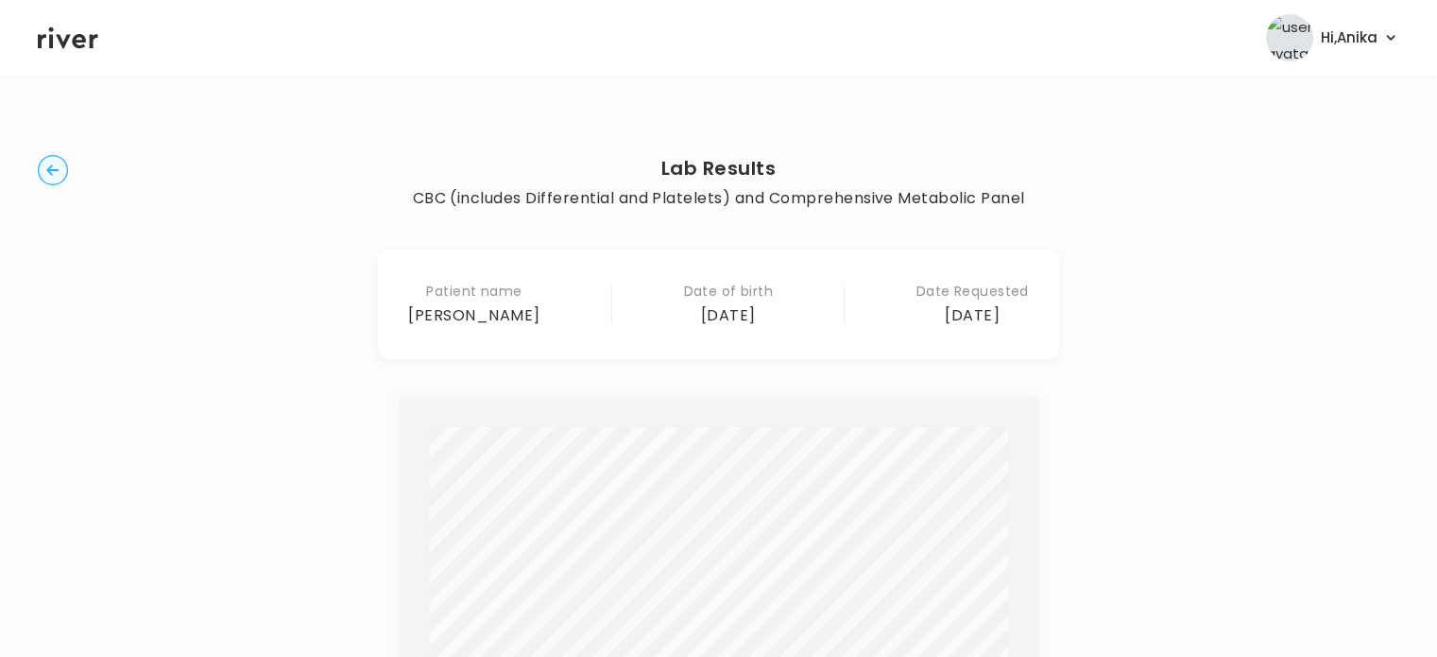
scroll to position [0, 0]
click at [59, 185] on circle "button" at bounding box center [53, 174] width 29 height 29
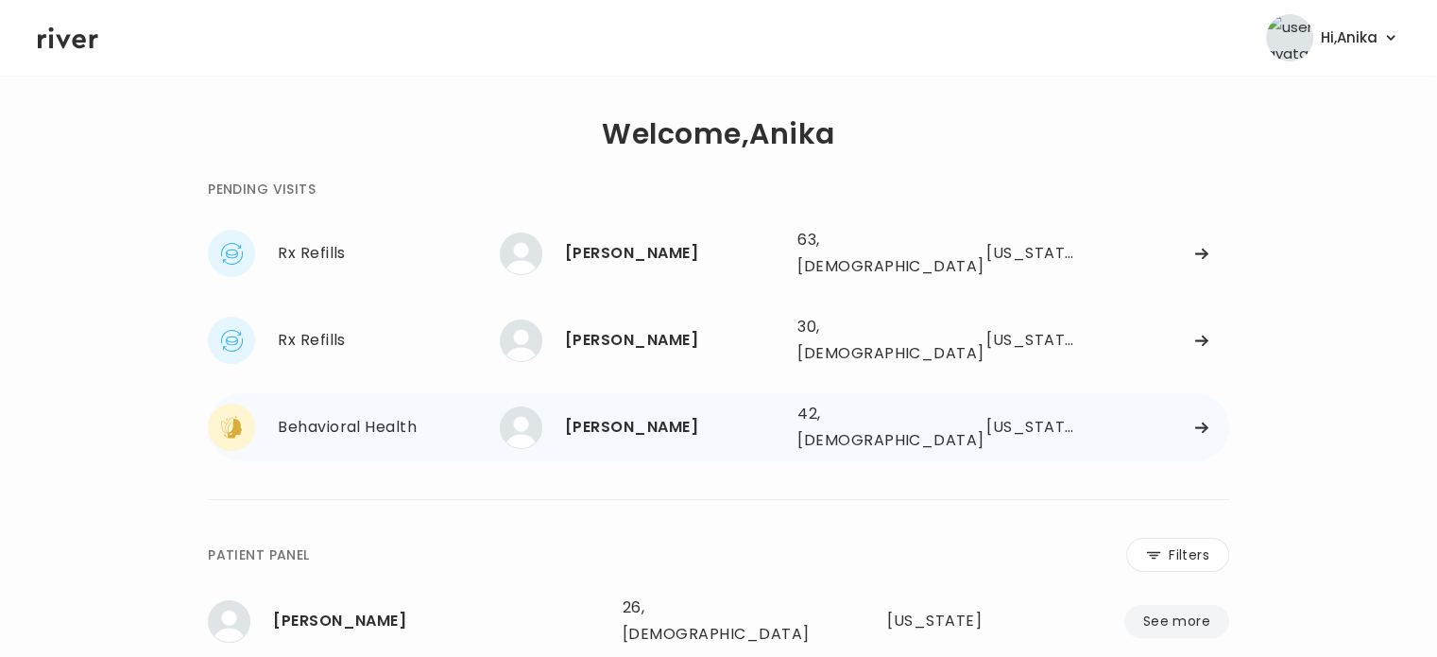
click at [656, 414] on div "[PERSON_NAME]" at bounding box center [673, 427] width 217 height 26
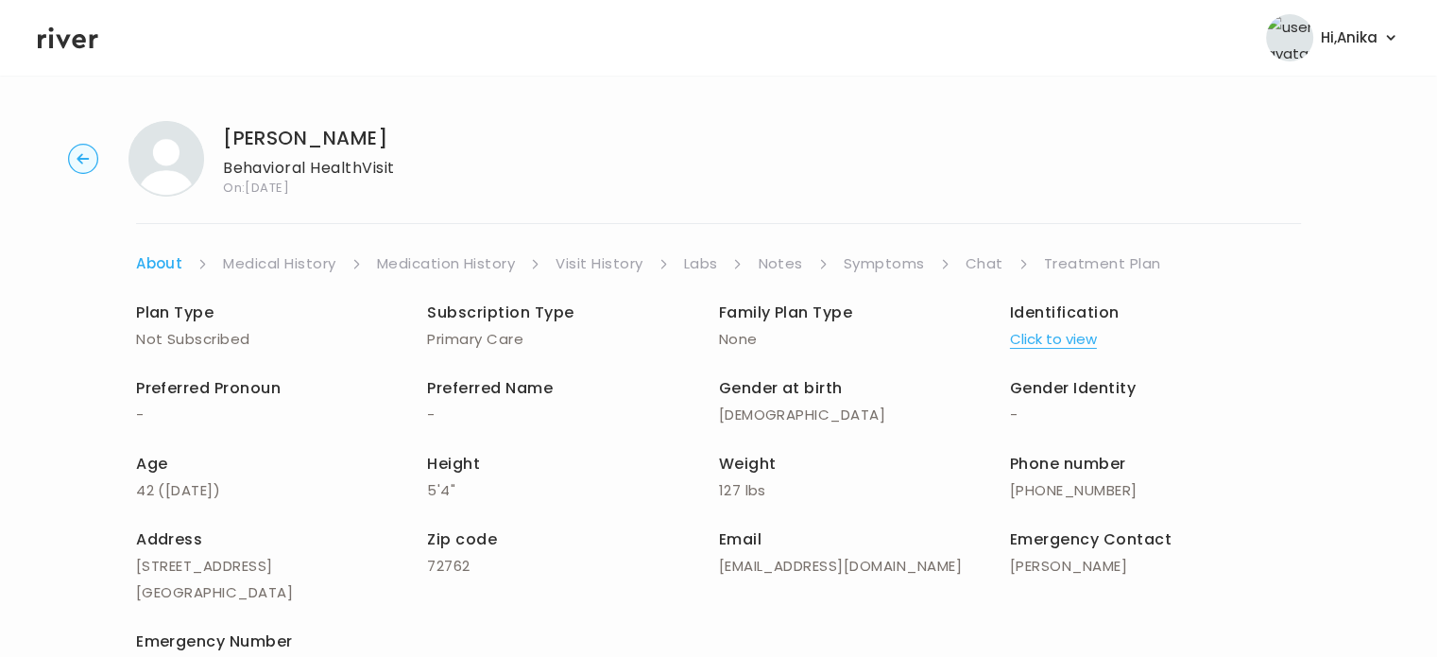
click at [1043, 340] on button "Click to view" at bounding box center [1053, 339] width 87 height 26
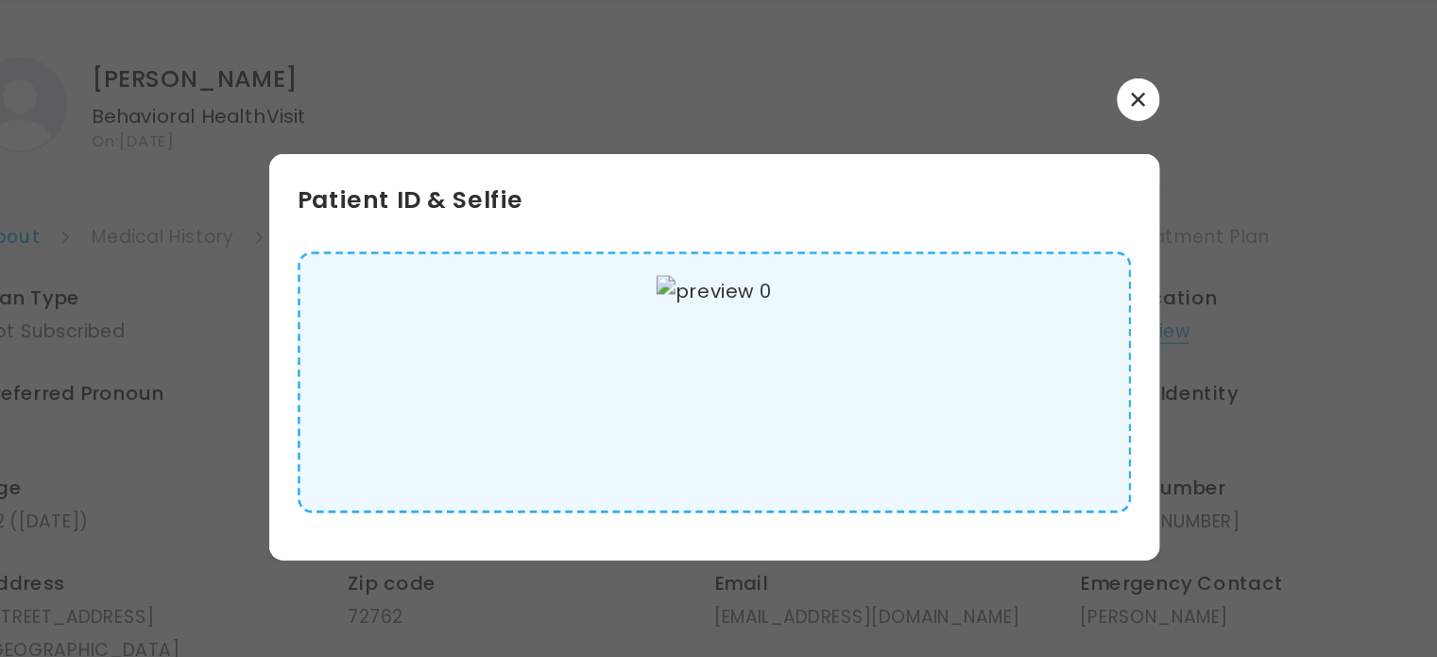
click at [1059, 159] on button "button" at bounding box center [1057, 154] width 34 height 34
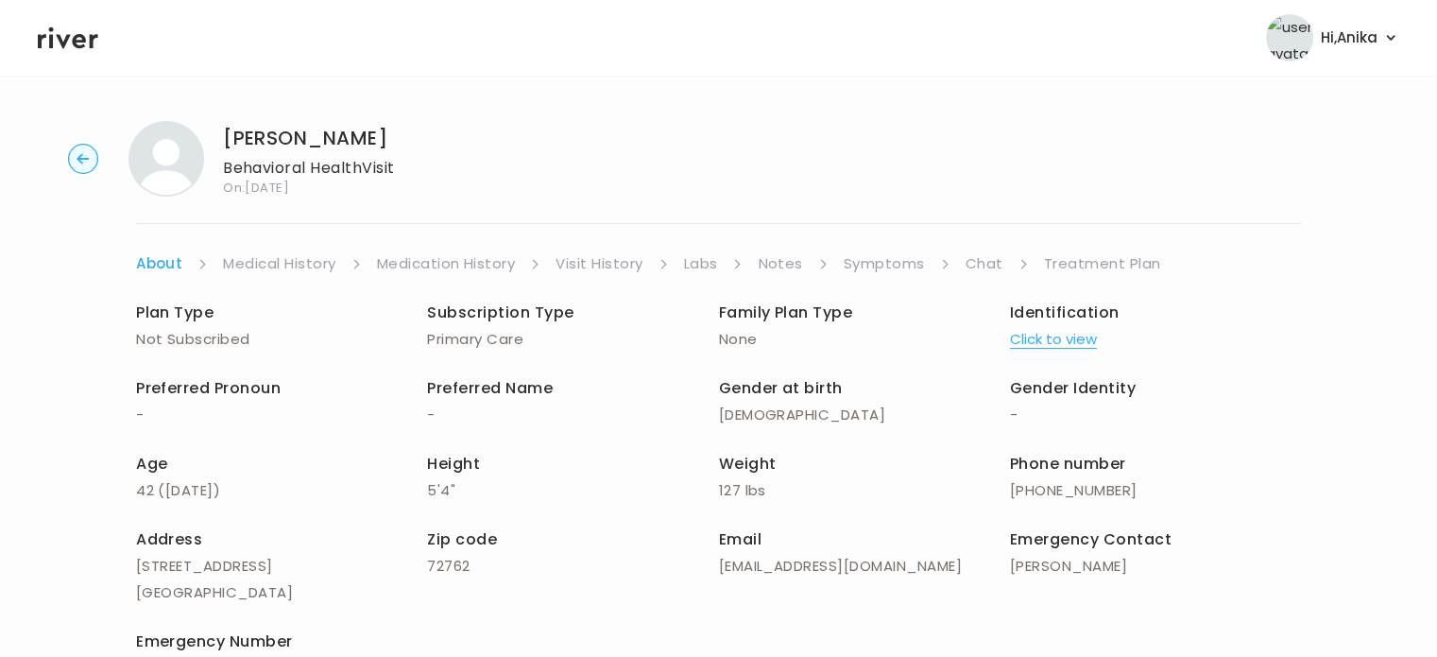
click at [1033, 333] on button "Click to view" at bounding box center [1053, 339] width 87 height 26
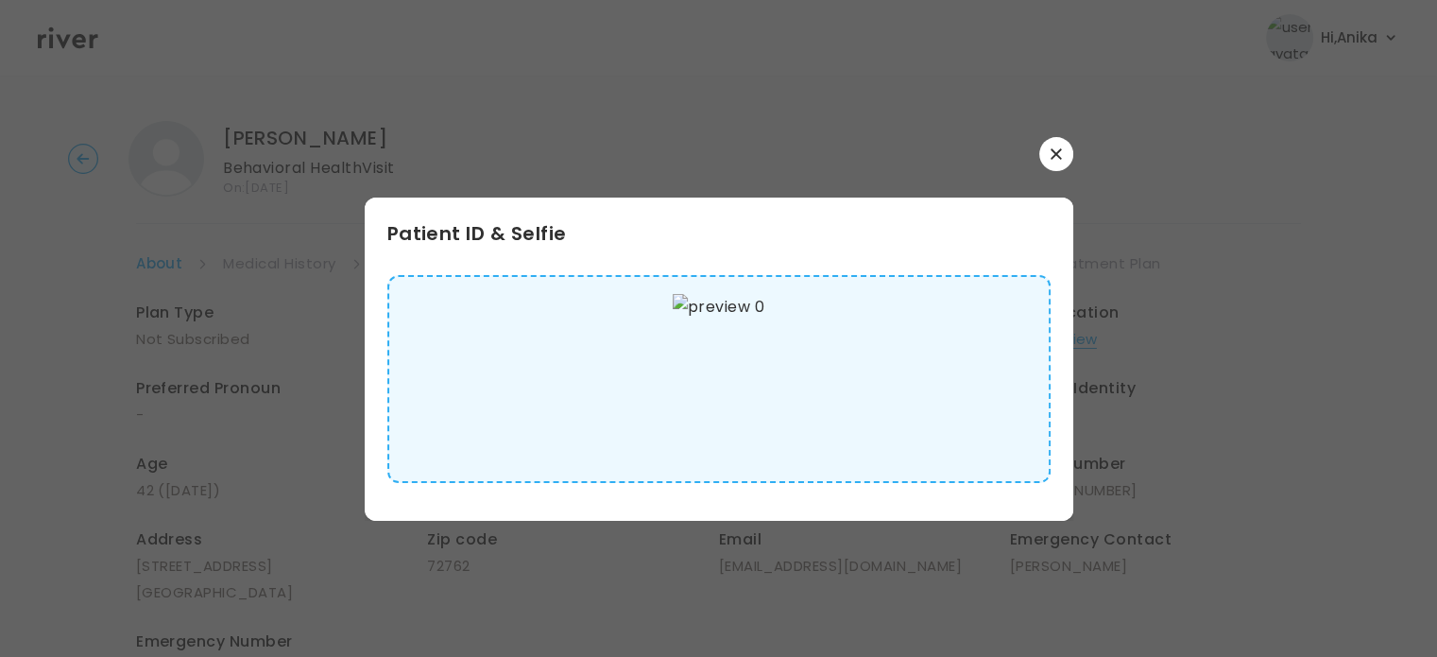
click at [1055, 158] on icon "button" at bounding box center [1056, 153] width 11 height 11
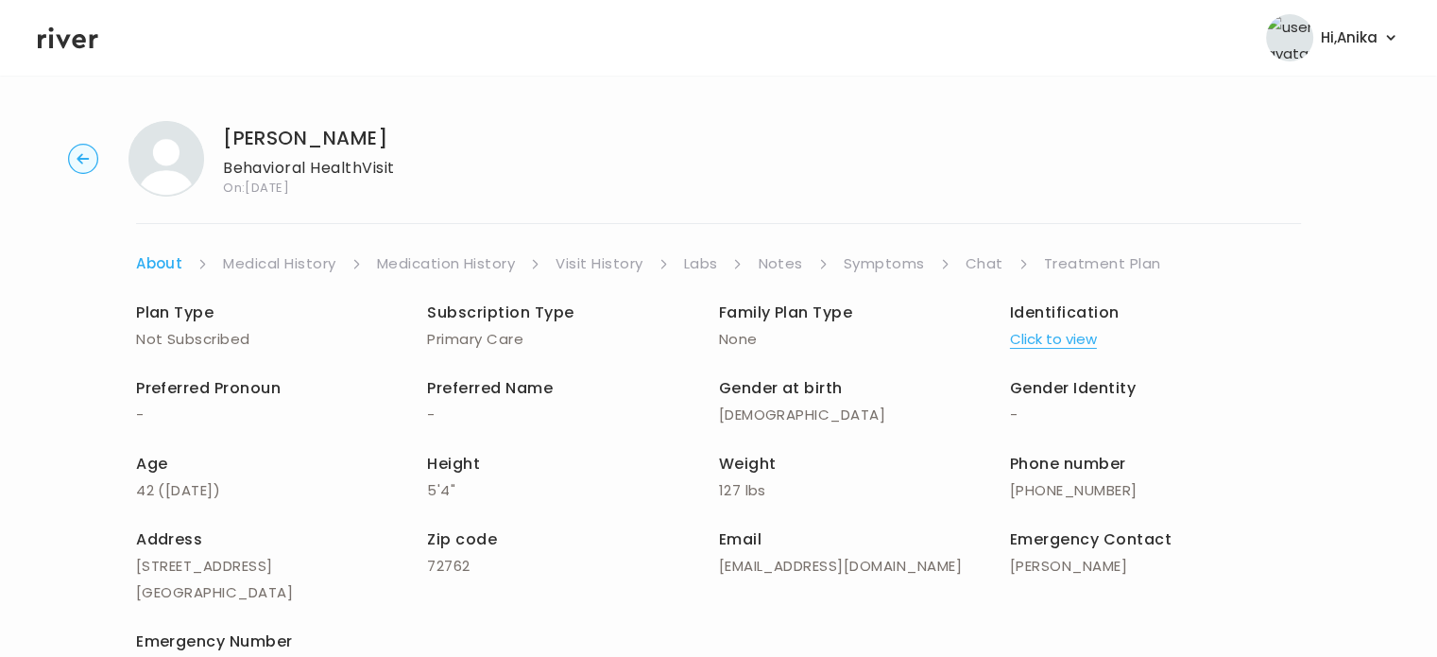
click at [284, 258] on link "Medical History" at bounding box center [279, 263] width 112 height 26
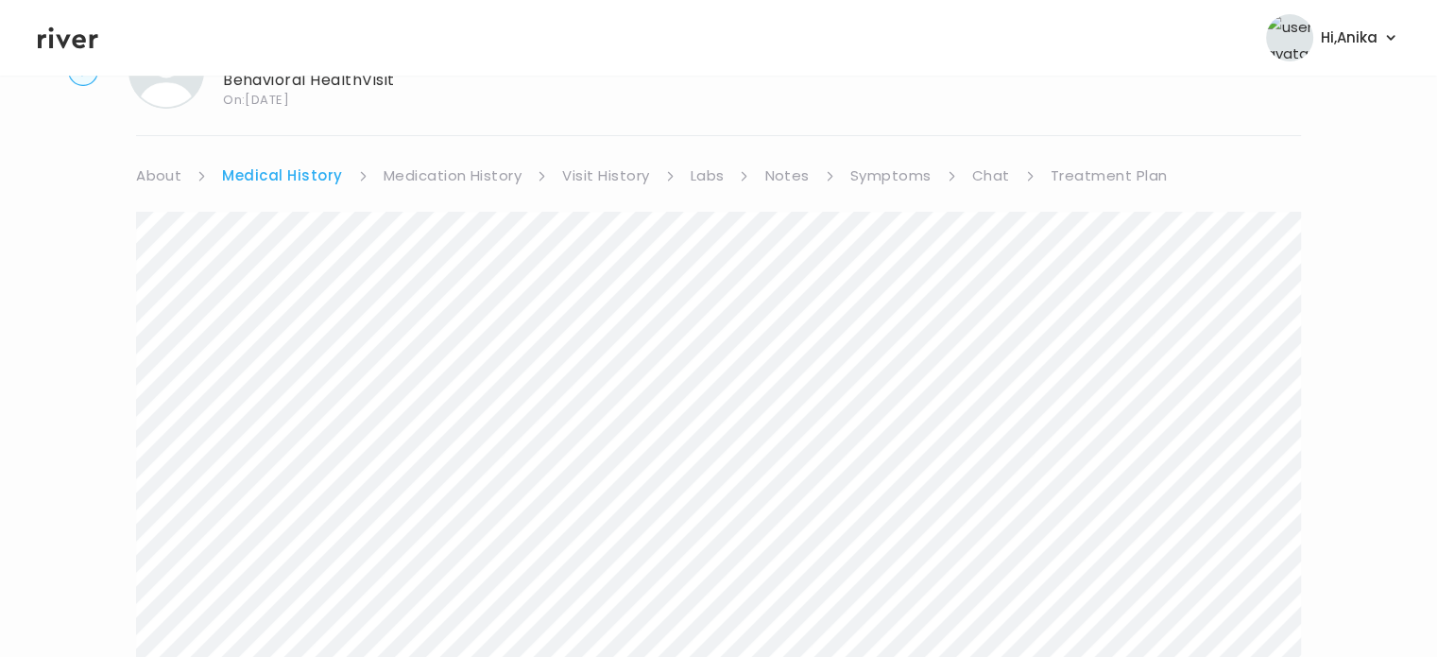
scroll to position [83, 0]
click at [442, 173] on link "Medication History" at bounding box center [453, 180] width 139 height 26
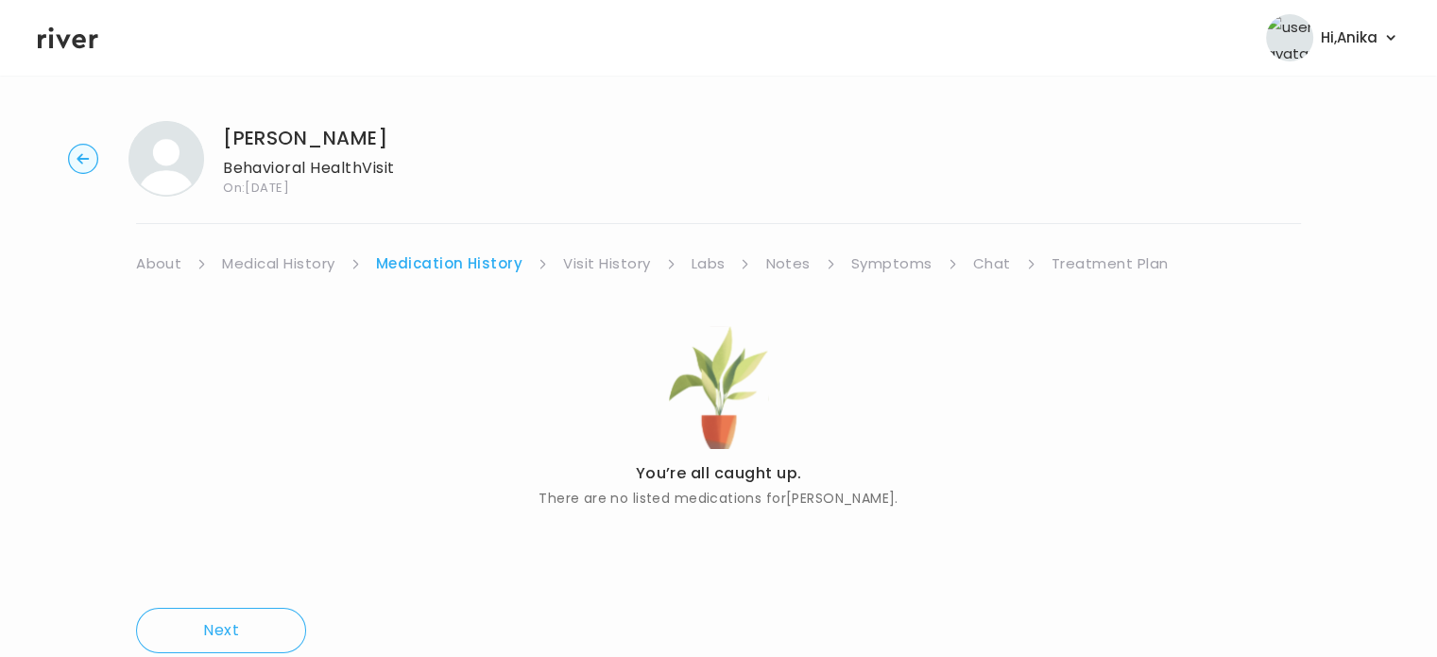
click at [615, 263] on link "Visit History" at bounding box center [606, 263] width 87 height 26
click at [708, 250] on link "Labs" at bounding box center [707, 263] width 34 height 26
click at [783, 269] on link "Notes" at bounding box center [782, 263] width 44 height 26
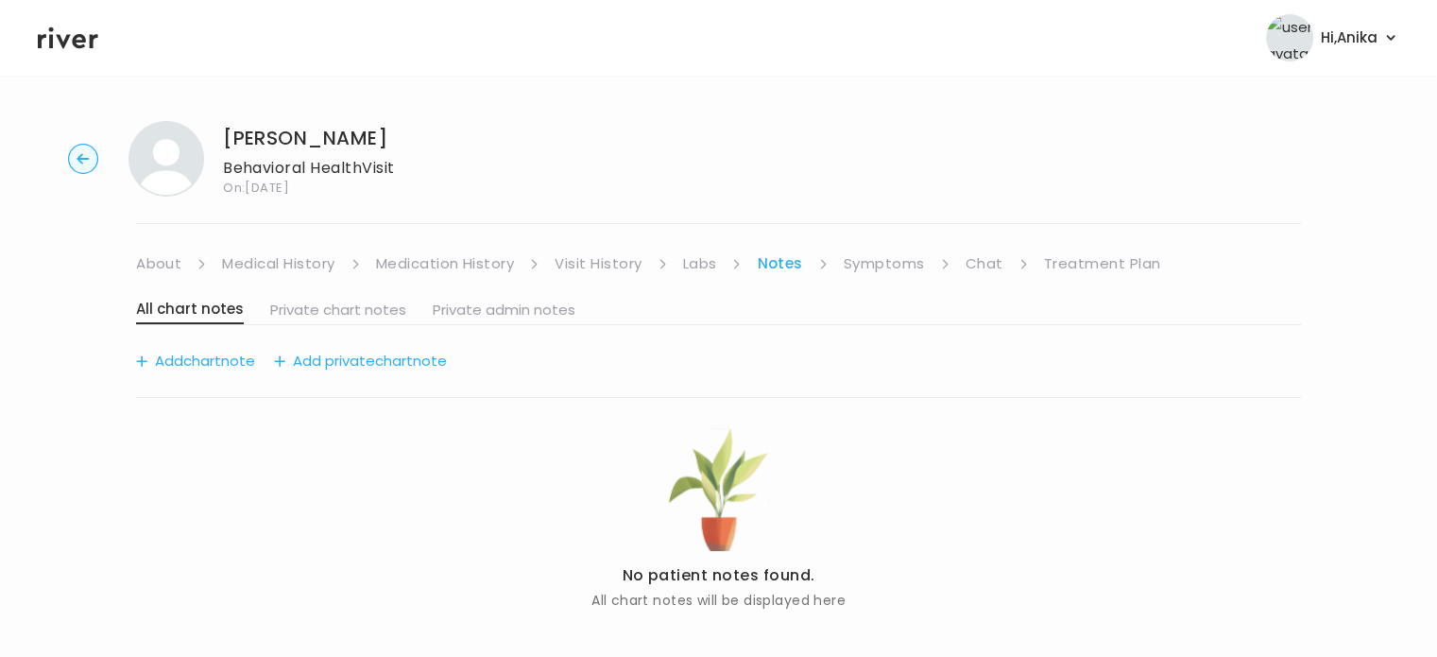
click at [859, 267] on link "Symptoms" at bounding box center [884, 263] width 81 height 26
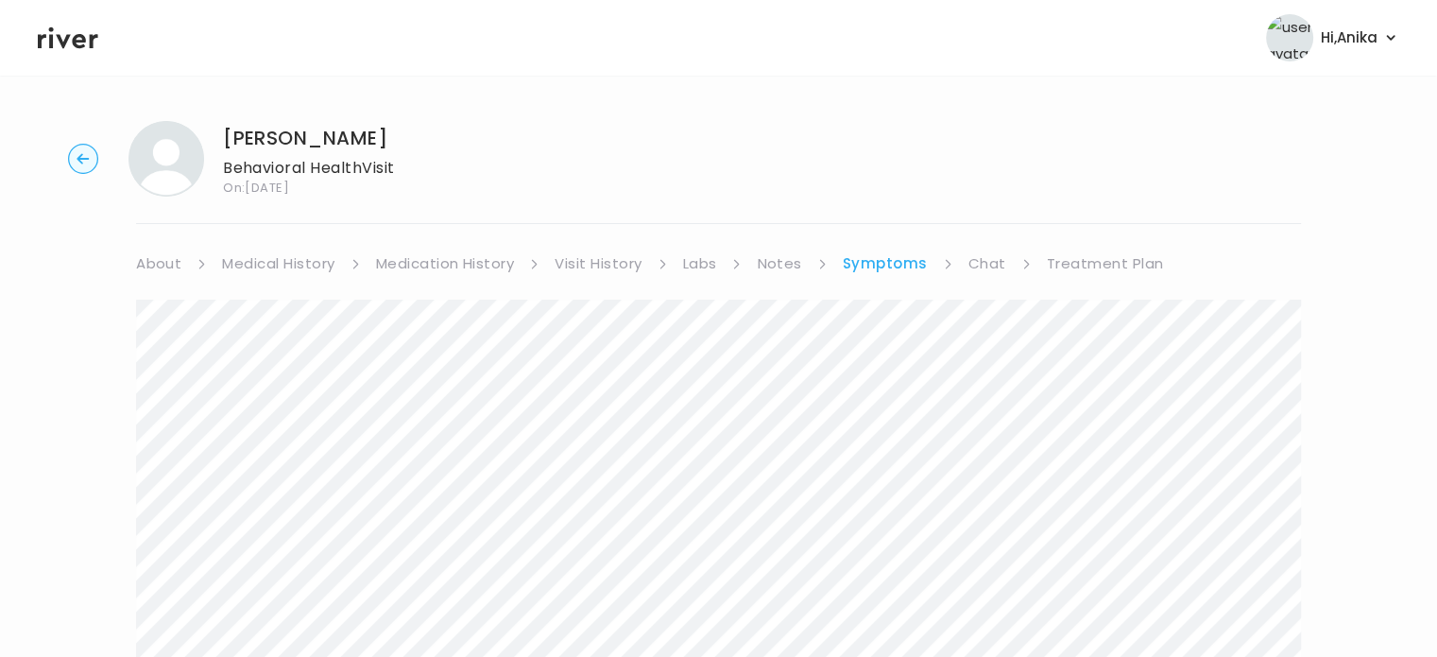
click at [990, 259] on link "Chat" at bounding box center [988, 263] width 38 height 26
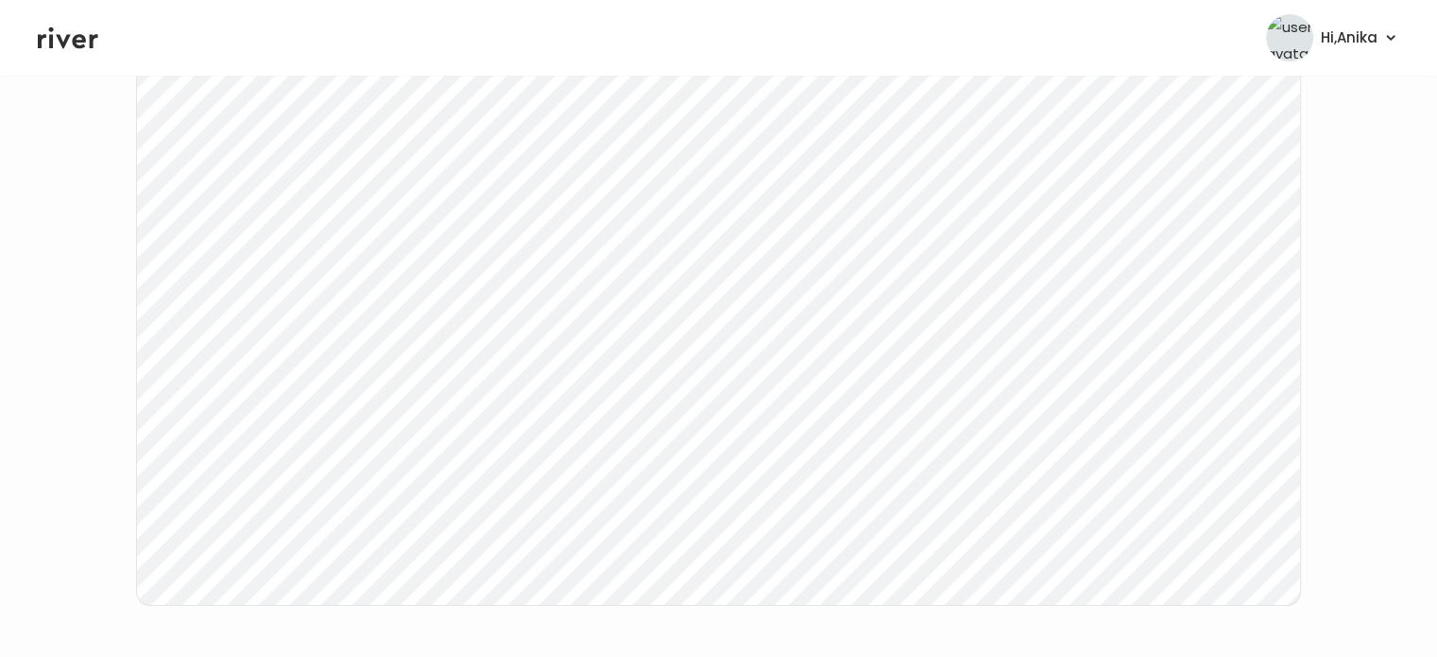
scroll to position [306, 0]
click at [89, 323] on div "[PERSON_NAME] Behavioral Health Visit On: [DATE] About Medical History Medicati…" at bounding box center [718, 257] width 1437 height 914
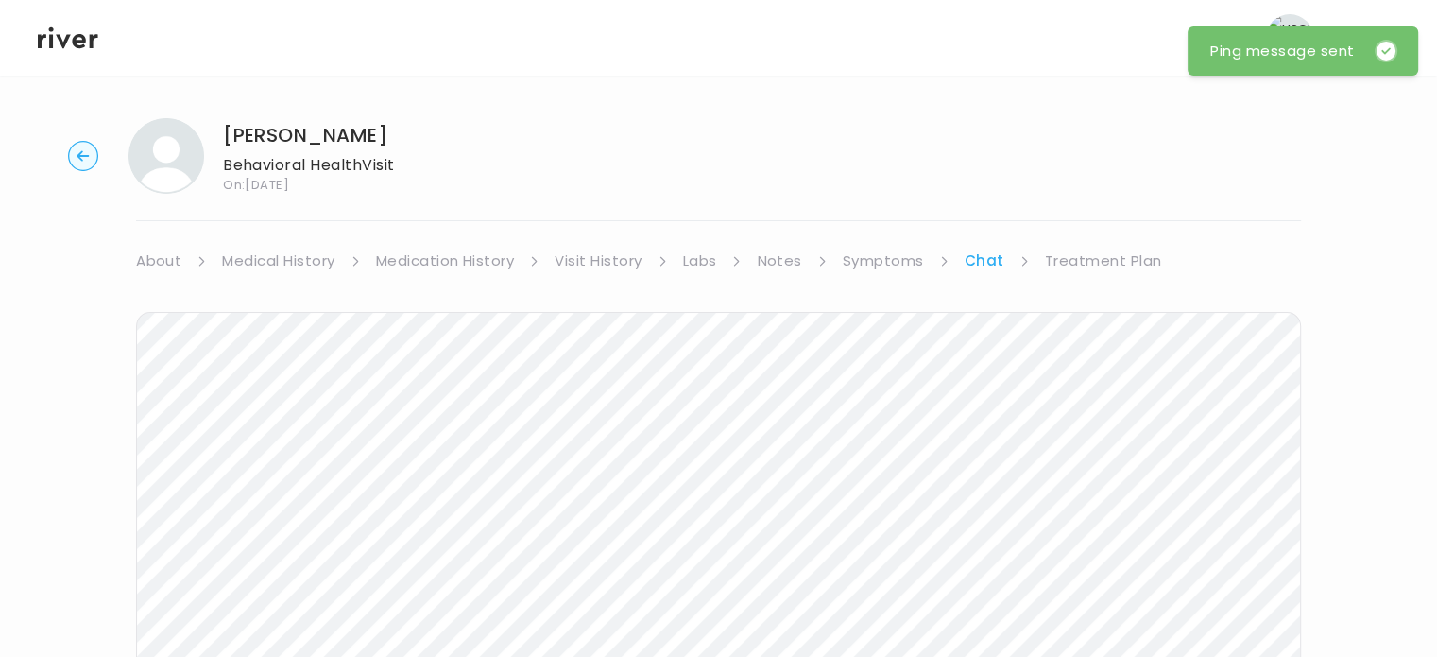
scroll to position [0, 0]
click at [85, 26] on icon at bounding box center [68, 38] width 60 height 28
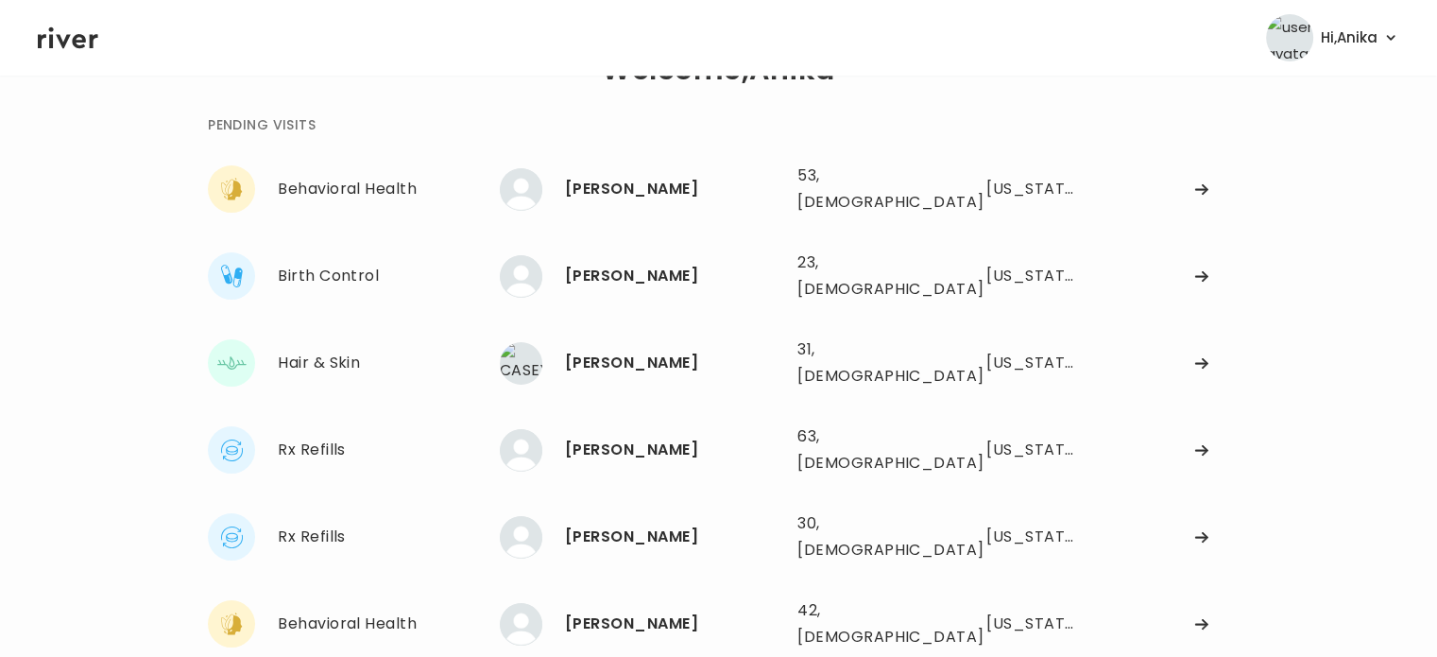
scroll to position [60, 0]
